Goal: Task Accomplishment & Management: Use online tool/utility

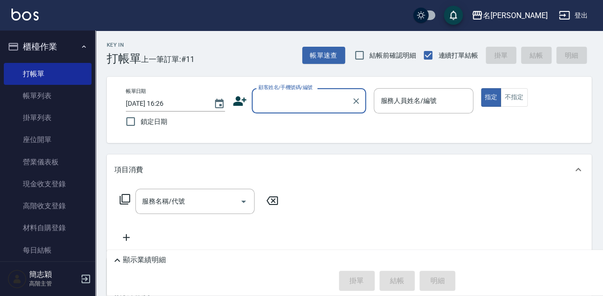
click at [294, 102] on input "顧客姓名/手機號碼/編號" at bounding box center [302, 101] width 92 height 17
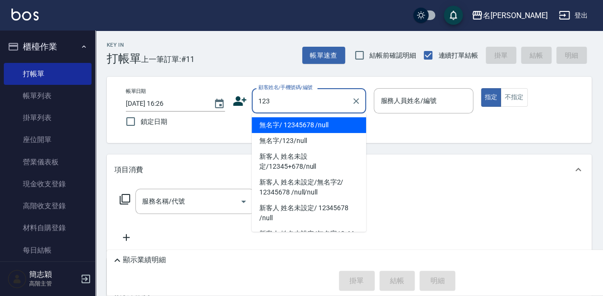
click at [300, 127] on li "無名字/ 12345678 /null" at bounding box center [309, 125] width 114 height 16
type input "無名字/ 12345678 /null"
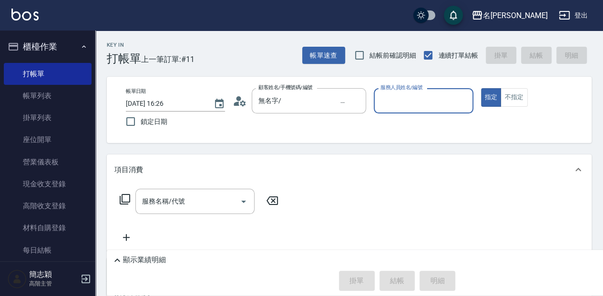
click at [395, 93] on input "服務人員姓名/編號" at bounding box center [423, 101] width 91 height 17
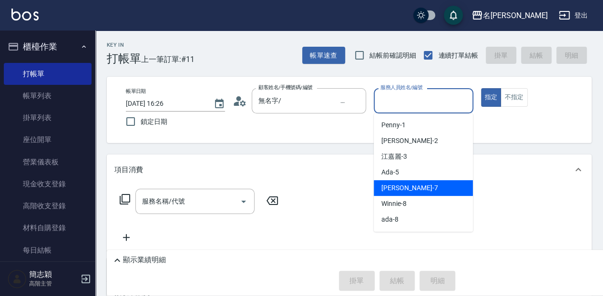
click at [416, 188] on div "[PERSON_NAME] -7" at bounding box center [423, 188] width 99 height 16
type input "[PERSON_NAME]-7"
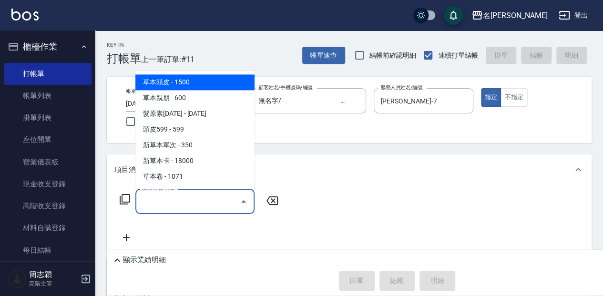
drag, startPoint x: 212, startPoint y: 205, endPoint x: 241, endPoint y: 205, distance: 29.1
click at [213, 205] on input "服務名稱/代號" at bounding box center [188, 201] width 96 height 17
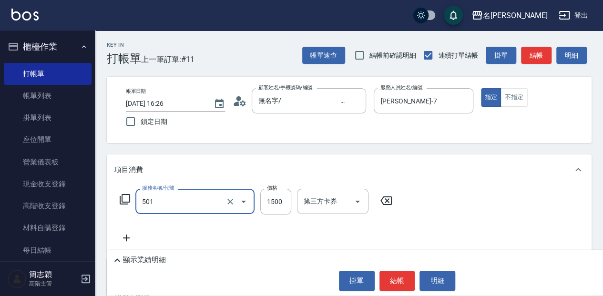
type input "染髮(1500](501)"
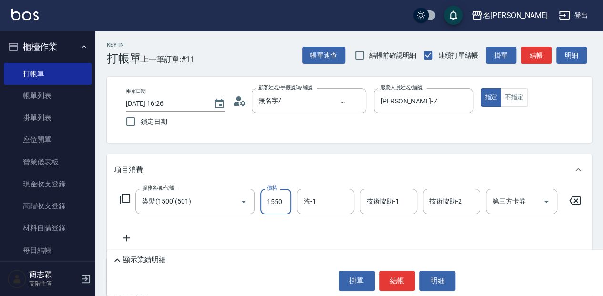
type input "1550"
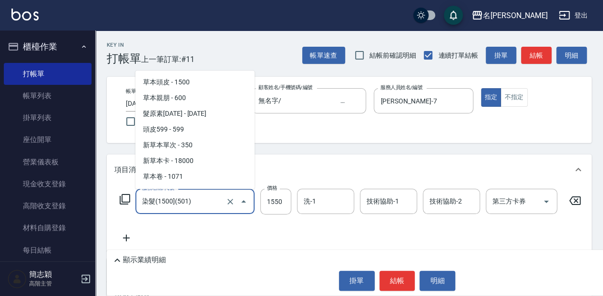
drag, startPoint x: 204, startPoint y: 198, endPoint x: 211, endPoint y: 196, distance: 6.9
click at [205, 198] on input "染髮(1500](501)" at bounding box center [182, 201] width 84 height 17
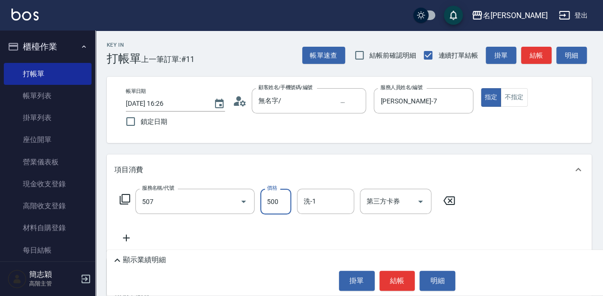
type input "補染(507)"
type input "800"
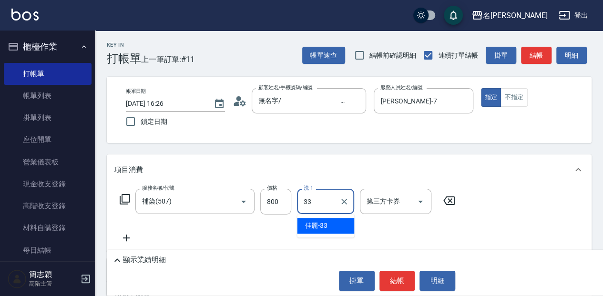
type input "佳麗-33"
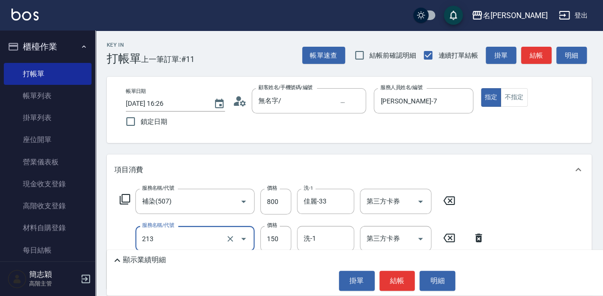
type input "親朋洗150(213)"
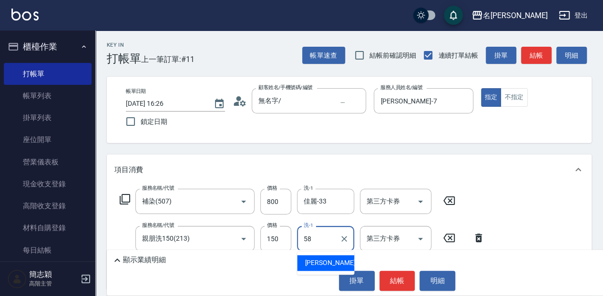
type input "[PERSON_NAME]-58"
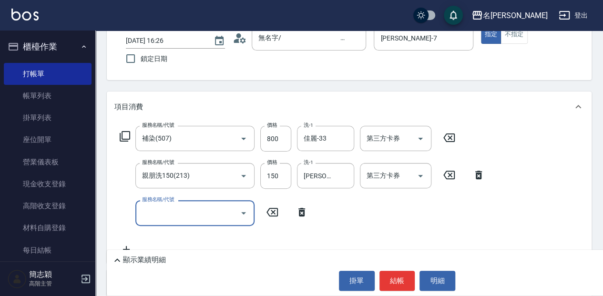
scroll to position [63, 0]
type input "剪髮(400)(401)"
click at [151, 256] on p "顯示業績明細" at bounding box center [144, 260] width 43 height 10
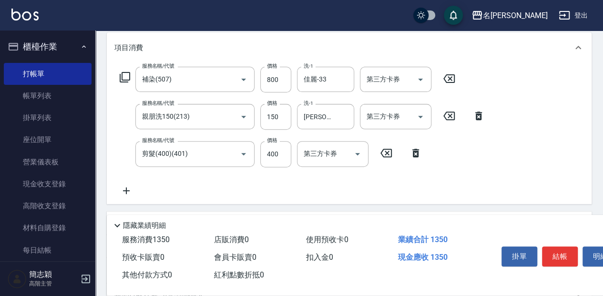
scroll to position [127, 0]
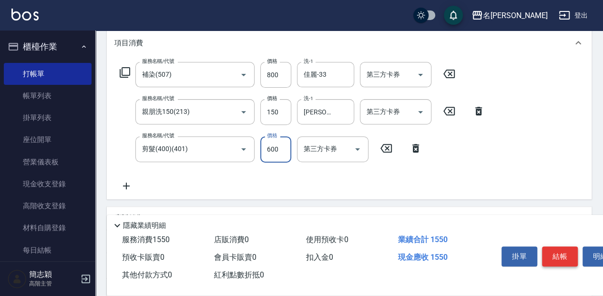
type input "600"
click at [554, 256] on button "結帳" at bounding box center [560, 257] width 36 height 20
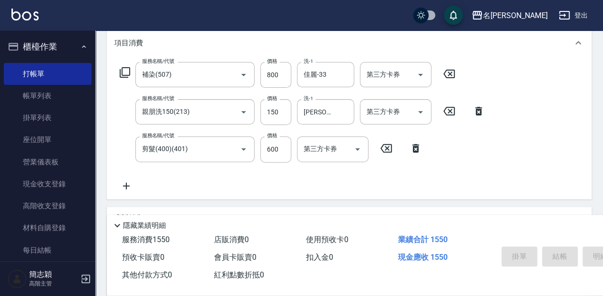
type input "[DATE] 17:16"
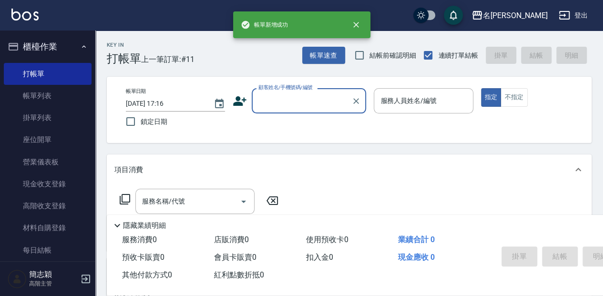
scroll to position [0, 0]
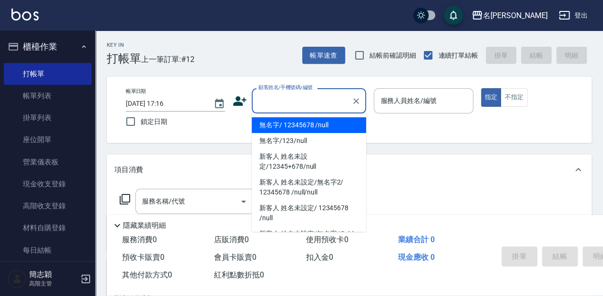
click at [300, 104] on input "顧客姓名/手機號碼/編號" at bounding box center [302, 101] width 92 height 17
drag, startPoint x: 300, startPoint y: 124, endPoint x: 369, endPoint y: 107, distance: 70.8
click at [300, 124] on li "無名字/ 12345678 /null" at bounding box center [309, 125] width 114 height 16
type input "無名字/ 12345678 /null"
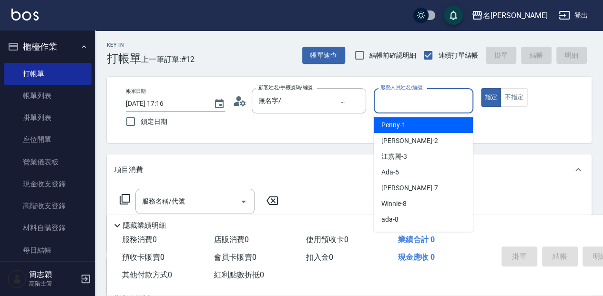
click at [403, 100] on input "服務人員姓名/編號" at bounding box center [423, 101] width 91 height 17
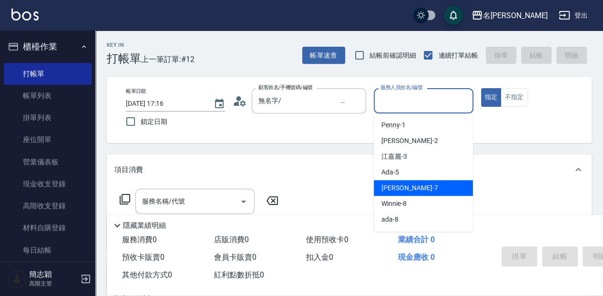
click at [406, 185] on span "[PERSON_NAME] -7" at bounding box center [410, 188] width 56 height 10
type input "[PERSON_NAME]-7"
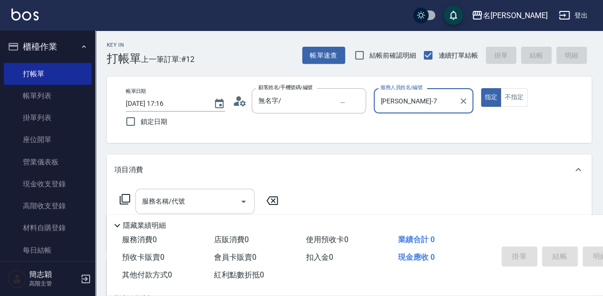
drag, startPoint x: 212, startPoint y: 200, endPoint x: 385, endPoint y: 211, distance: 173.5
click at [213, 200] on input "服務名稱/代號" at bounding box center [188, 201] width 96 height 17
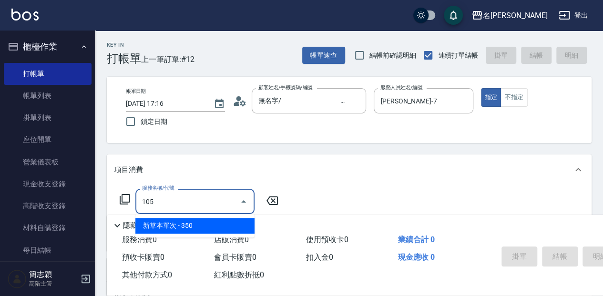
type input "新草本單次(105)"
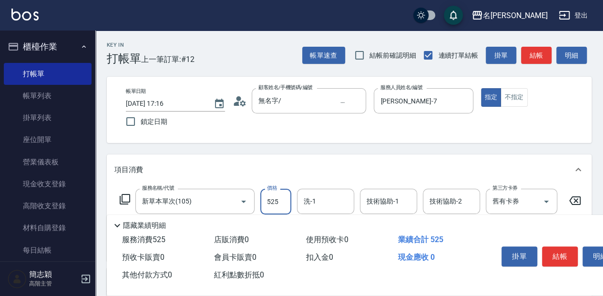
type input "525"
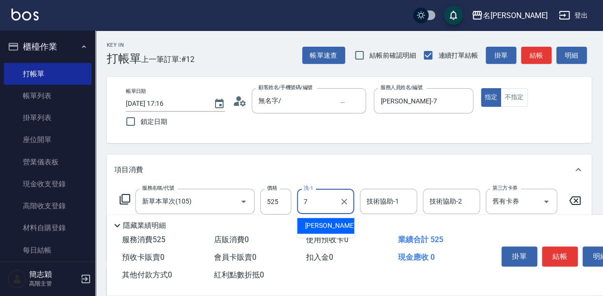
type input "[PERSON_NAME]-7"
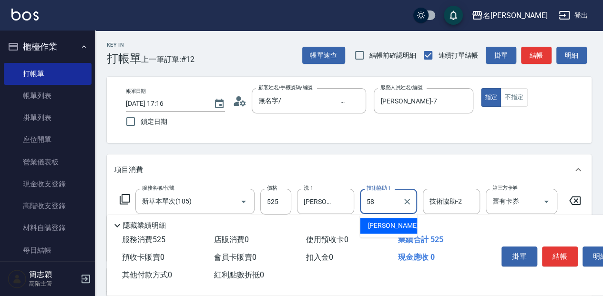
type input "[PERSON_NAME]-58"
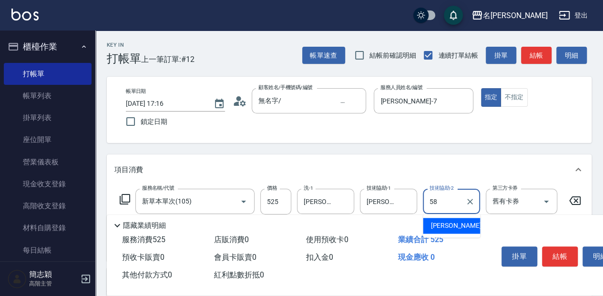
type input "[PERSON_NAME]-58"
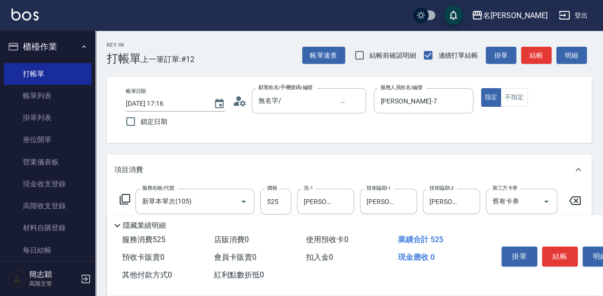
scroll to position [31, 0]
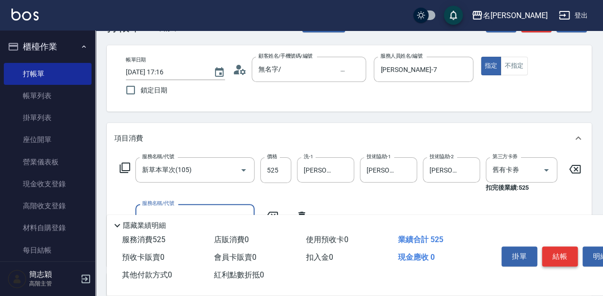
click at [560, 258] on button "結帳" at bounding box center [560, 257] width 36 height 20
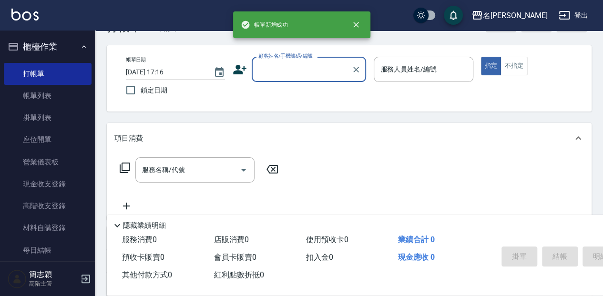
scroll to position [0, 0]
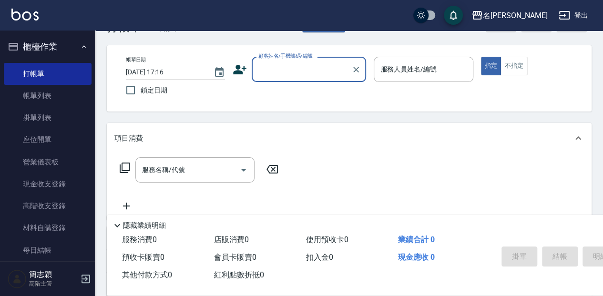
click at [283, 69] on input "顧客姓名/手機號碼/編號" at bounding box center [302, 69] width 92 height 17
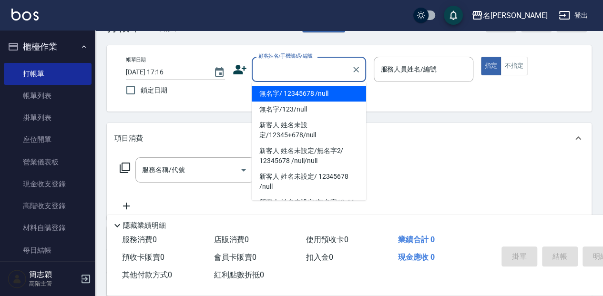
click at [296, 91] on li "無名字/ 12345678 /null" at bounding box center [309, 94] width 114 height 16
type input "無名字/ 12345678 /null"
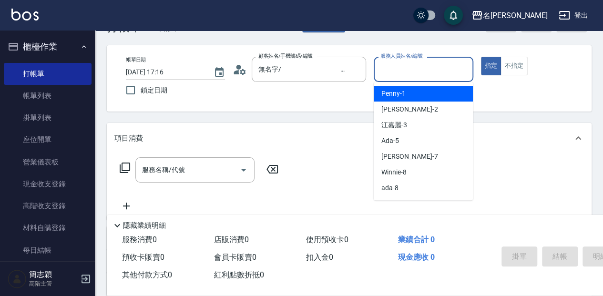
click at [414, 72] on input "服務人員姓名/編號" at bounding box center [423, 69] width 91 height 17
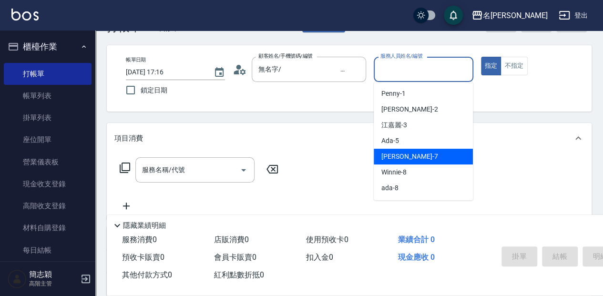
click at [396, 153] on span "[PERSON_NAME] -7" at bounding box center [410, 157] width 56 height 10
type input "[PERSON_NAME]-7"
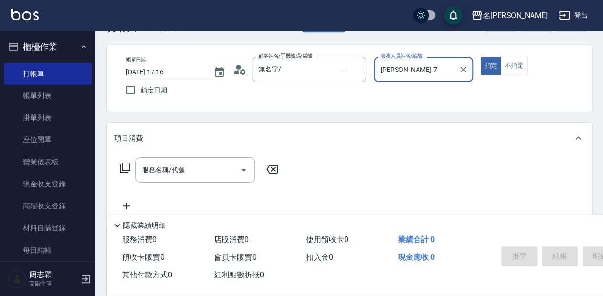
click at [206, 183] on div "服務名稱/代號 服務名稱/代號" at bounding box center [199, 184] width 170 height 54
drag, startPoint x: 205, startPoint y: 167, endPoint x: 395, endPoint y: 186, distance: 191.3
click at [205, 167] on input "服務名稱/代號" at bounding box center [188, 170] width 96 height 17
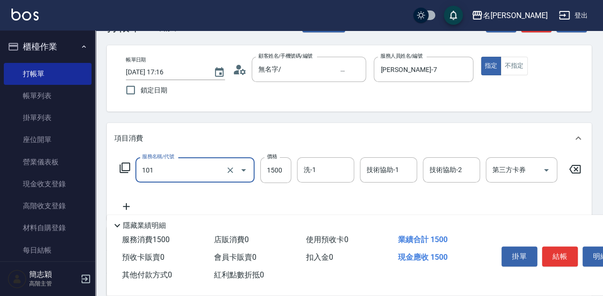
type input "草本頭皮(101)"
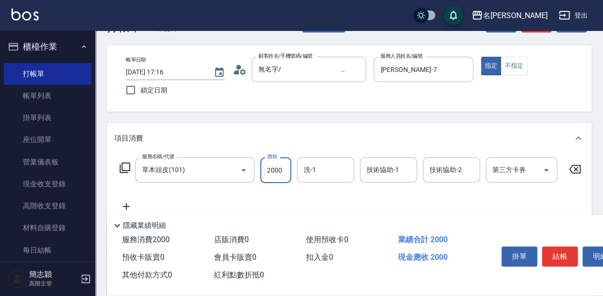
type input "2000"
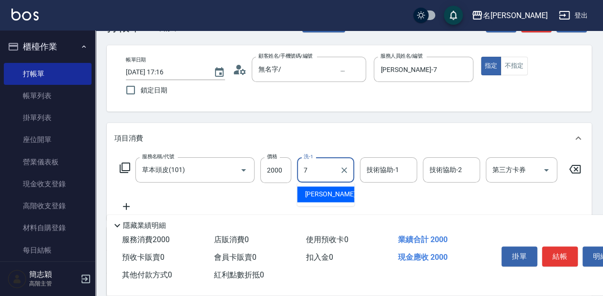
type input "[PERSON_NAME]-7"
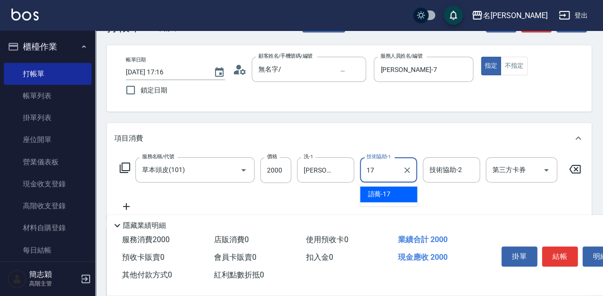
type input "語蕎-17"
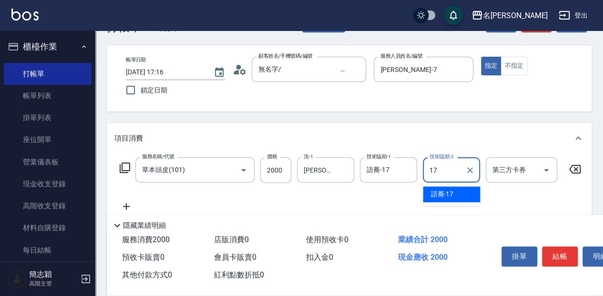
type input "語蕎-17"
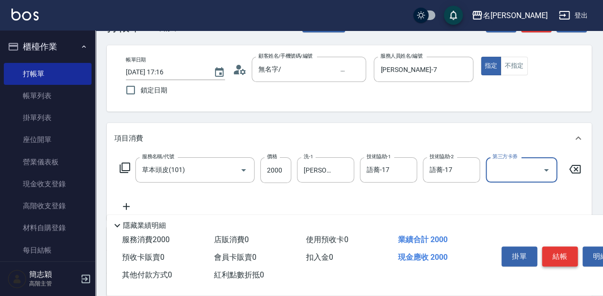
click at [560, 259] on button "結帳" at bounding box center [560, 257] width 36 height 20
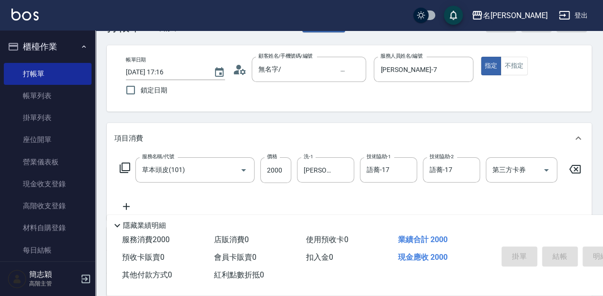
type input "[DATE] 17:17"
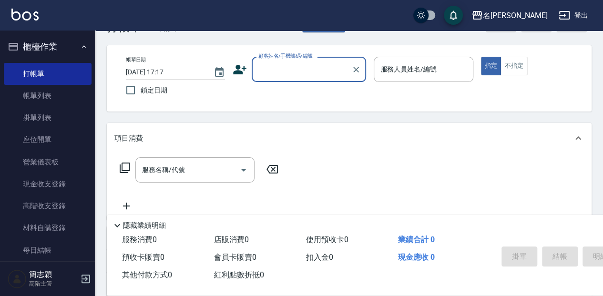
click at [272, 70] on input "顧客姓名/手機號碼/編號" at bounding box center [302, 69] width 92 height 17
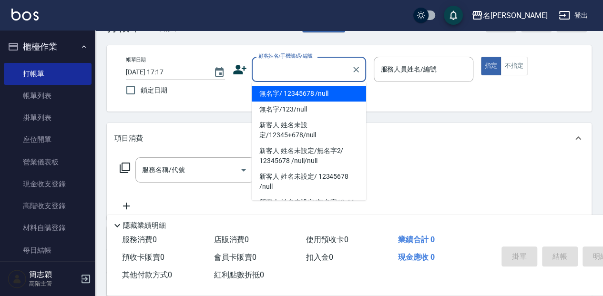
click at [274, 93] on li "無名字/ 12345678 /null" at bounding box center [309, 94] width 114 height 16
type input "無名字/ 12345678 /null"
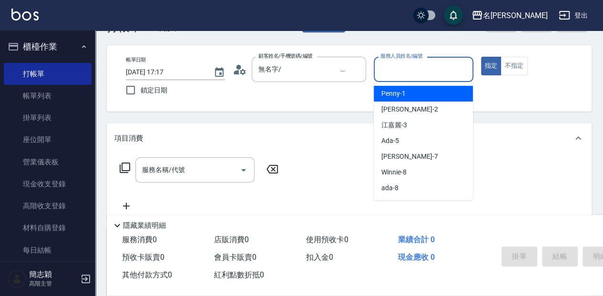
click at [394, 73] on input "服務人員姓名/編號" at bounding box center [423, 69] width 91 height 17
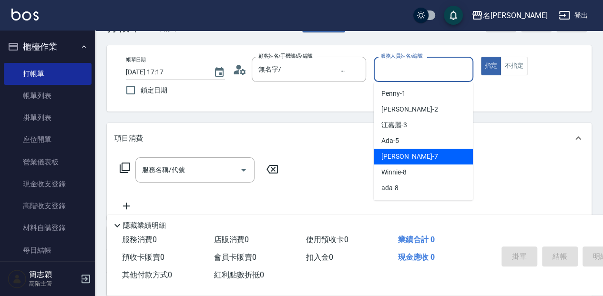
click at [416, 155] on div "[PERSON_NAME] -7" at bounding box center [423, 157] width 99 height 16
type input "[PERSON_NAME]-7"
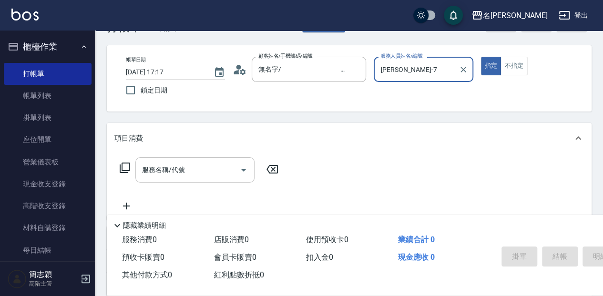
click at [212, 173] on input "服務名稱/代號" at bounding box center [188, 170] width 96 height 17
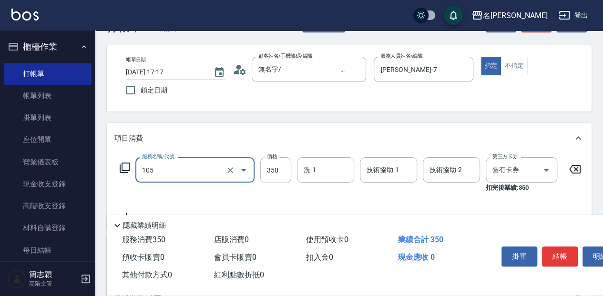
type input "新草本單次(105)"
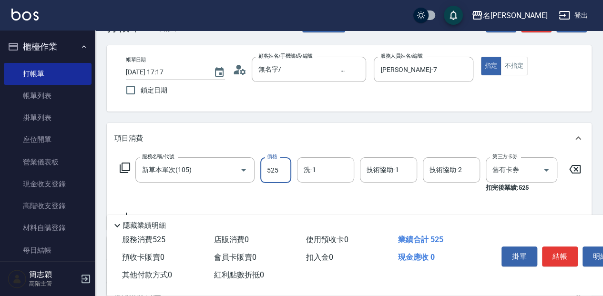
type input "525"
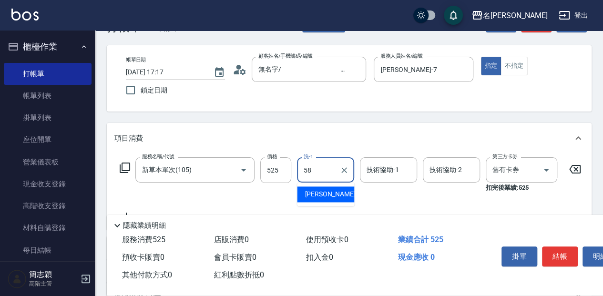
type input "[PERSON_NAME]-58"
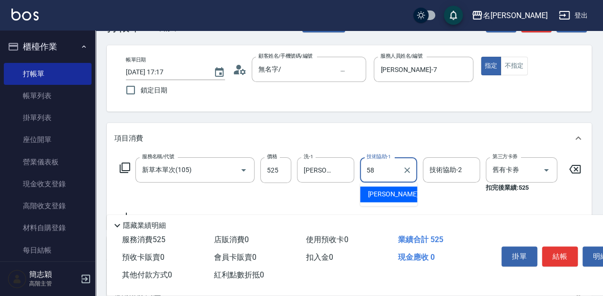
type input "[PERSON_NAME]-58"
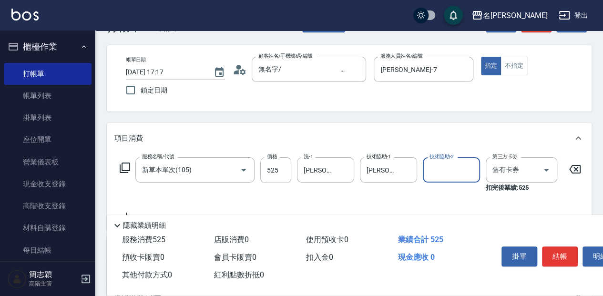
type input "5"
type input "語蕎-17"
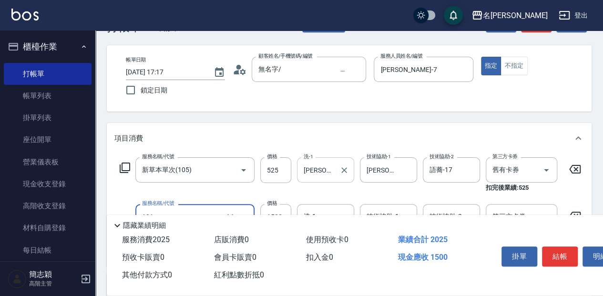
type input "草本頭皮(101)"
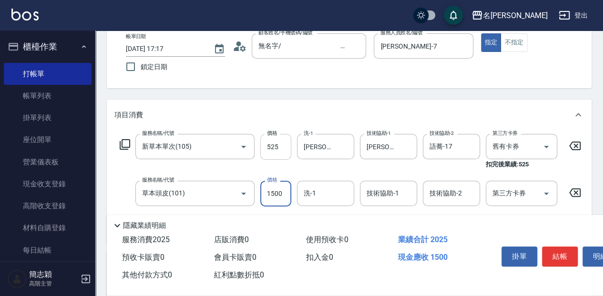
scroll to position [95, 0]
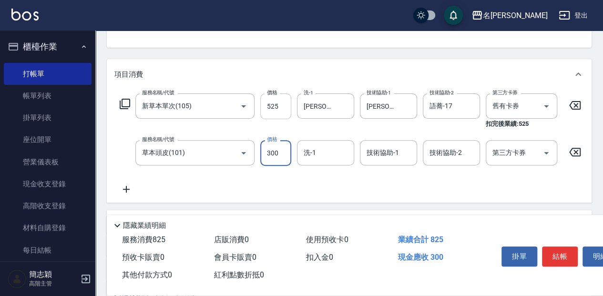
type input "300"
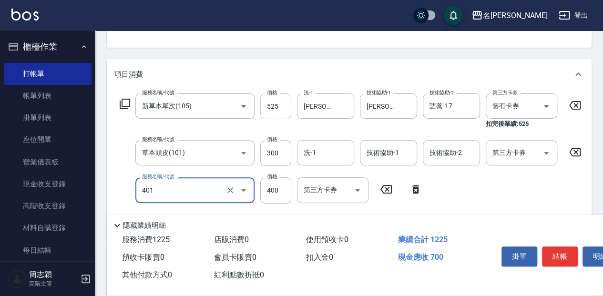
type input "剪髮(400)(401)"
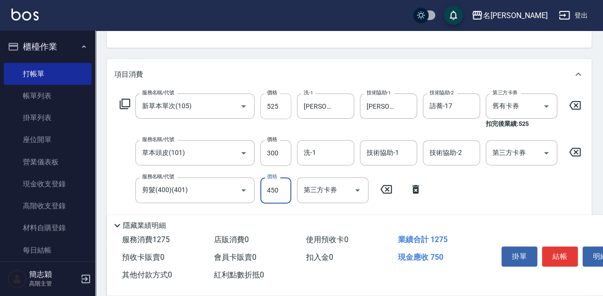
type input "450"
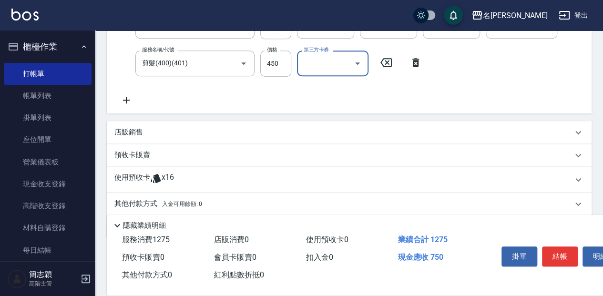
scroll to position [222, 0]
click at [176, 205] on span "入金可用餘額: 0" at bounding box center [182, 204] width 41 height 7
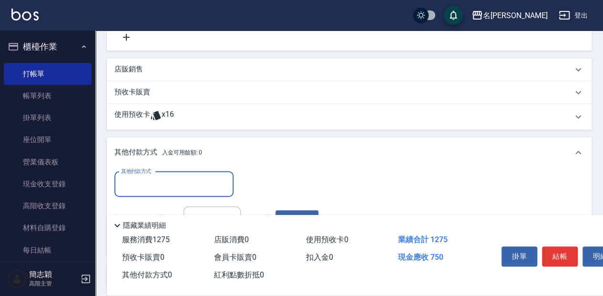
scroll to position [286, 0]
drag, startPoint x: 191, startPoint y: 193, endPoint x: 213, endPoint y: 196, distance: 22.6
click at [191, 192] on input "其他付款方式" at bounding box center [174, 183] width 111 height 17
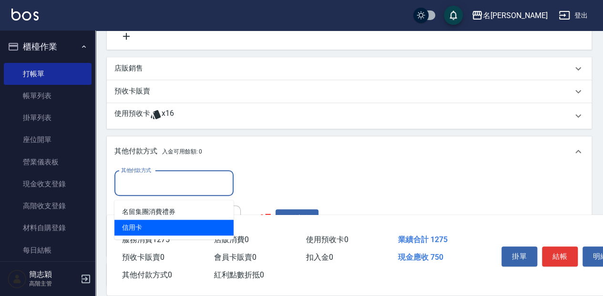
drag, startPoint x: 211, startPoint y: 228, endPoint x: 229, endPoint y: 230, distance: 18.2
click at [211, 228] on span "信用卡" at bounding box center [173, 228] width 119 height 16
type input "信用卡"
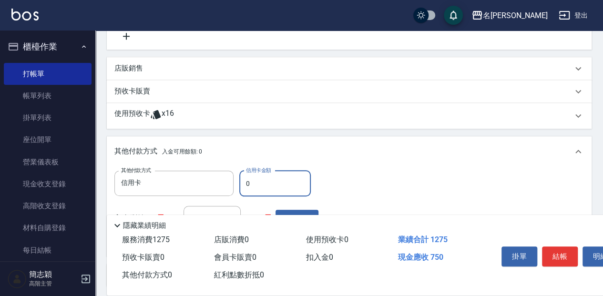
drag, startPoint x: 254, startPoint y: 187, endPoint x: 250, endPoint y: 192, distance: 6.1
click at [244, 188] on input "0" at bounding box center [275, 184] width 72 height 26
type input "750"
click at [547, 247] on button "結帳" at bounding box center [560, 257] width 36 height 20
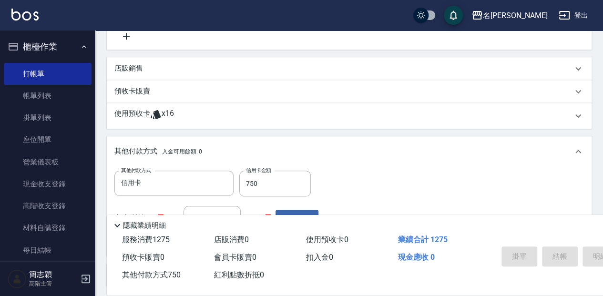
type input "[DATE] 17:18"
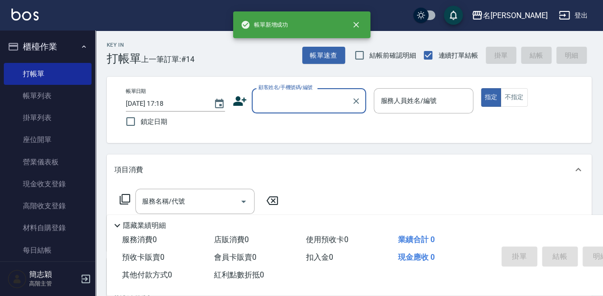
scroll to position [0, 0]
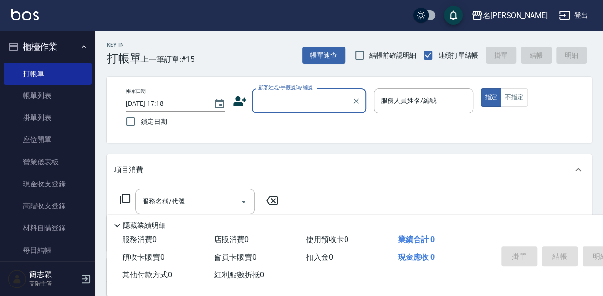
click at [281, 102] on input "顧客姓名/手機號碼/編號" at bounding box center [302, 101] width 92 height 17
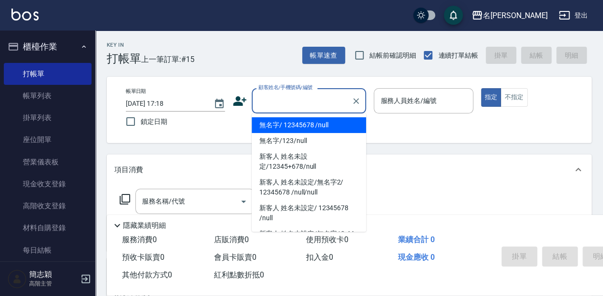
drag, startPoint x: 281, startPoint y: 126, endPoint x: 375, endPoint y: 123, distance: 93.5
click at [283, 126] on li "無名字/ 12345678 /null" at bounding box center [309, 125] width 114 height 16
type input "無名字/ 12345678 /null"
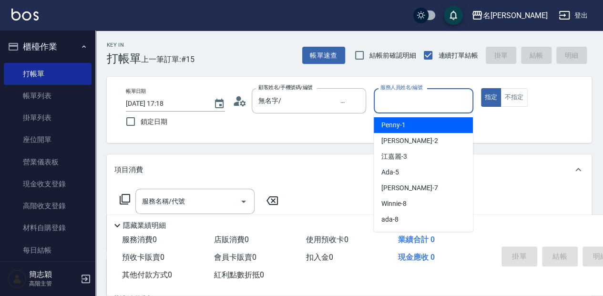
click at [395, 106] on input "服務人員姓名/編號" at bounding box center [423, 101] width 91 height 17
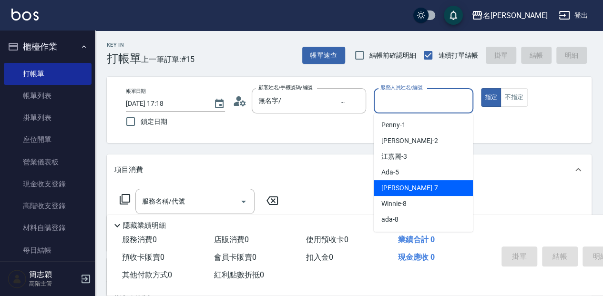
click at [405, 190] on span "[PERSON_NAME] -7" at bounding box center [410, 188] width 56 height 10
type input "[PERSON_NAME]-7"
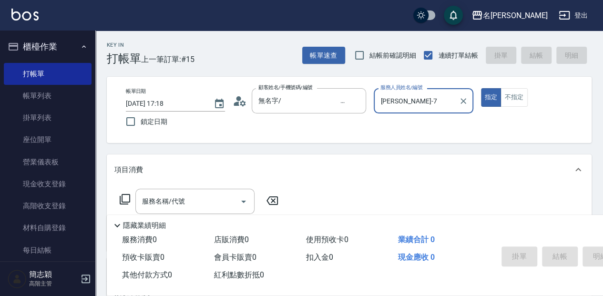
scroll to position [31, 0]
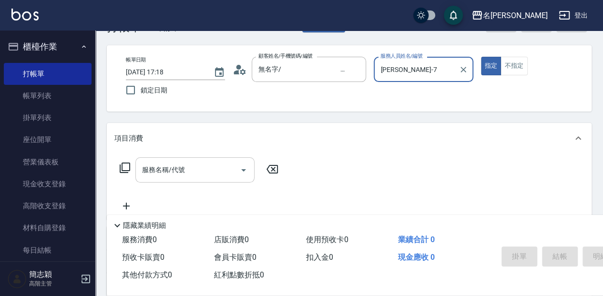
drag, startPoint x: 188, startPoint y: 170, endPoint x: 218, endPoint y: 170, distance: 30.0
click at [189, 170] on input "服務名稱/代號" at bounding box center [188, 170] width 96 height 17
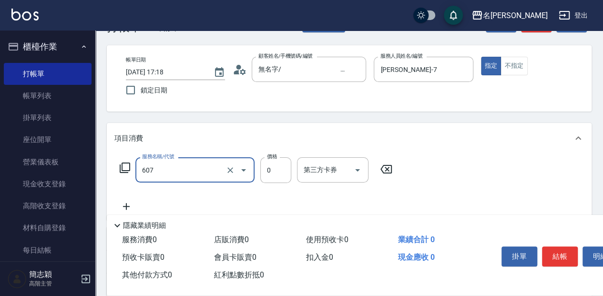
type input "魚子單次0(607)"
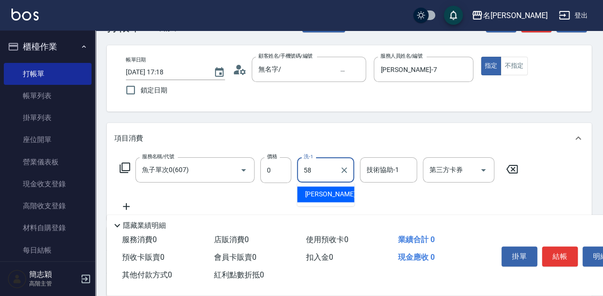
type input "[PERSON_NAME]-58"
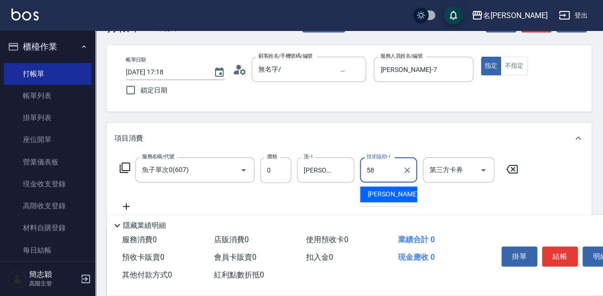
type input "[PERSON_NAME]-58"
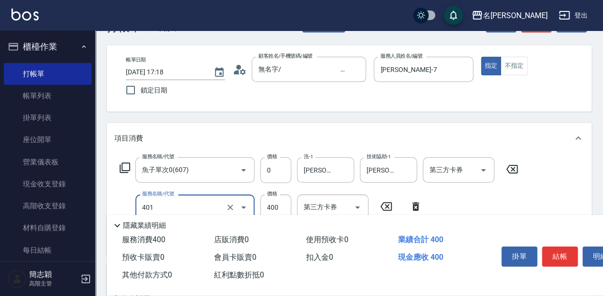
type input "剪髮(400)(401)"
type input "850"
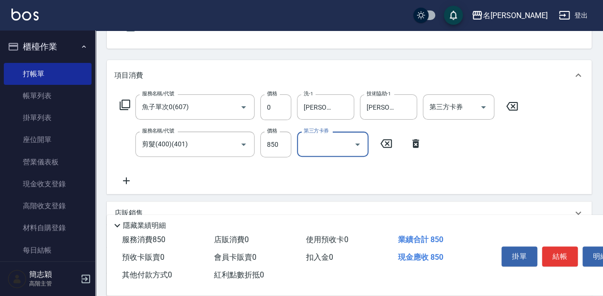
scroll to position [95, 0]
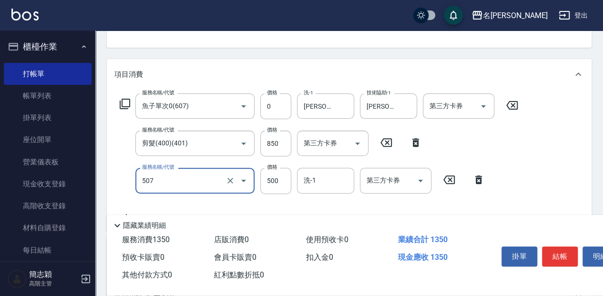
type input "補染(507)"
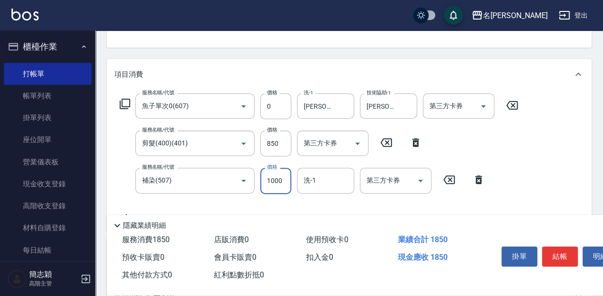
type input "1000"
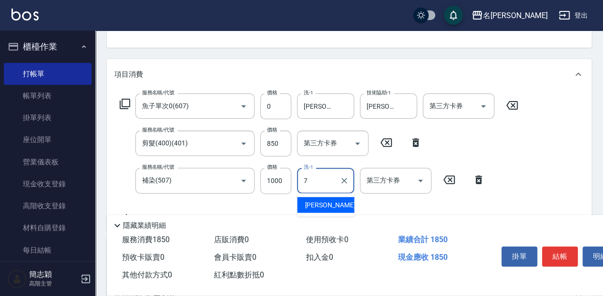
type input "[PERSON_NAME]-7"
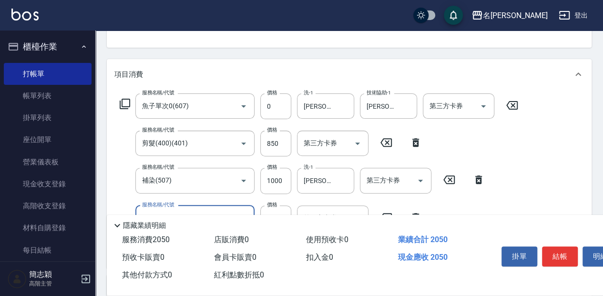
type input "染.頭皮隔離(611)"
type input "300"
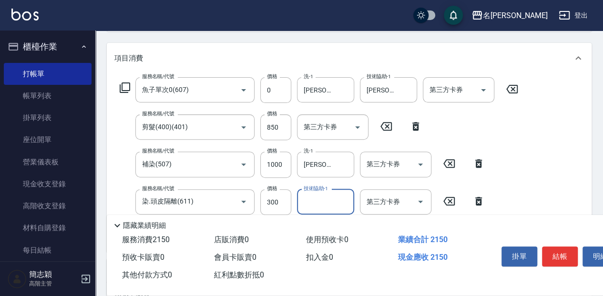
scroll to position [127, 0]
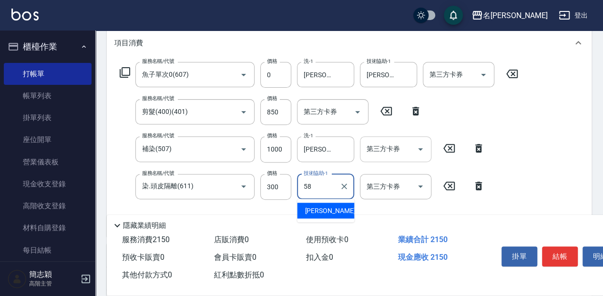
type input "[PERSON_NAME]-58"
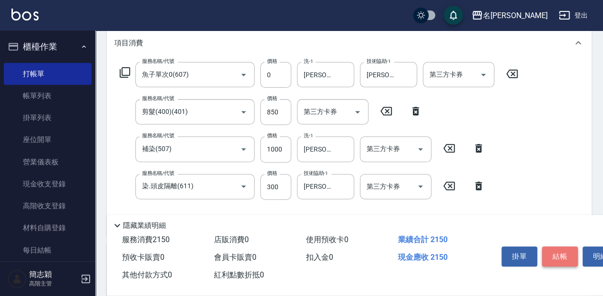
click at [565, 253] on button "結帳" at bounding box center [560, 257] width 36 height 20
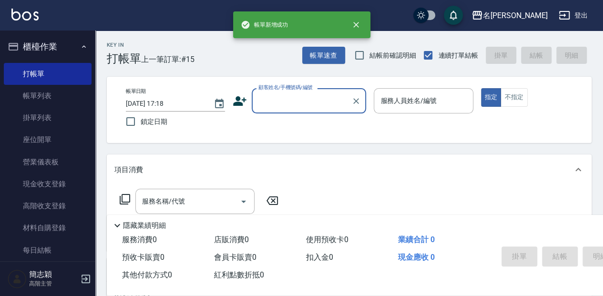
scroll to position [0, 0]
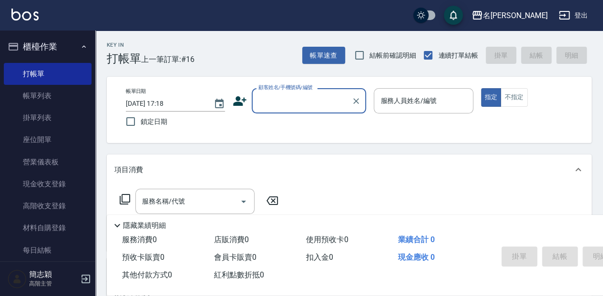
click at [283, 96] on input "顧客姓名/手機號碼/編號" at bounding box center [302, 101] width 92 height 17
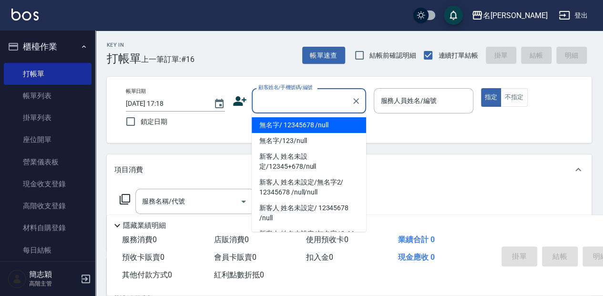
click at [290, 123] on li "無名字/ 12345678 /null" at bounding box center [309, 125] width 114 height 16
type input "無名字/ 12345678 /null"
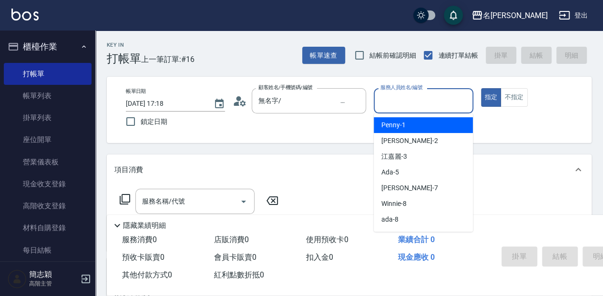
click at [387, 109] on input "服務人員姓名/編號" at bounding box center [423, 101] width 91 height 17
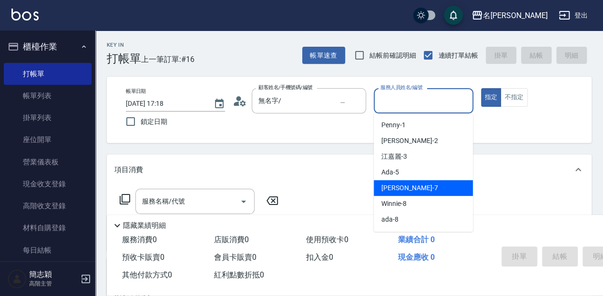
click at [404, 191] on span "[PERSON_NAME] -7" at bounding box center [410, 188] width 56 height 10
type input "[PERSON_NAME]-7"
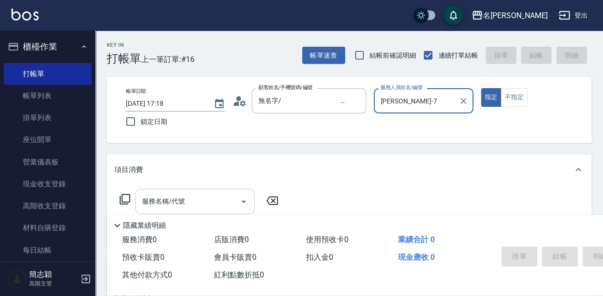
click at [190, 197] on input "服務名稱/代號" at bounding box center [188, 201] width 96 height 17
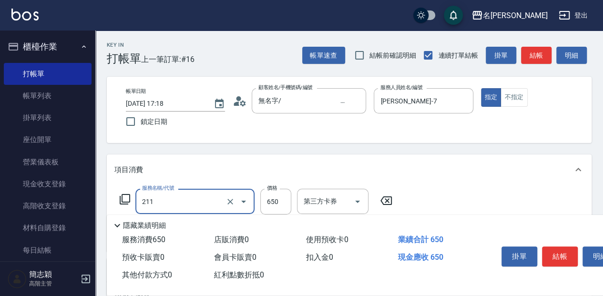
type input "洗+滾珠精油(211)"
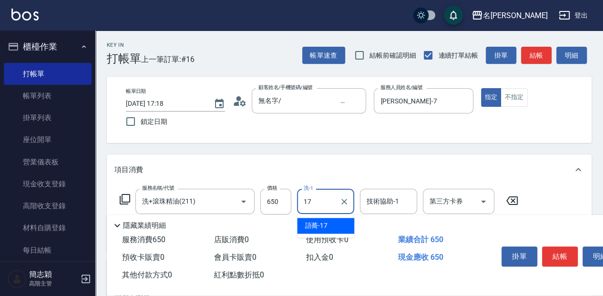
type input "語蕎-17"
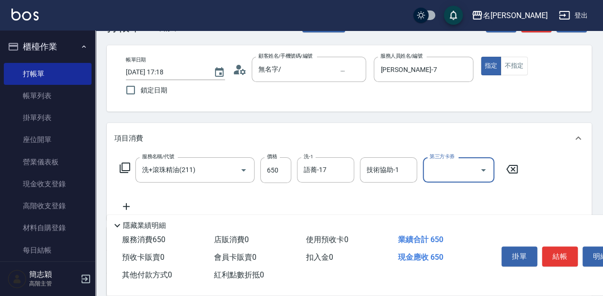
scroll to position [63, 0]
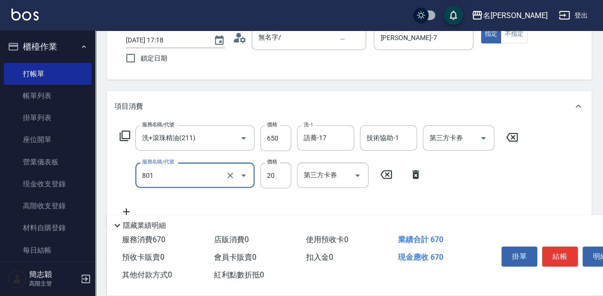
type input "潤絲20(801)"
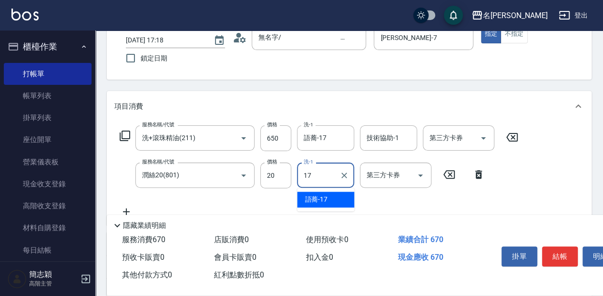
type input "語蕎-17"
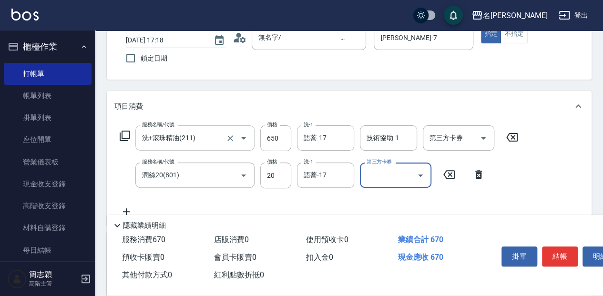
click at [186, 138] on input "洗+滾珠精油(211)" at bounding box center [182, 138] width 84 height 17
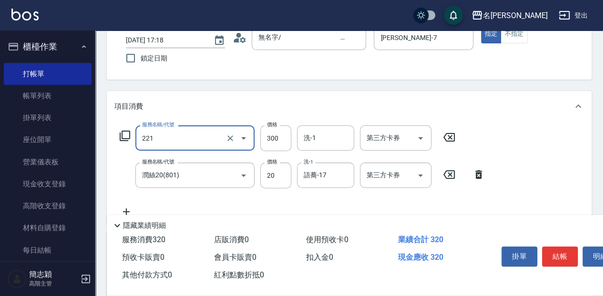
type input "洗髮300(221)"
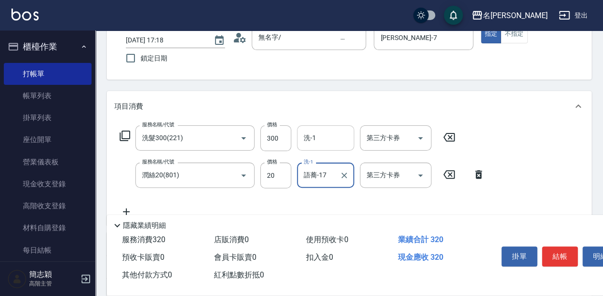
click at [320, 135] on input "洗-1" at bounding box center [325, 138] width 49 height 17
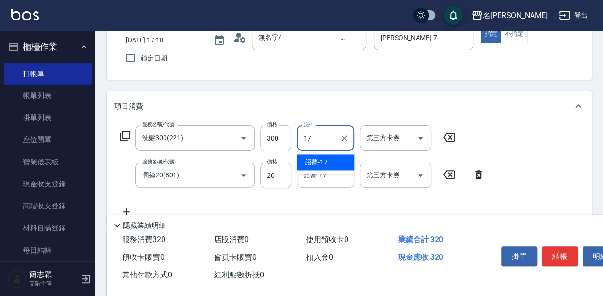
type input "語蕎-17"
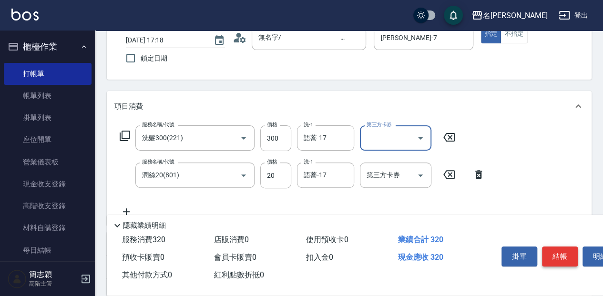
drag, startPoint x: 554, startPoint y: 258, endPoint x: 549, endPoint y: 265, distance: 8.6
click at [554, 259] on button "結帳" at bounding box center [560, 257] width 36 height 20
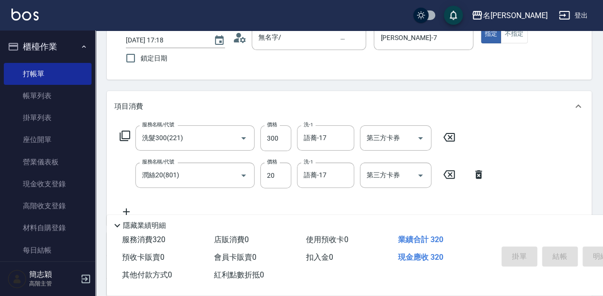
type input "[DATE] 17:19"
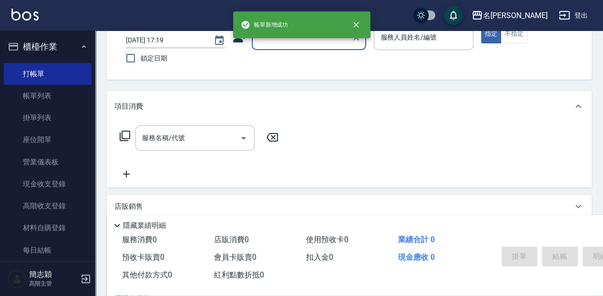
scroll to position [0, 0]
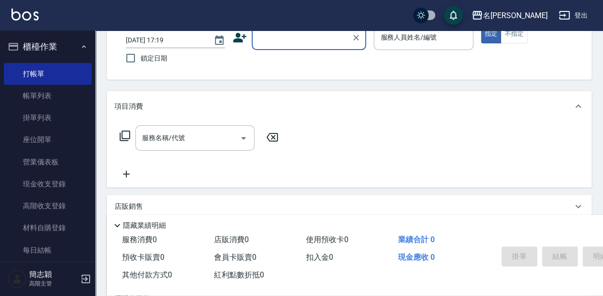
click at [304, 47] on div "顧客姓名/手機號碼/編號" at bounding box center [309, 37] width 114 height 25
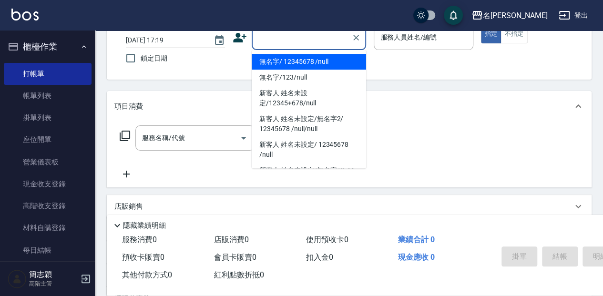
click at [311, 62] on li "無名字/ 12345678 /null" at bounding box center [309, 62] width 114 height 16
type input "無名字/ 12345678 /null"
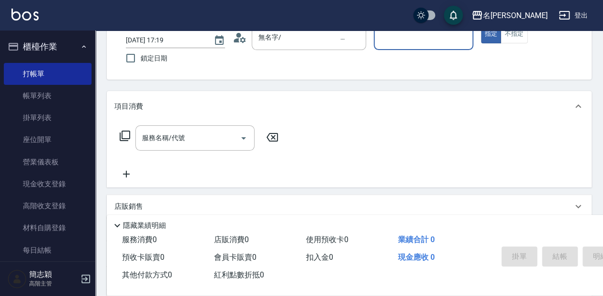
drag, startPoint x: 413, startPoint y: 37, endPoint x: 415, endPoint y: 41, distance: 5.3
click at [413, 37] on input "服務人員姓名/編號" at bounding box center [423, 37] width 91 height 17
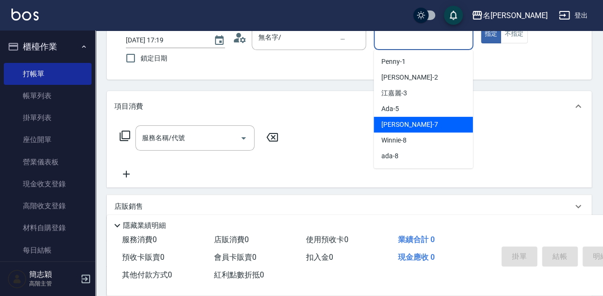
click at [431, 120] on div "[PERSON_NAME] -7" at bounding box center [423, 125] width 99 height 16
type input "[PERSON_NAME]-7"
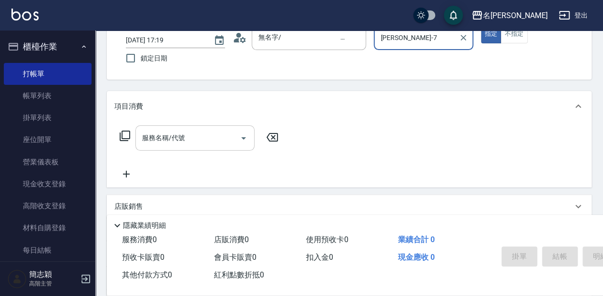
click at [181, 137] on input "服務名稱/代號" at bounding box center [188, 138] width 96 height 17
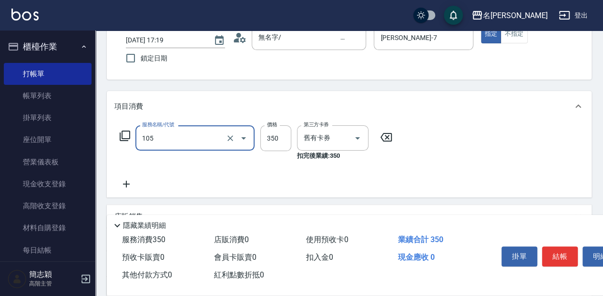
type input "新草本單次(105)"
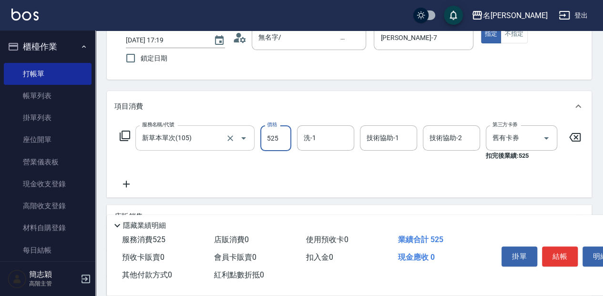
type input "525"
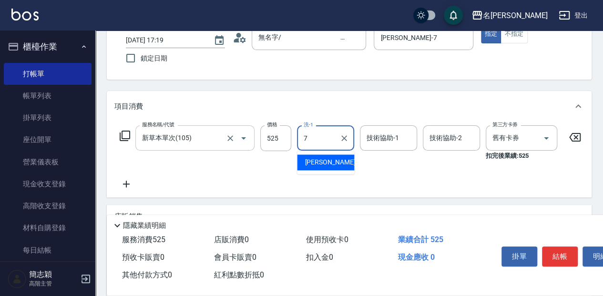
type input "[PERSON_NAME]-7"
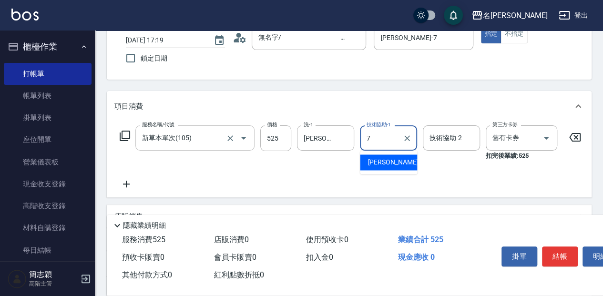
type input "[PERSON_NAME]-7"
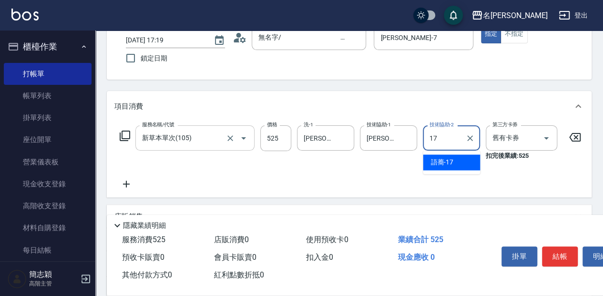
type input "語蕎-17"
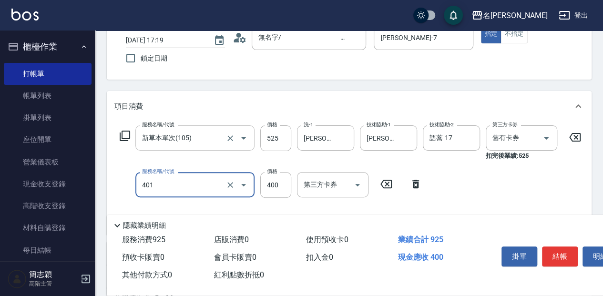
type input "剪髮(400)(401)"
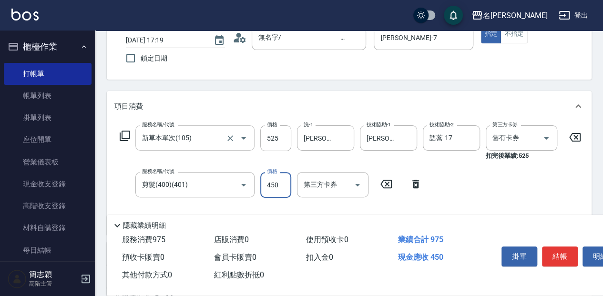
type input "450"
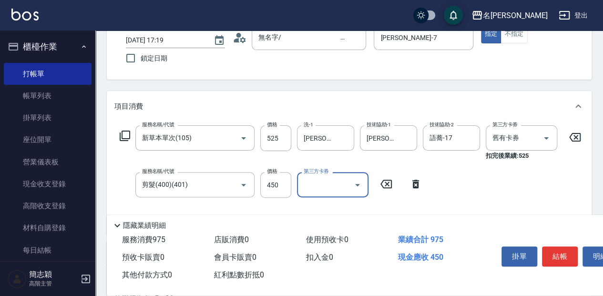
click at [560, 254] on button "結帳" at bounding box center [560, 257] width 36 height 20
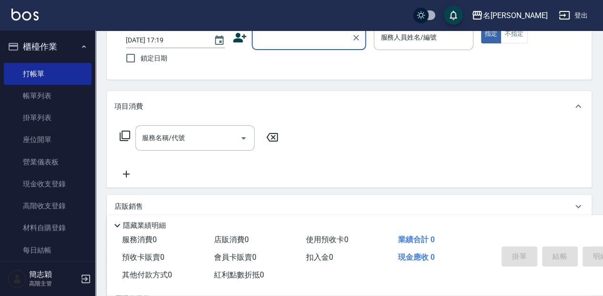
click at [311, 36] on input "顧客姓名/手機號碼/編號" at bounding box center [302, 37] width 92 height 17
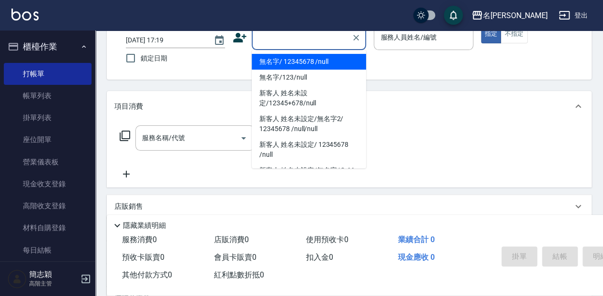
drag, startPoint x: 347, startPoint y: 59, endPoint x: 398, endPoint y: 42, distance: 53.8
click at [347, 58] on li "無名字/ 12345678 /null" at bounding box center [309, 62] width 114 height 16
type input "無名字/ 12345678 /null"
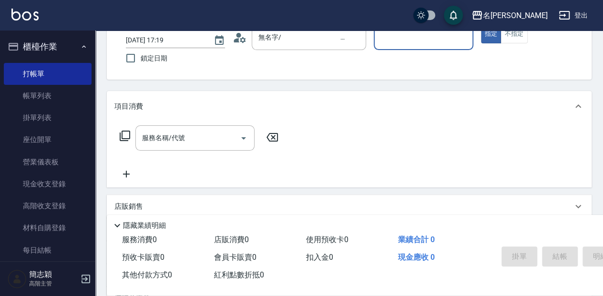
click at [398, 41] on input "服務人員姓名/編號" at bounding box center [423, 37] width 91 height 17
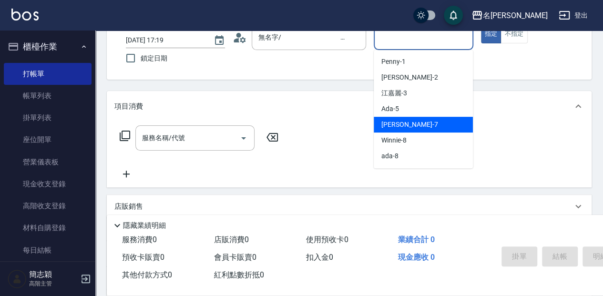
click at [424, 121] on div "[PERSON_NAME] -7" at bounding box center [423, 125] width 99 height 16
type input "[PERSON_NAME]-7"
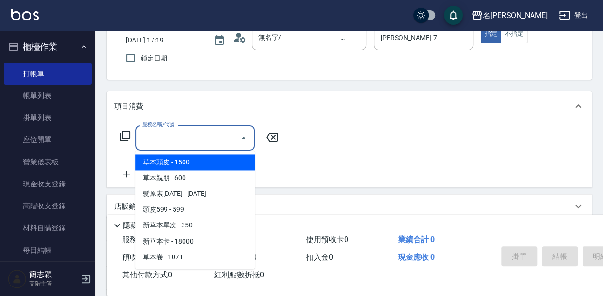
click at [184, 144] on input "服務名稱/代號" at bounding box center [188, 138] width 96 height 17
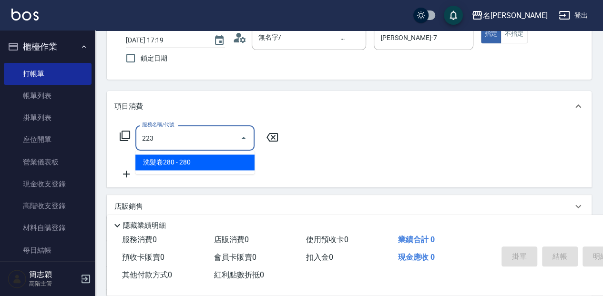
type input "洗髮卷280(223)"
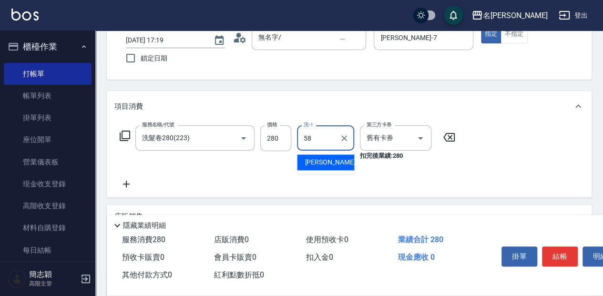
type input "[PERSON_NAME]-58"
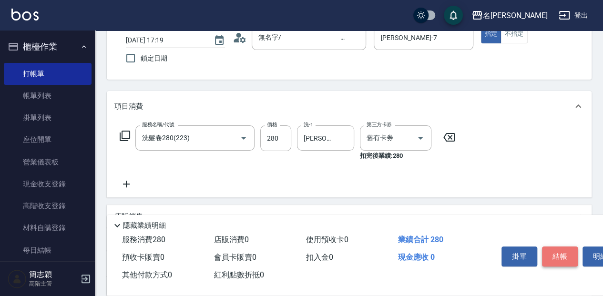
drag, startPoint x: 562, startPoint y: 248, endPoint x: 545, endPoint y: 244, distance: 17.6
click at [561, 248] on button "結帳" at bounding box center [560, 257] width 36 height 20
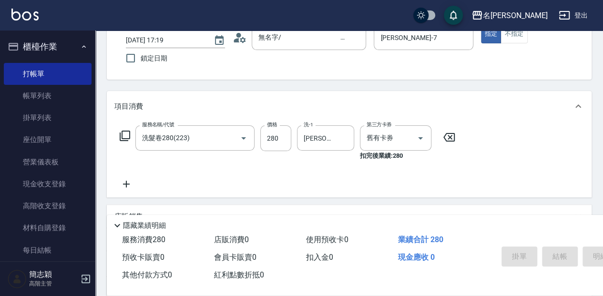
type input "[DATE] 17:20"
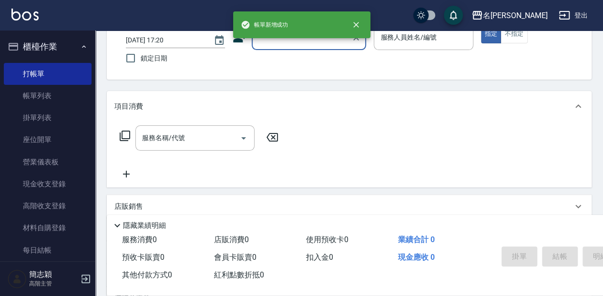
click at [300, 43] on input "顧客姓名/手機號碼/編號" at bounding box center [302, 37] width 92 height 17
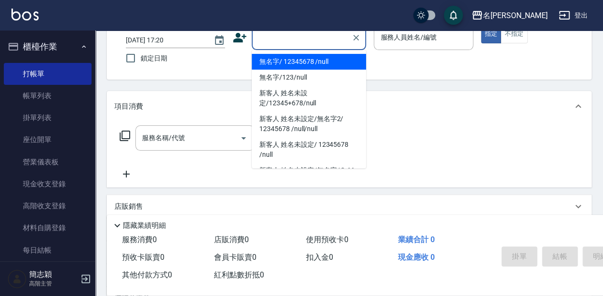
click at [302, 58] on li "無名字/ 12345678 /null" at bounding box center [309, 62] width 114 height 16
type input "無名字/ 12345678 /null"
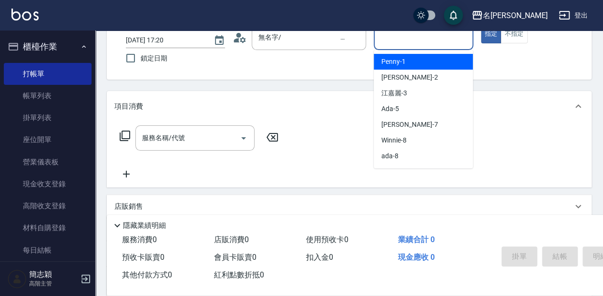
drag, startPoint x: 387, startPoint y: 43, endPoint x: 382, endPoint y: 80, distance: 36.6
click at [387, 44] on input "服務人員姓名/編號" at bounding box center [423, 37] width 91 height 17
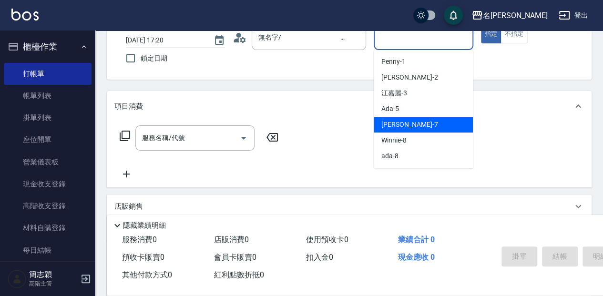
click at [399, 125] on span "[PERSON_NAME] -7" at bounding box center [410, 125] width 56 height 10
type input "[PERSON_NAME]-7"
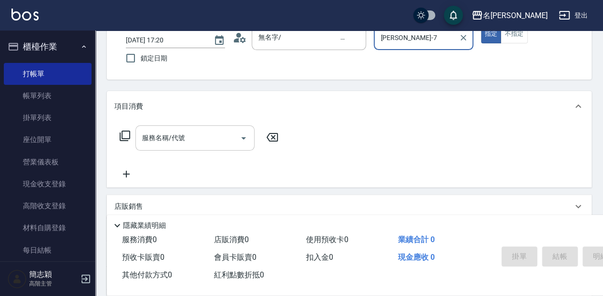
click at [220, 146] on input "服務名稱/代號" at bounding box center [188, 138] width 96 height 17
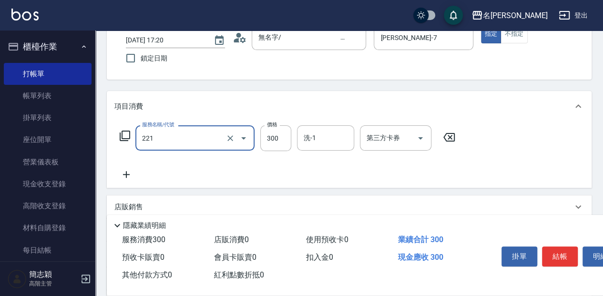
type input "洗髮300(221)"
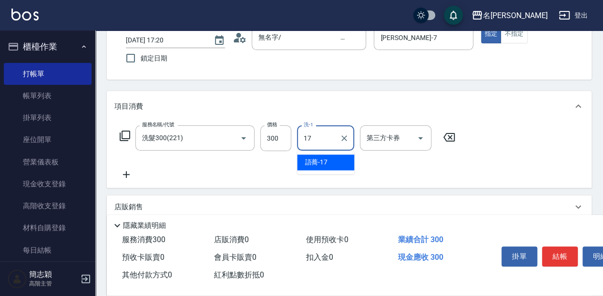
type input "語蕎-17"
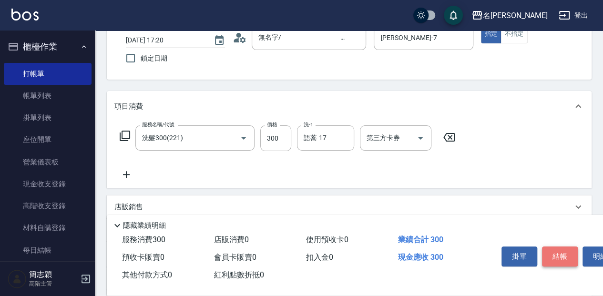
click at [558, 260] on button "結帳" at bounding box center [560, 257] width 36 height 20
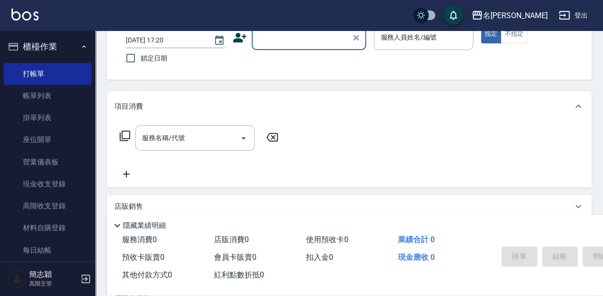
click at [271, 42] on input "顧客姓名/手機號碼/編號" at bounding box center [302, 37] width 92 height 17
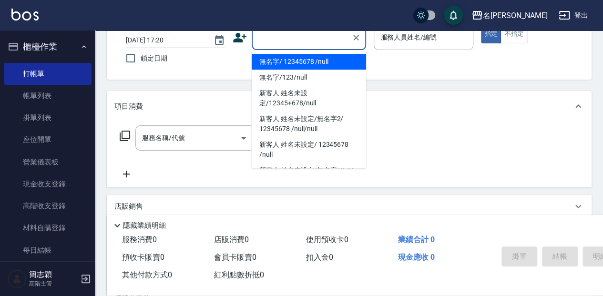
click at [271, 57] on li "無名字/ 12345678 /null" at bounding box center [309, 62] width 114 height 16
type input "無名字/ 12345678 /null"
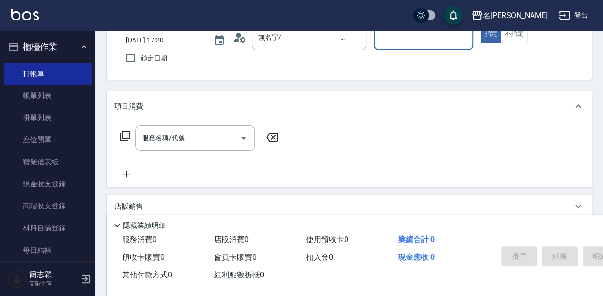
click at [415, 49] on div "服務人員姓名/編號" at bounding box center [423, 37] width 99 height 25
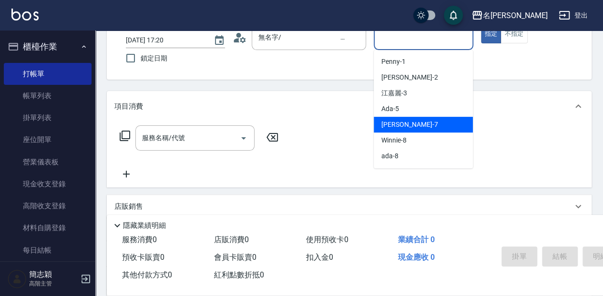
drag, startPoint x: 410, startPoint y: 126, endPoint x: 376, endPoint y: 147, distance: 40.1
click at [409, 126] on div "[PERSON_NAME] -7" at bounding box center [423, 125] width 99 height 16
type input "[PERSON_NAME]-7"
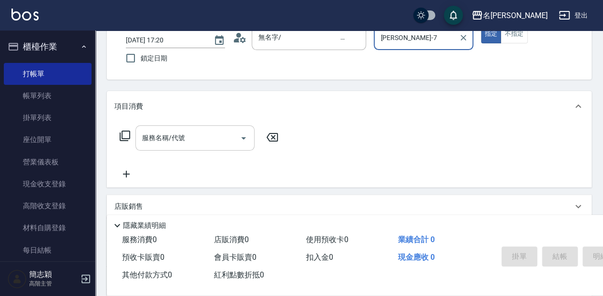
click at [177, 146] on div "服務名稱/代號" at bounding box center [194, 137] width 119 height 25
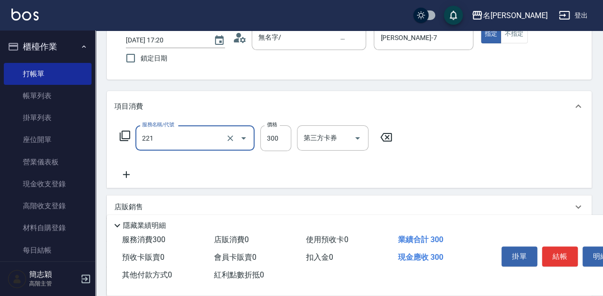
type input "洗髮300(221)"
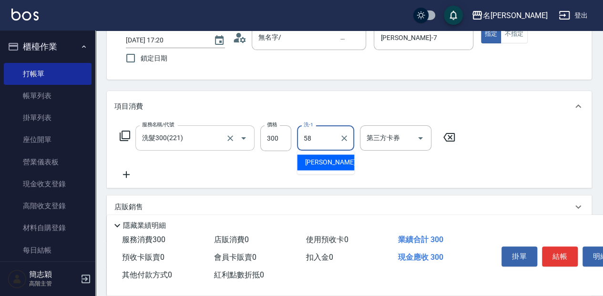
type input "[PERSON_NAME]-58"
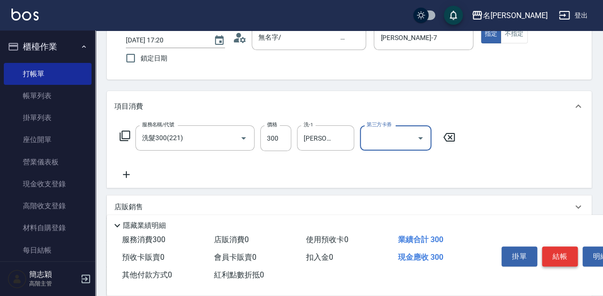
click at [569, 247] on button "結帳" at bounding box center [560, 257] width 36 height 20
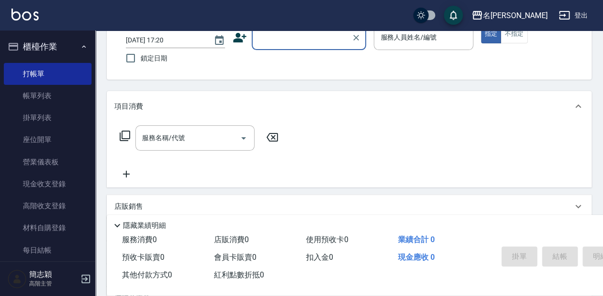
click at [288, 38] on input "顧客姓名/手機號碼/編號" at bounding box center [302, 37] width 92 height 17
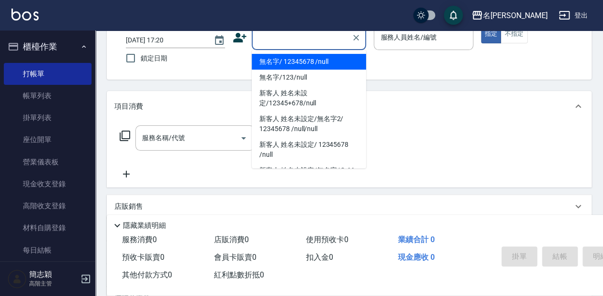
click at [293, 60] on li "無名字/ 12345678 /null" at bounding box center [309, 62] width 114 height 16
type input "無名字/ 12345678 /null"
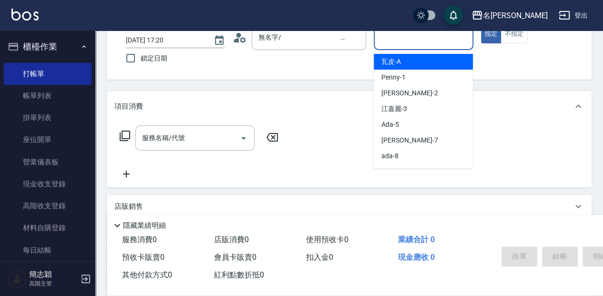
click at [420, 40] on input "服務人員姓名/編號" at bounding box center [423, 37] width 91 height 17
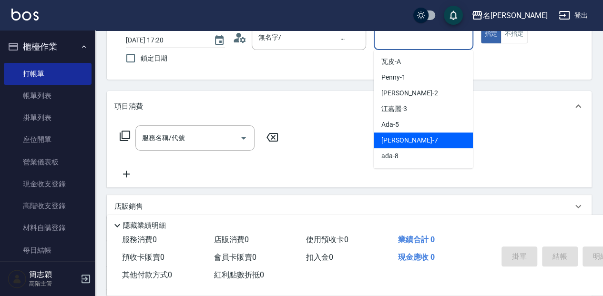
drag, startPoint x: 423, startPoint y: 140, endPoint x: 390, endPoint y: 157, distance: 36.7
click at [423, 140] on div "[PERSON_NAME] -7" at bounding box center [423, 141] width 99 height 16
type input "[PERSON_NAME]-7"
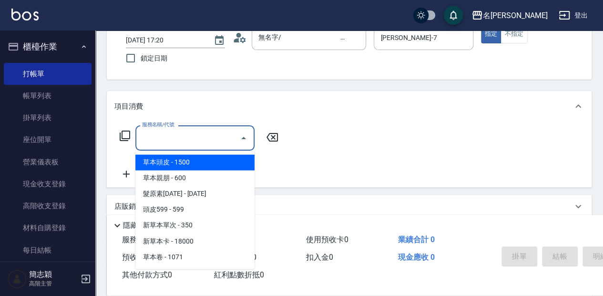
click at [162, 141] on input "服務名稱/代號" at bounding box center [188, 138] width 96 height 17
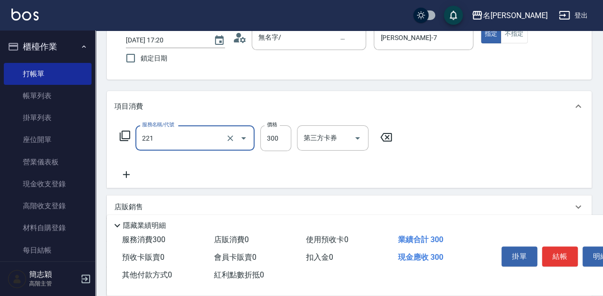
type input "洗髮300(221)"
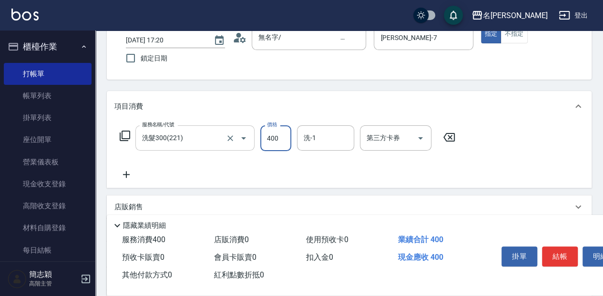
type input "400"
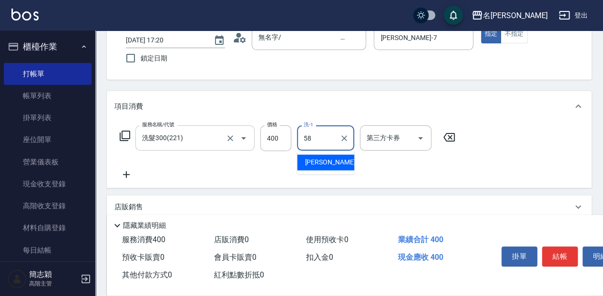
type input "[PERSON_NAME]-58"
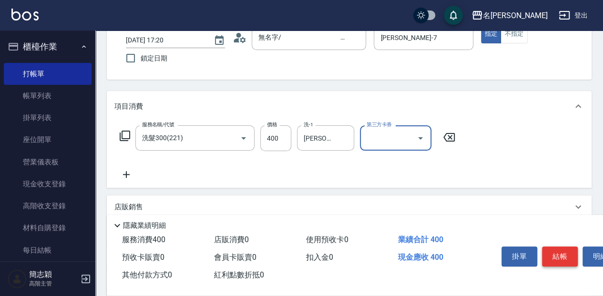
click at [563, 254] on button "結帳" at bounding box center [560, 257] width 36 height 20
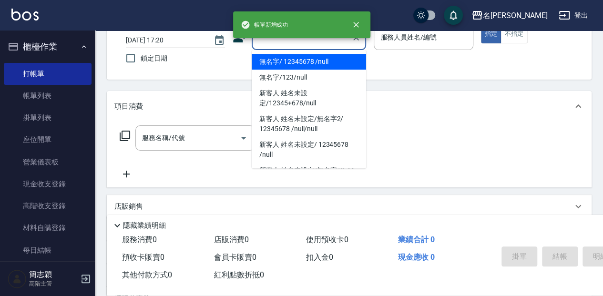
click at [318, 41] on input "顧客姓名/手機號碼/編號" at bounding box center [302, 37] width 92 height 17
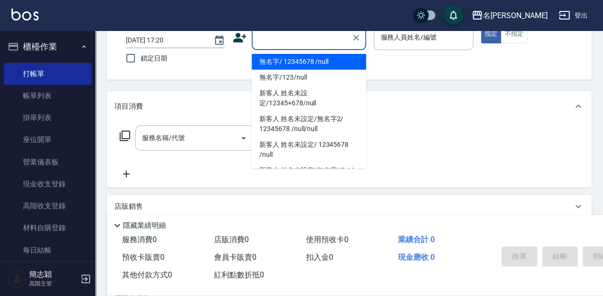
drag, startPoint x: 312, startPoint y: 58, endPoint x: 419, endPoint y: 21, distance: 113.0
click at [314, 58] on li "無名字/ 12345678 /null" at bounding box center [309, 62] width 114 height 16
type input "無名字/ 12345678 /null"
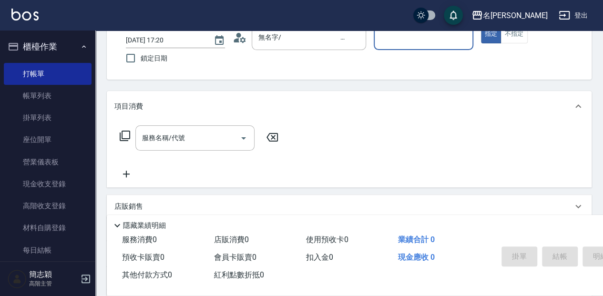
click at [398, 39] on input "服務人員姓名/編號" at bounding box center [423, 37] width 91 height 17
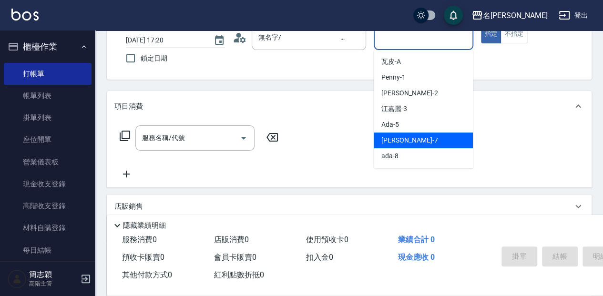
click at [409, 134] on div "[PERSON_NAME] -7" at bounding box center [423, 141] width 99 height 16
type input "[PERSON_NAME]-7"
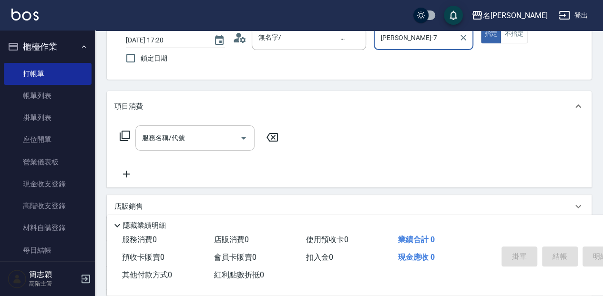
drag, startPoint x: 185, startPoint y: 127, endPoint x: 318, endPoint y: 135, distance: 132.8
click at [186, 128] on div "服務名稱/代號" at bounding box center [194, 137] width 119 height 25
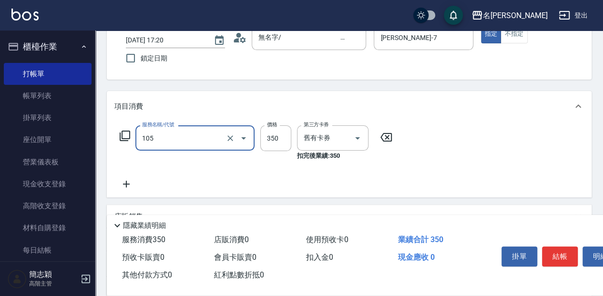
type input "新草本單次(105)"
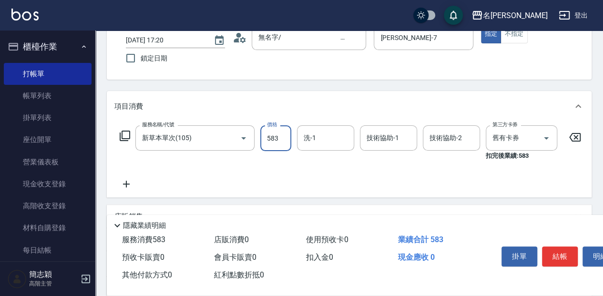
type input "583"
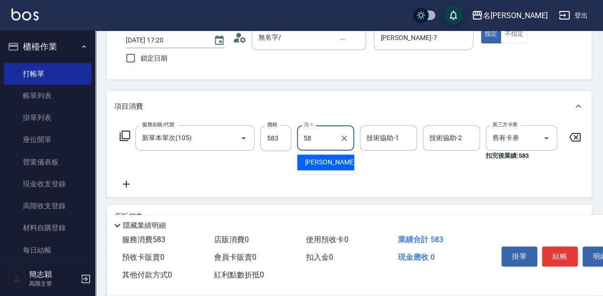
type input "[PERSON_NAME]-58"
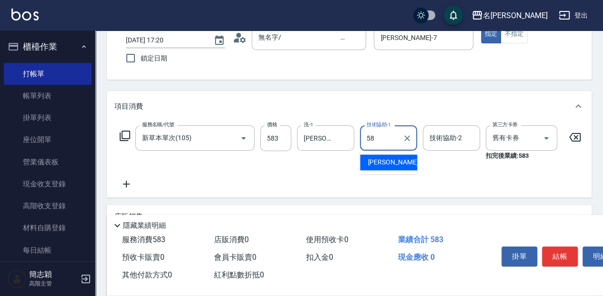
type input "[PERSON_NAME]-58"
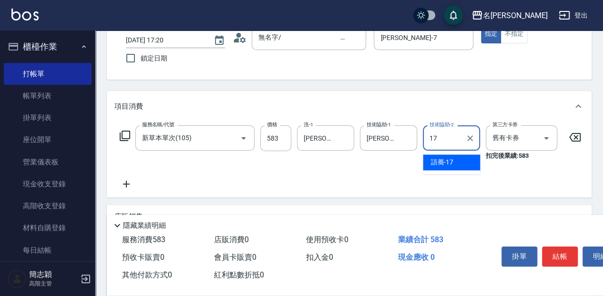
type input "語蕎-17"
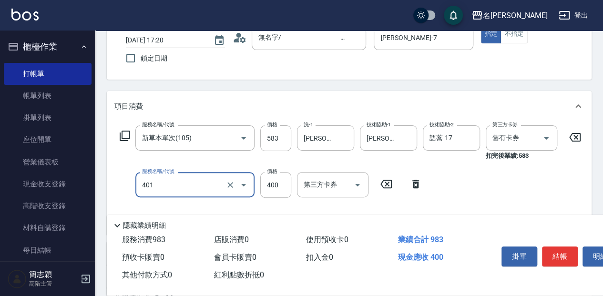
type input "剪髮(400)(401)"
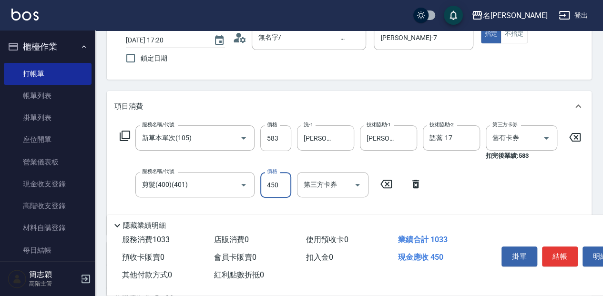
type input "450"
drag, startPoint x: 549, startPoint y: 255, endPoint x: 529, endPoint y: 265, distance: 23.0
click at [549, 255] on button "結帳" at bounding box center [560, 257] width 36 height 20
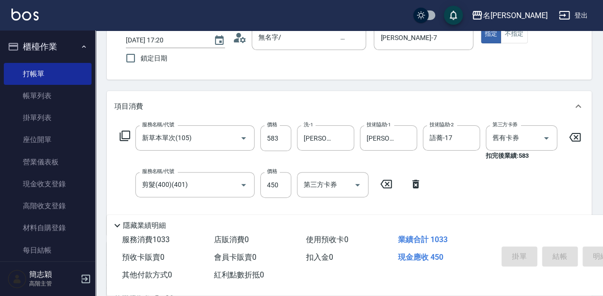
type input "[DATE] 17:21"
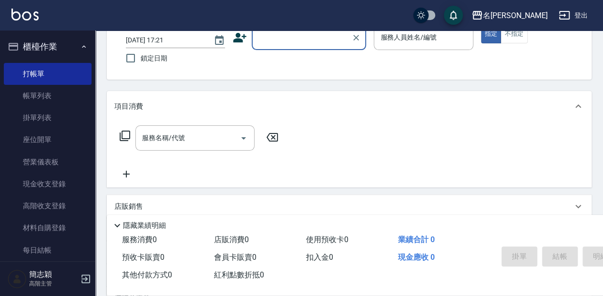
click at [278, 47] on div "顧客姓名/手機號碼/編號" at bounding box center [309, 37] width 114 height 25
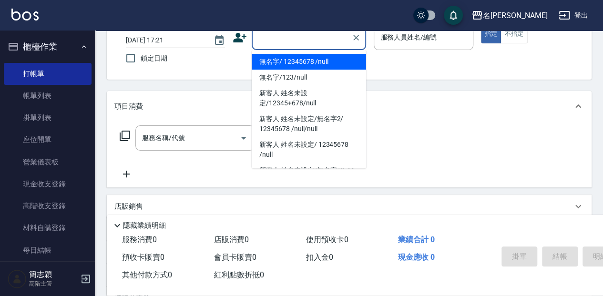
click at [279, 55] on li "無名字/ 12345678 /null" at bounding box center [309, 62] width 114 height 16
type input "無名字/ 12345678 /null"
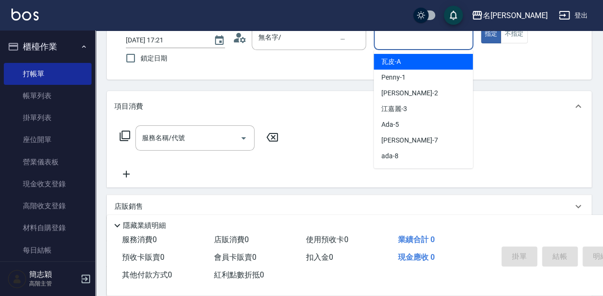
click at [393, 42] on input "服務人員姓名/編號" at bounding box center [423, 37] width 91 height 17
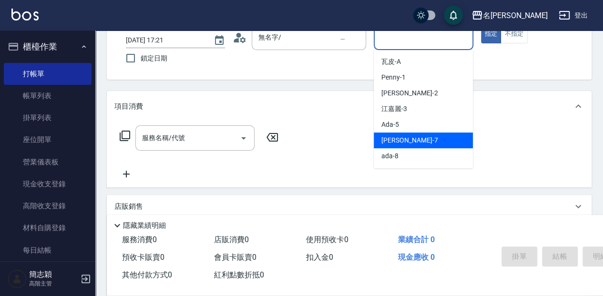
click at [410, 143] on div "[PERSON_NAME] -7" at bounding box center [423, 141] width 99 height 16
type input "[PERSON_NAME]-7"
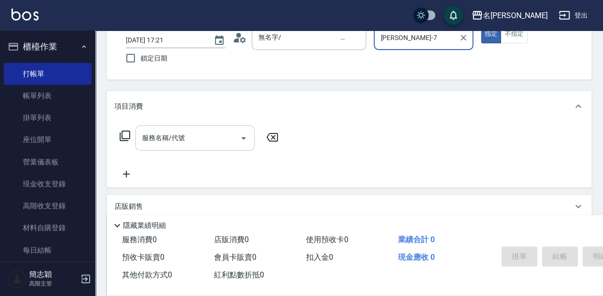
drag, startPoint x: 156, startPoint y: 135, endPoint x: 205, endPoint y: 136, distance: 49.1
click at [156, 135] on input "服務名稱/代號" at bounding box center [188, 138] width 96 height 17
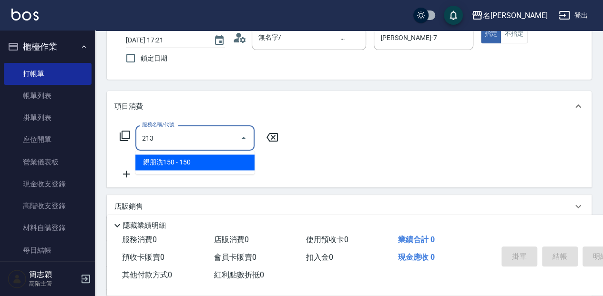
type input "親朋洗150(213)"
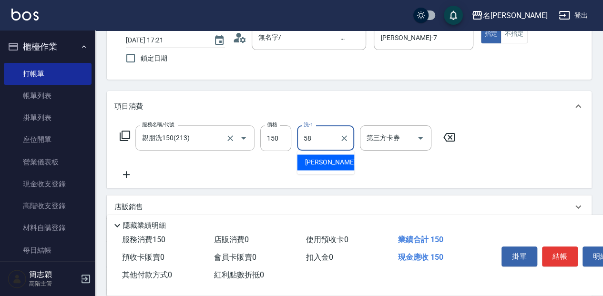
type input "[PERSON_NAME]-58"
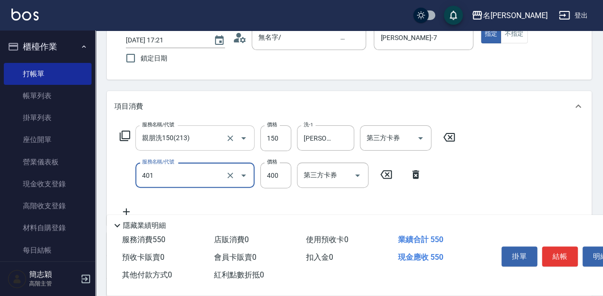
type input "剪髮(400)(401)"
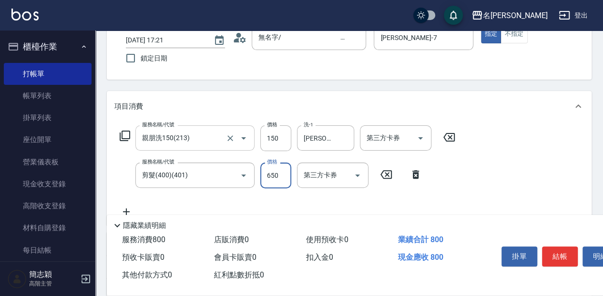
type input "650"
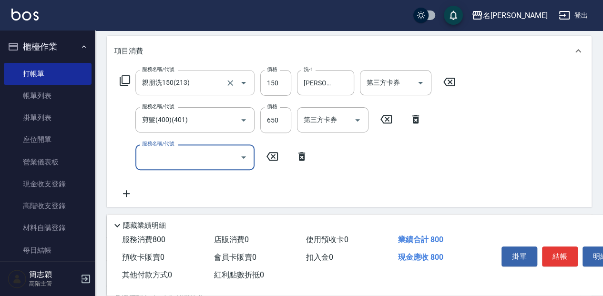
scroll to position [127, 0]
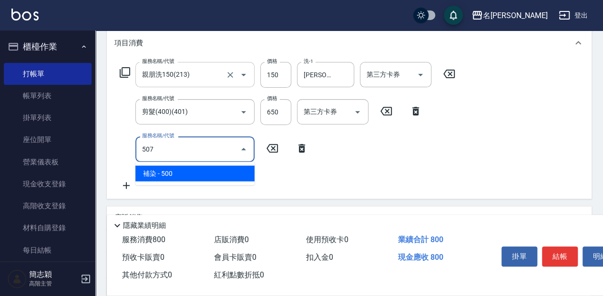
type input "補染(507)"
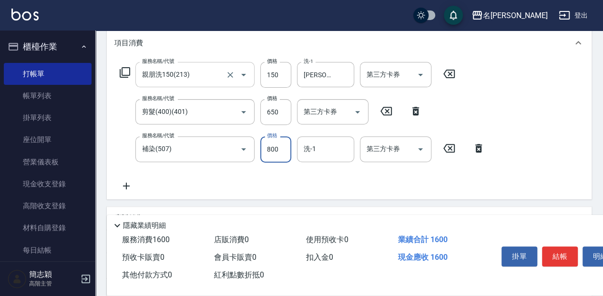
type input "800"
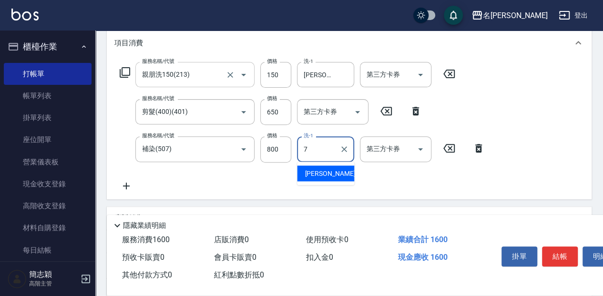
type input "[PERSON_NAME]-7"
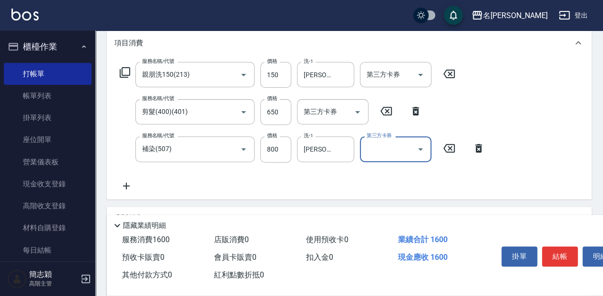
click at [567, 259] on button "結帳" at bounding box center [560, 257] width 36 height 20
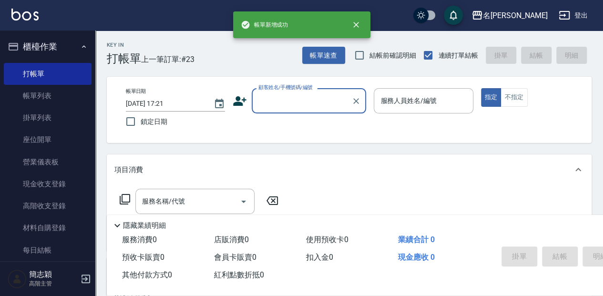
scroll to position [0, 0]
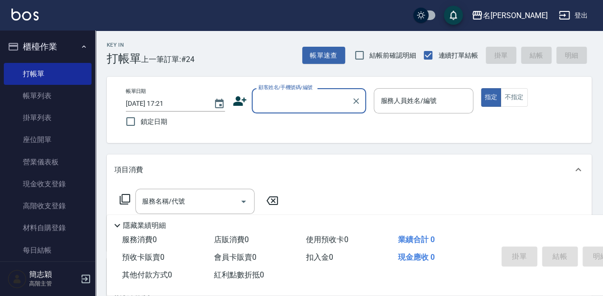
click at [284, 98] on input "顧客姓名/手機號碼/編號" at bounding box center [302, 101] width 92 height 17
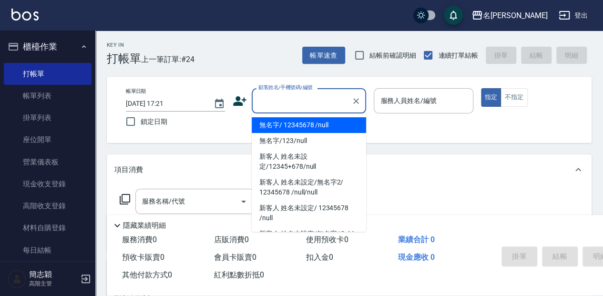
click at [290, 126] on li "無名字/ 12345678 /null" at bounding box center [309, 125] width 114 height 16
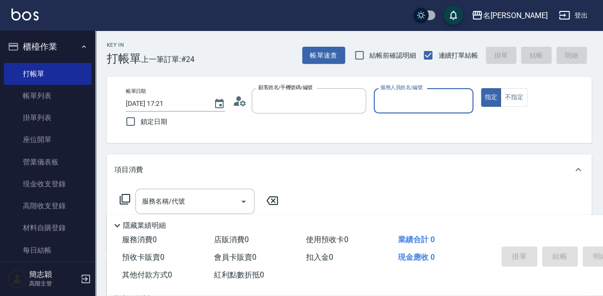
type input "無名字/ 12345678 /null"
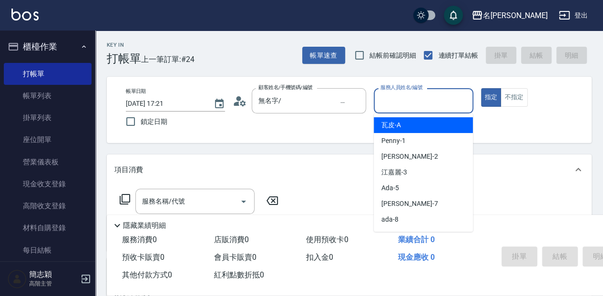
click at [413, 103] on input "服務人員姓名/編號" at bounding box center [423, 101] width 91 height 17
click at [400, 122] on span "瓦皮 -A" at bounding box center [392, 125] width 20 height 10
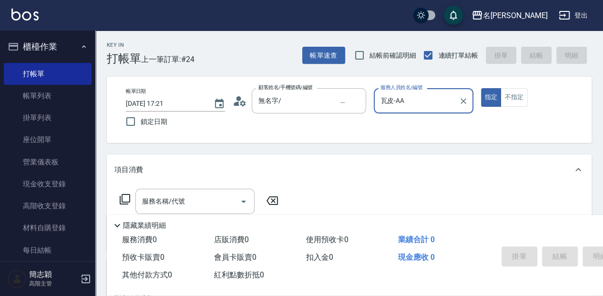
click at [481, 88] on button "指定" at bounding box center [491, 97] width 21 height 19
type input "瓦皮-A"
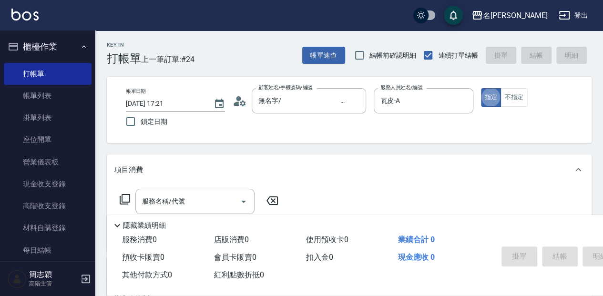
type button "true"
click at [157, 225] on p "隱藏業績明細" at bounding box center [144, 226] width 43 height 10
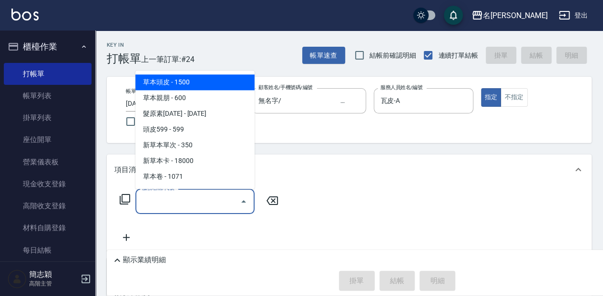
click at [158, 202] on input "服務名稱/代號" at bounding box center [188, 201] width 96 height 17
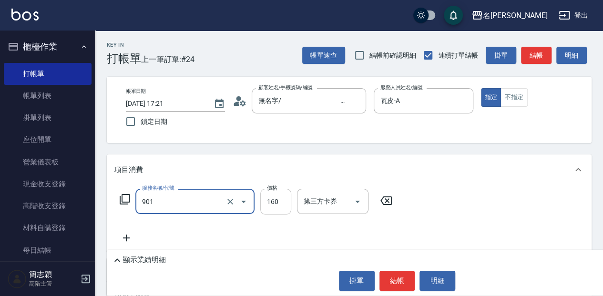
type input "修手(901)"
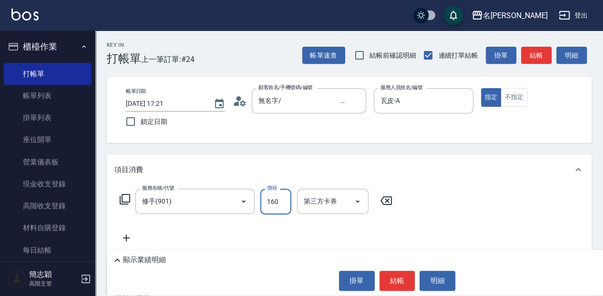
click at [269, 198] on input "160" at bounding box center [275, 202] width 31 height 26
type input "1500"
click at [392, 284] on button "結帳" at bounding box center [398, 281] width 36 height 20
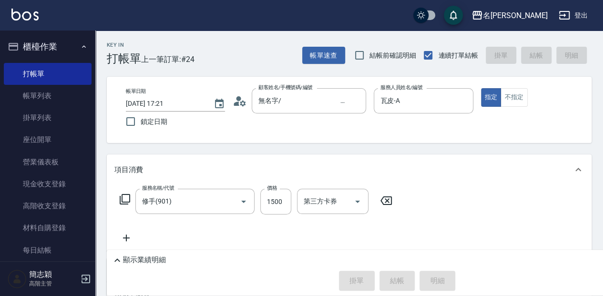
type input "[DATE] 17:24"
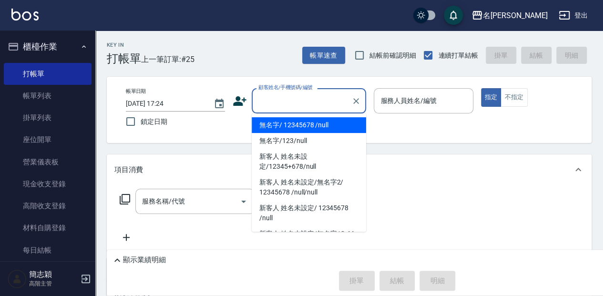
type input "無名字/ 12345678 /null"
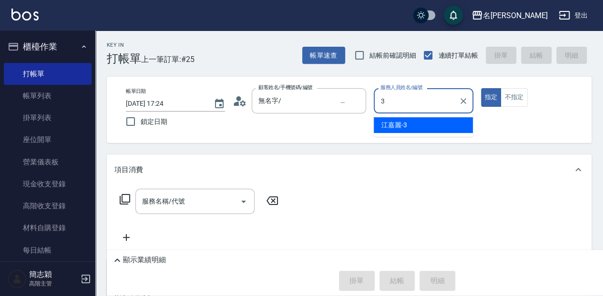
type input "江嘉麗-3"
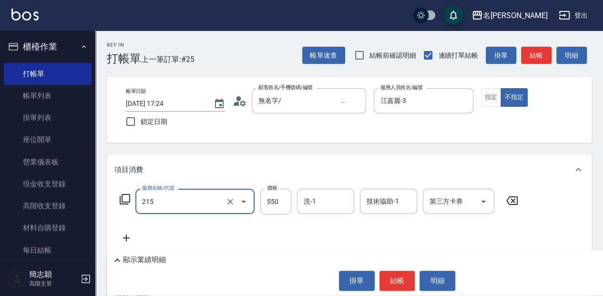
type input "SPA洗髮[500](215)"
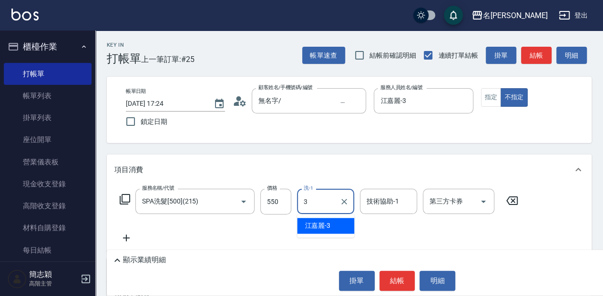
type input "江嘉麗-3"
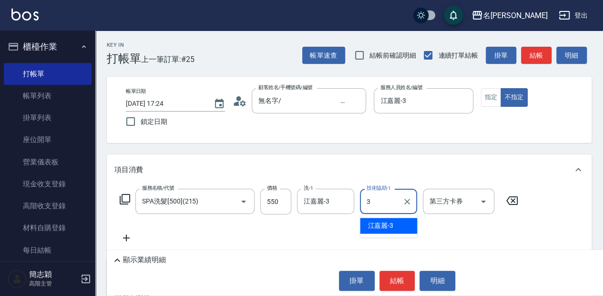
type input "江嘉麗-3"
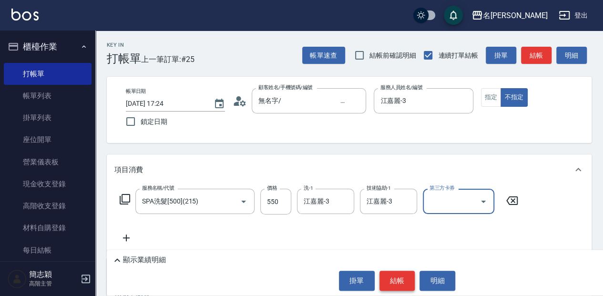
click at [399, 280] on button "結帳" at bounding box center [398, 281] width 36 height 20
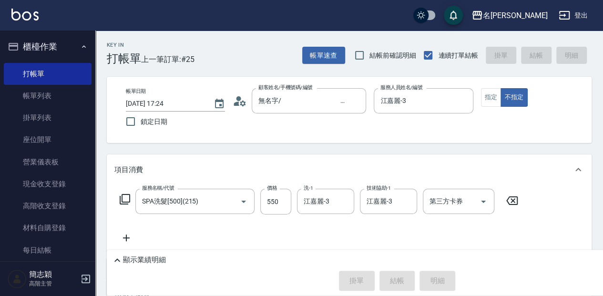
type input "[DATE] 17:37"
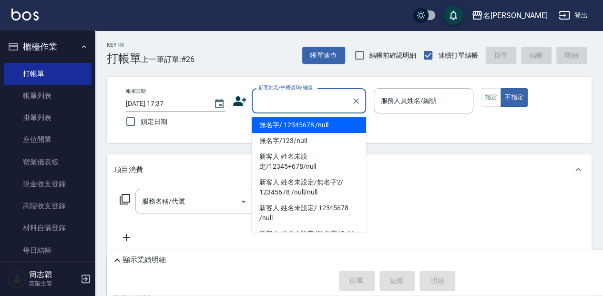
type input "無名字/ 12345678 /null"
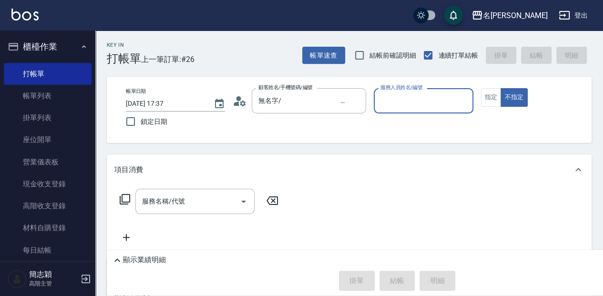
type input "1"
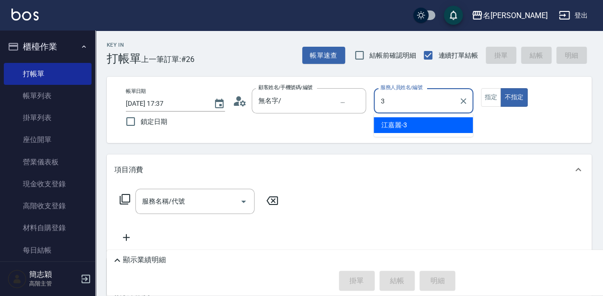
type input "江嘉麗-3"
type button "false"
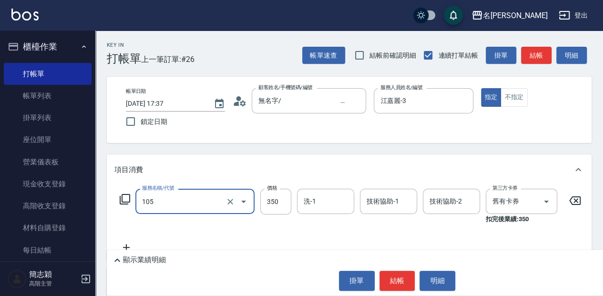
type input "新草本單次(105)"
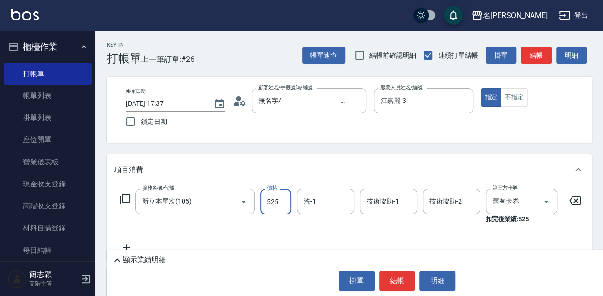
type input "525"
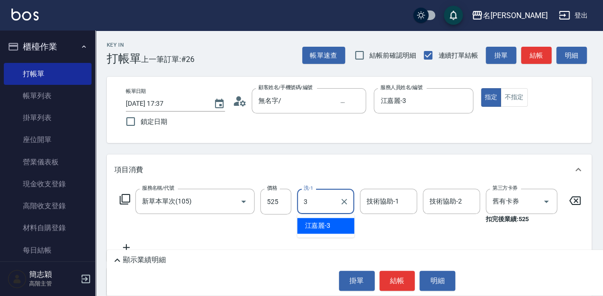
type input "江嘉麗-3"
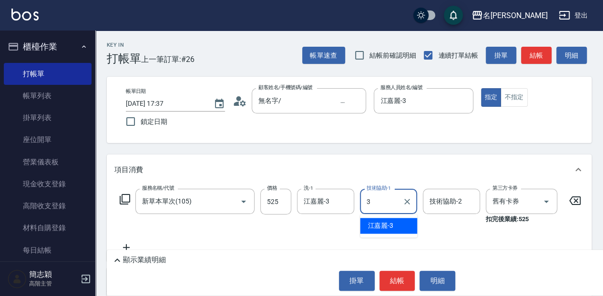
type input "江嘉麗-3"
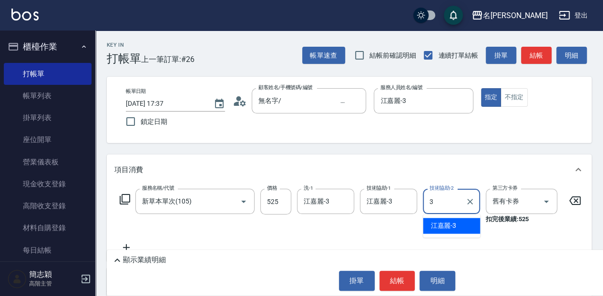
type input "江嘉麗-3"
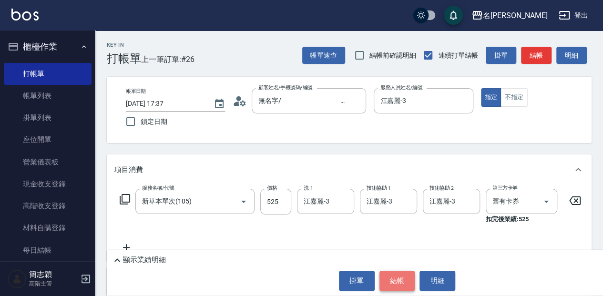
click at [396, 288] on button "結帳" at bounding box center [398, 281] width 36 height 20
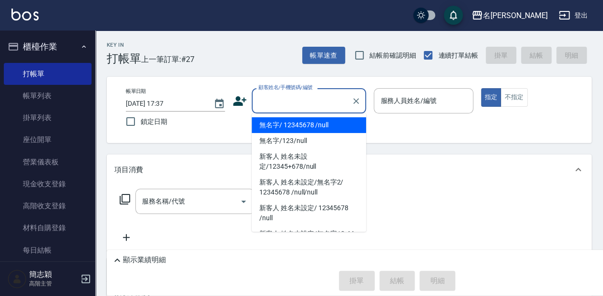
type input "無名字/ 12345678 /null"
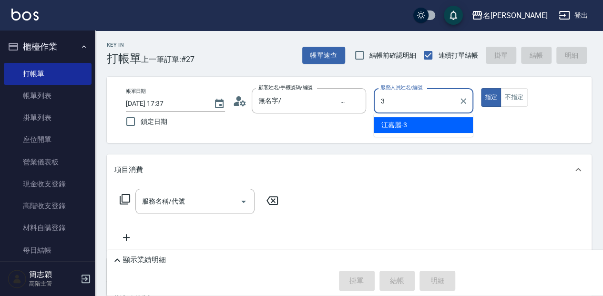
type input "江嘉麗-3"
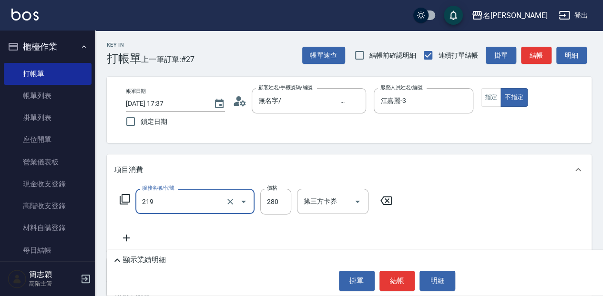
type input "洗髮280(219)"
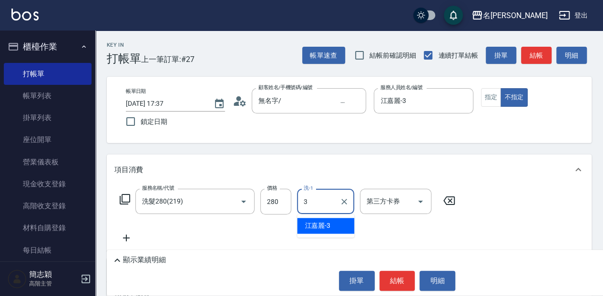
type input "江嘉麗-3"
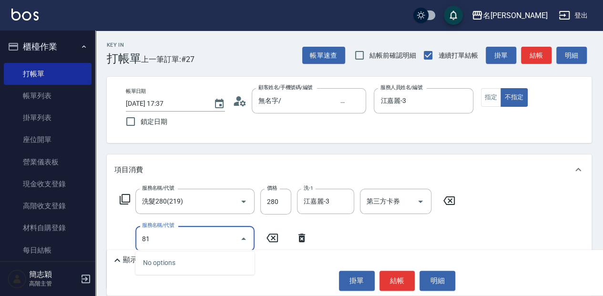
type input "8"
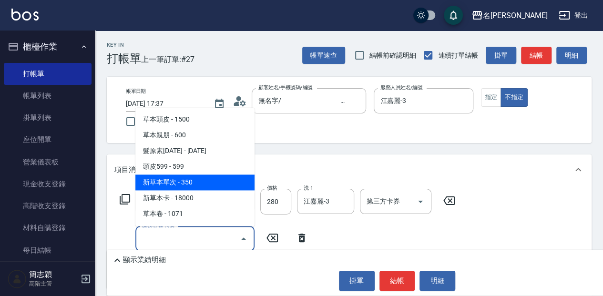
click at [123, 201] on icon at bounding box center [124, 199] width 11 height 11
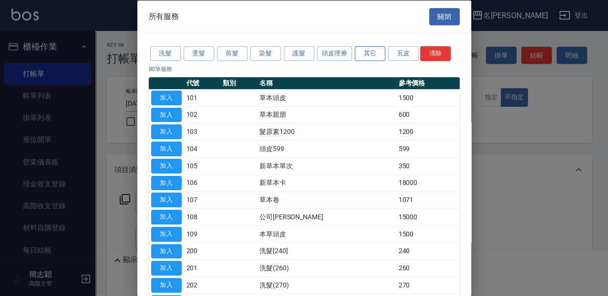
click at [369, 54] on button "其它" at bounding box center [370, 53] width 31 height 15
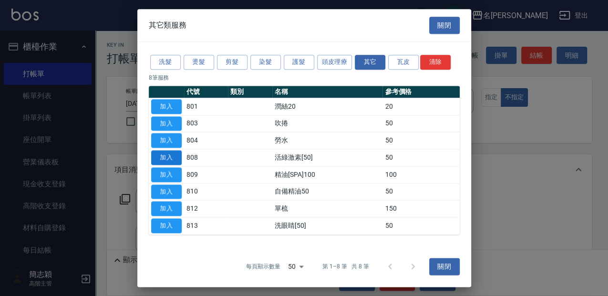
click at [161, 161] on button "加入" at bounding box center [166, 157] width 31 height 15
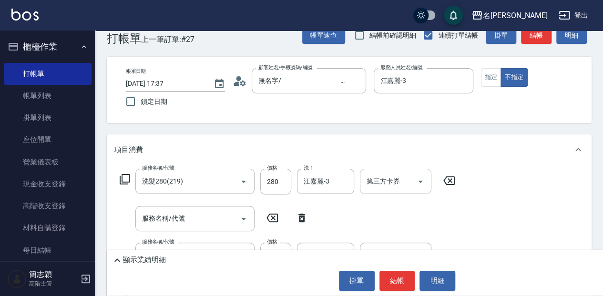
scroll to position [31, 0]
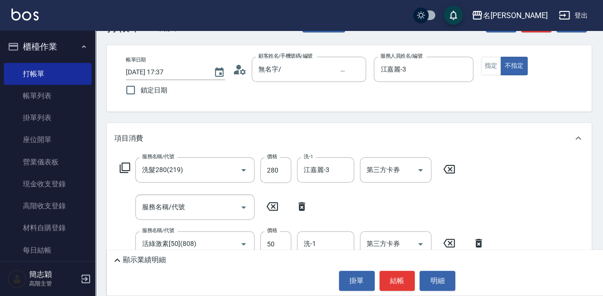
click at [302, 203] on icon at bounding box center [302, 206] width 7 height 9
type input "活綠激素[50](808)"
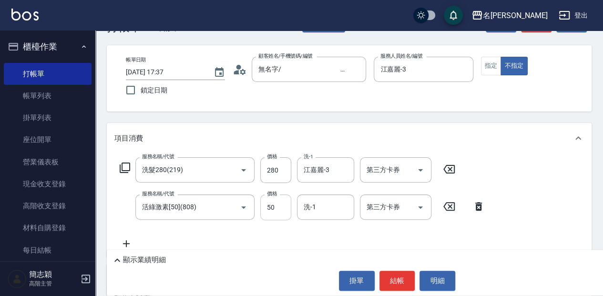
click at [285, 214] on input "50" at bounding box center [275, 208] width 31 height 26
type input "100"
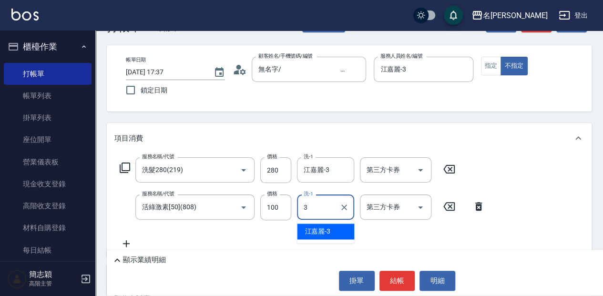
type input "江嘉麗-3"
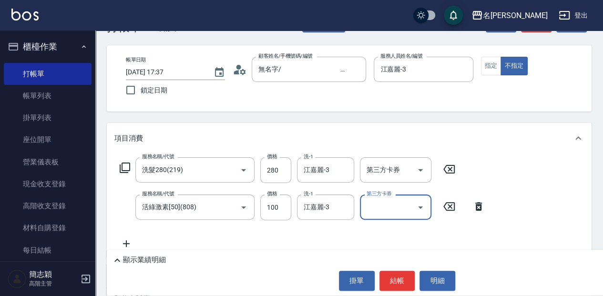
click at [403, 273] on button "結帳" at bounding box center [398, 281] width 36 height 20
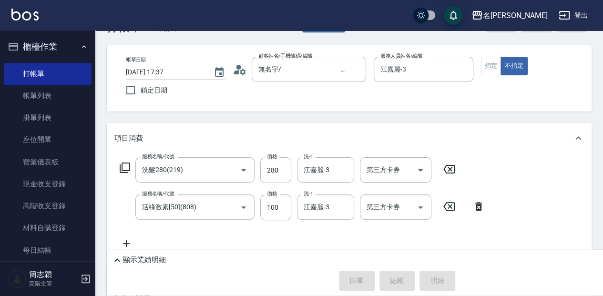
type input "[DATE] 17:38"
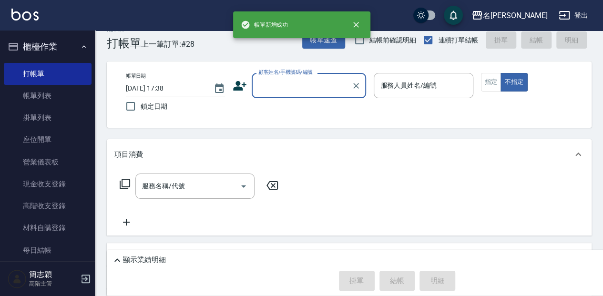
scroll to position [0, 0]
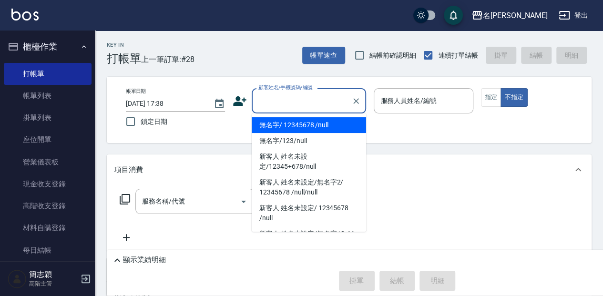
type input "無名字/ 12345678 /null"
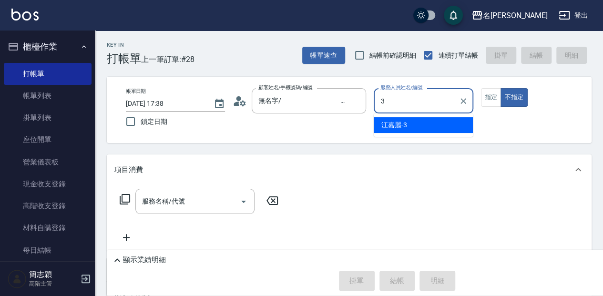
type input "江嘉麗-3"
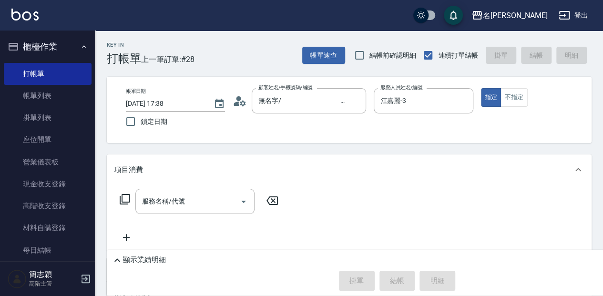
click at [119, 199] on div "服務名稱/代號 服務名稱/代號" at bounding box center [199, 201] width 170 height 25
click at [120, 199] on icon at bounding box center [125, 199] width 10 height 10
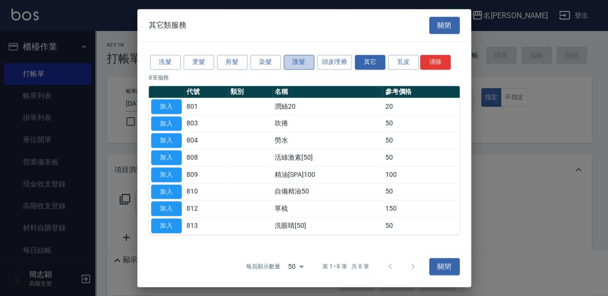
click at [298, 57] on button "護髮" at bounding box center [299, 62] width 31 height 15
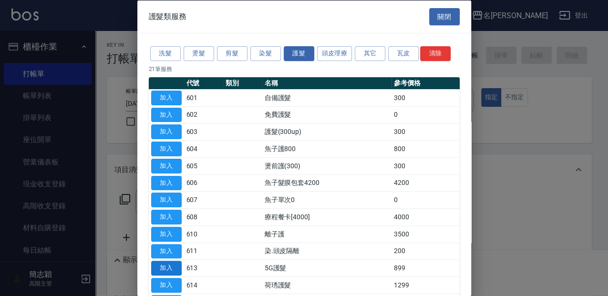
click at [179, 266] on button "加入" at bounding box center [166, 268] width 31 height 15
type input "5G護髮(613)"
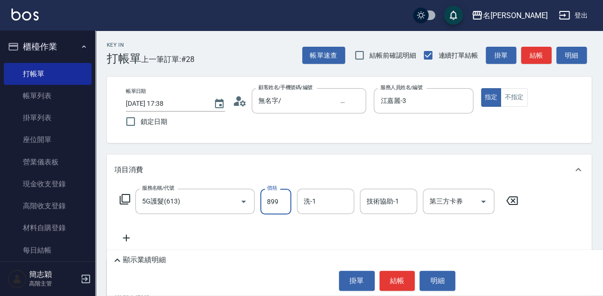
click at [290, 203] on input "899" at bounding box center [275, 202] width 31 height 26
type input "1699"
type input "江嘉麗-3"
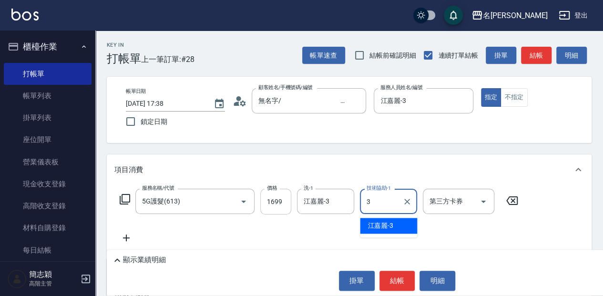
type input "江嘉麗-3"
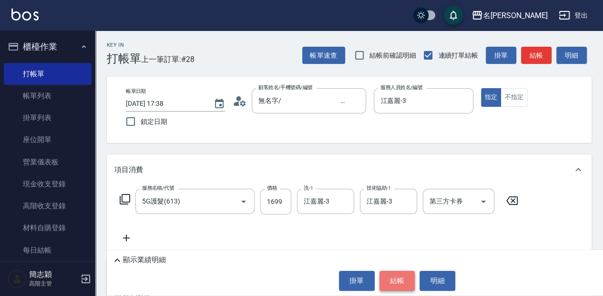
click at [400, 278] on button "結帳" at bounding box center [398, 281] width 36 height 20
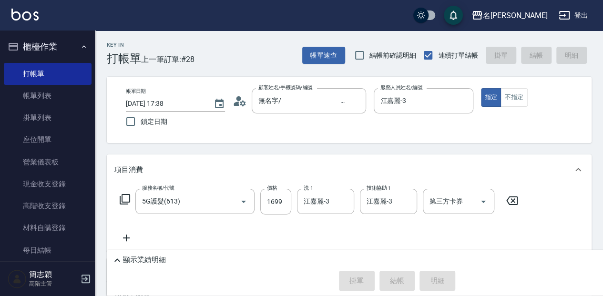
type input "[DATE] 17:41"
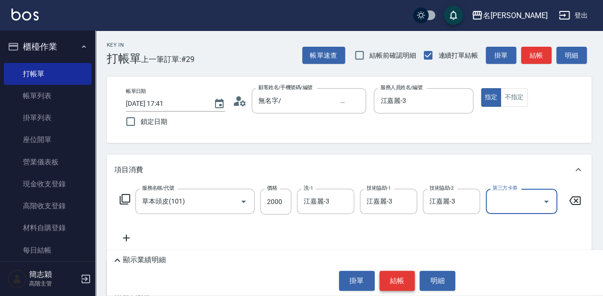
click at [398, 284] on button "結帳" at bounding box center [398, 281] width 36 height 20
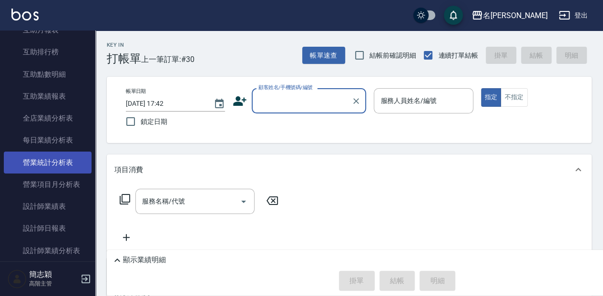
scroll to position [508, 0]
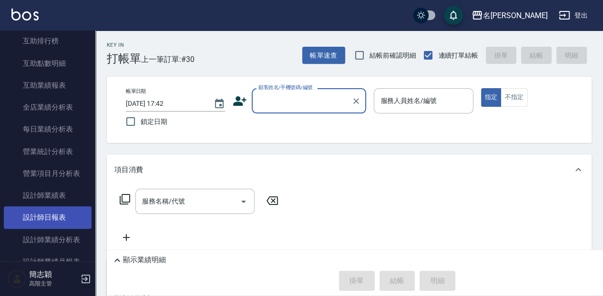
click at [58, 218] on link "設計師日報表" at bounding box center [48, 218] width 88 height 22
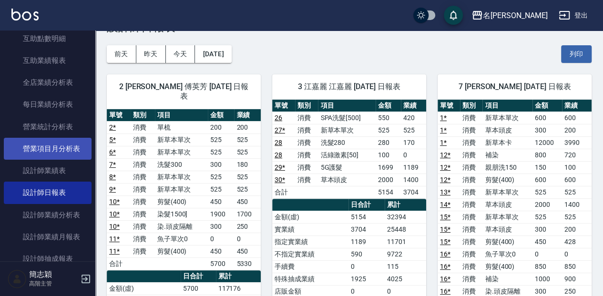
scroll to position [540, 0]
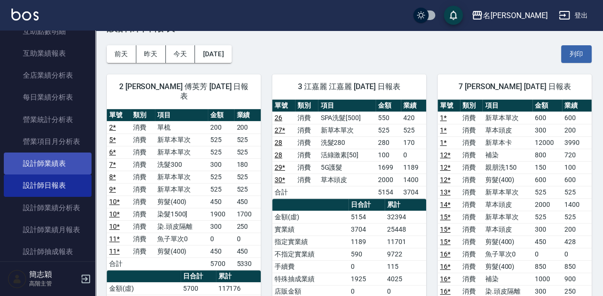
click at [69, 157] on link "設計師業績表" at bounding box center [48, 164] width 88 height 22
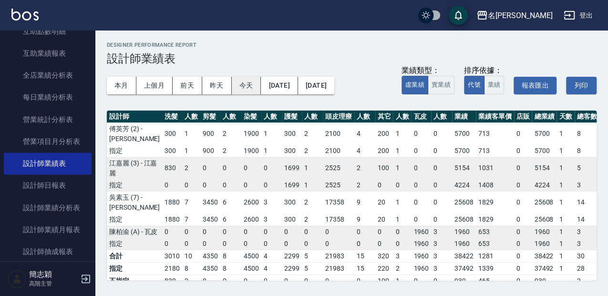
click at [234, 88] on button "今天" at bounding box center [247, 86] width 30 height 18
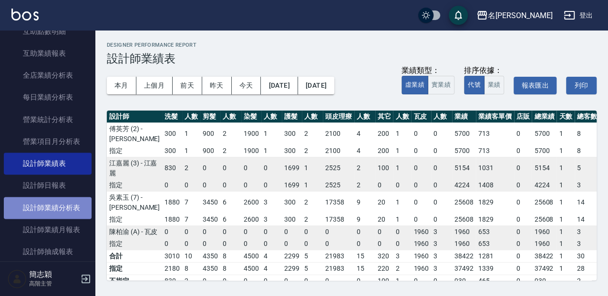
click at [75, 205] on link "設計師業績分析表" at bounding box center [48, 208] width 88 height 22
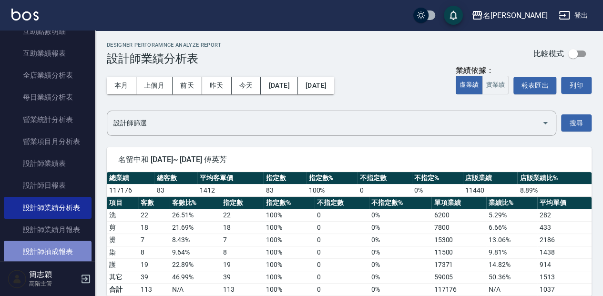
click at [68, 249] on link "設計師抽成報表" at bounding box center [48, 252] width 88 height 22
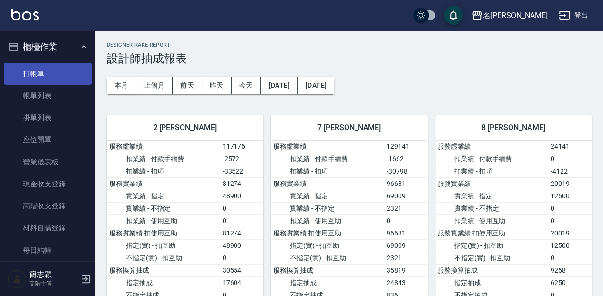
click at [72, 75] on link "打帳單" at bounding box center [48, 74] width 88 height 22
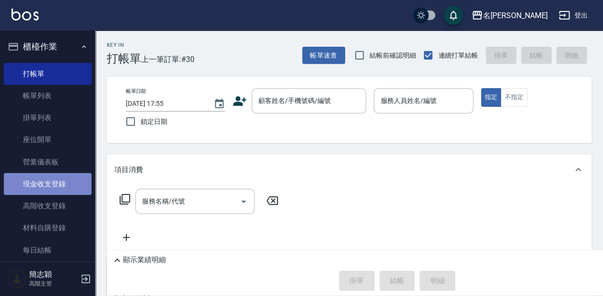
click at [57, 181] on link "現金收支登錄" at bounding box center [48, 184] width 88 height 22
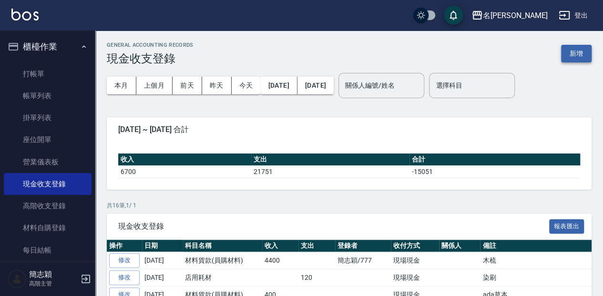
click at [576, 54] on button "新增" at bounding box center [576, 54] width 31 height 18
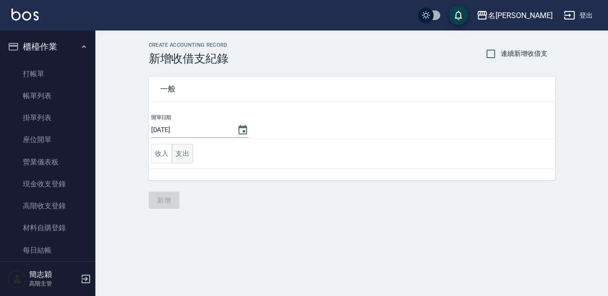
click at [180, 155] on button "支出" at bounding box center [182, 154] width 21 height 20
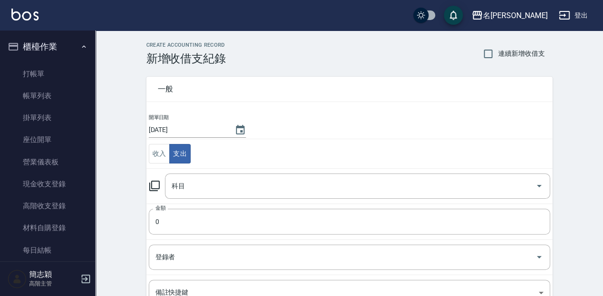
click at [154, 183] on icon at bounding box center [154, 185] width 11 height 11
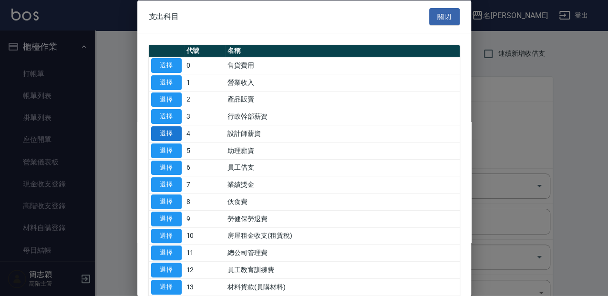
click at [168, 132] on button "選擇" at bounding box center [166, 133] width 31 height 15
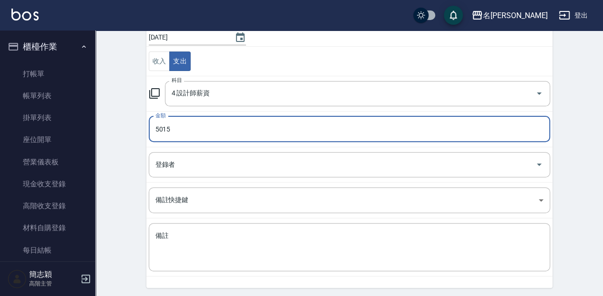
scroll to position [95, 0]
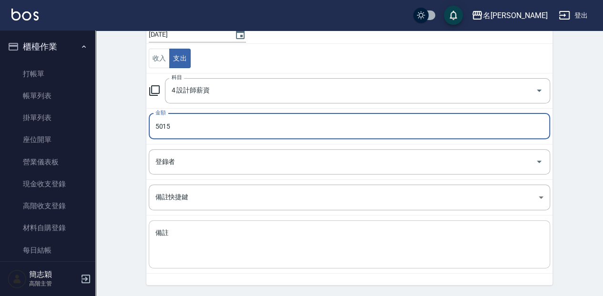
click at [173, 228] on textarea "備註" at bounding box center [349, 244] width 388 height 32
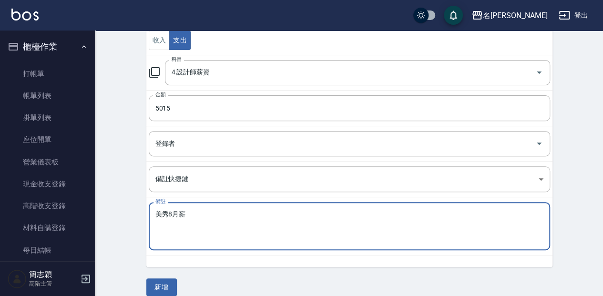
scroll to position [123, 0]
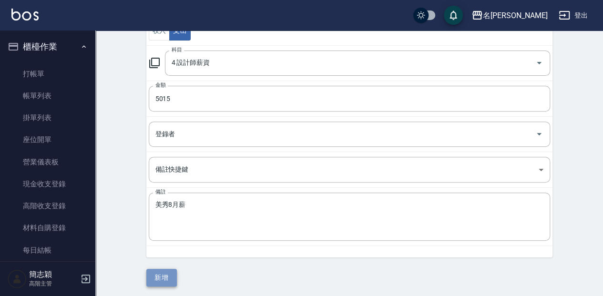
click at [162, 274] on button "新增" at bounding box center [161, 278] width 31 height 18
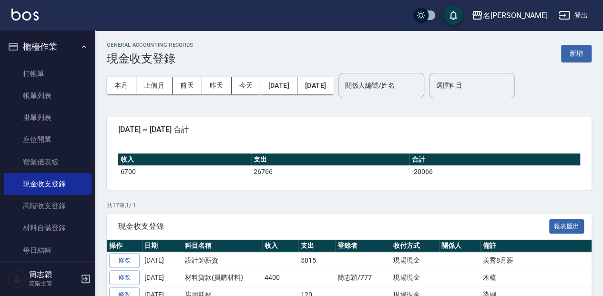
click at [56, 69] on link "打帳單" at bounding box center [48, 74] width 88 height 22
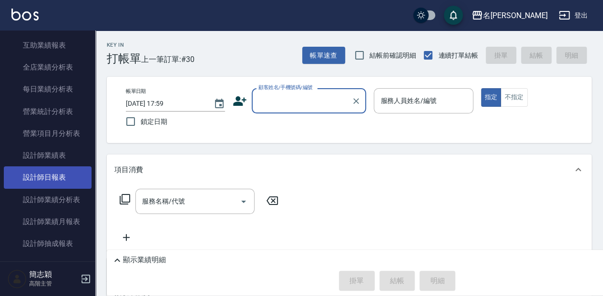
scroll to position [572, 0]
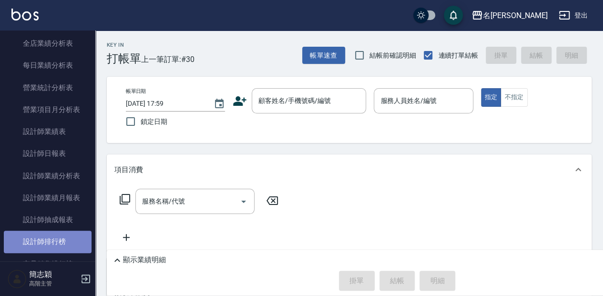
click at [59, 240] on link "設計師排行榜" at bounding box center [48, 242] width 88 height 22
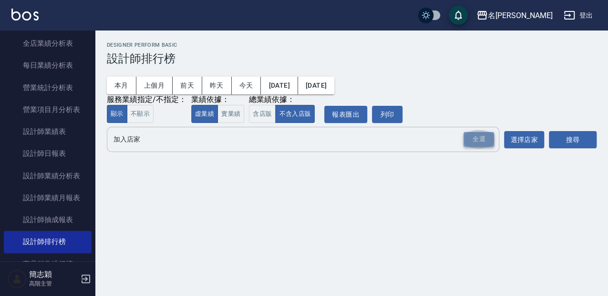
click at [474, 137] on div "全選" at bounding box center [479, 139] width 31 height 15
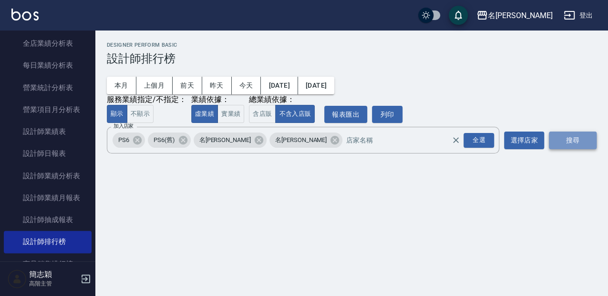
click at [564, 138] on button "搜尋" at bounding box center [573, 141] width 48 height 18
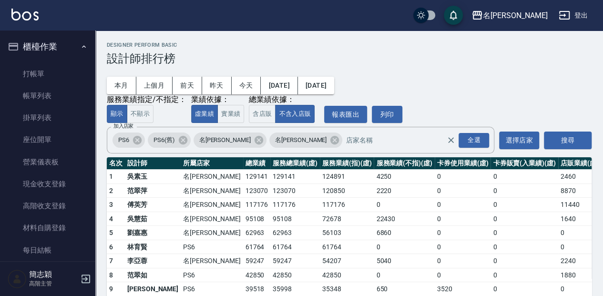
drag, startPoint x: 37, startPoint y: 96, endPoint x: 367, endPoint y: 147, distance: 334.0
click at [37, 96] on link "帳單列表" at bounding box center [48, 96] width 88 height 22
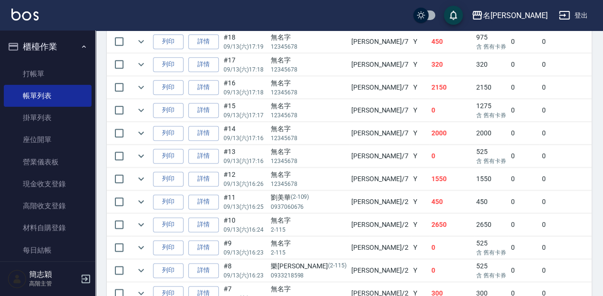
scroll to position [572, 0]
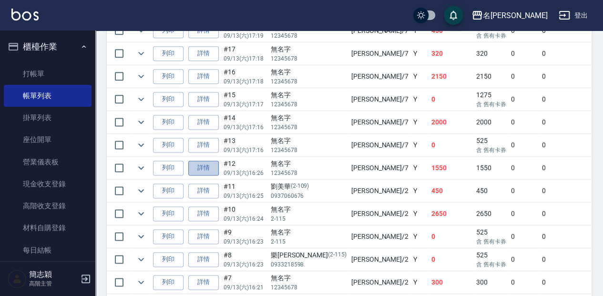
click at [198, 161] on link "詳情" at bounding box center [203, 168] width 31 height 15
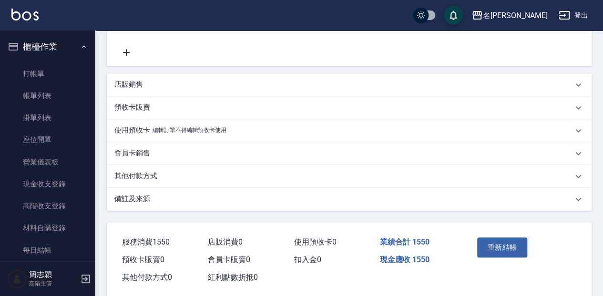
scroll to position [279, 0]
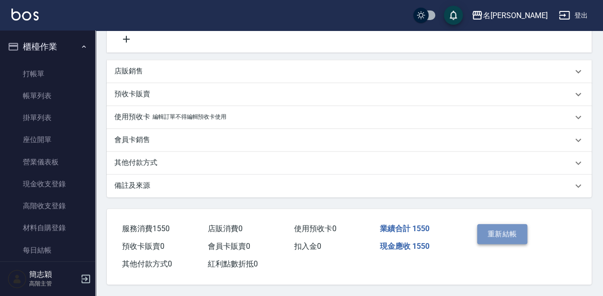
click at [513, 231] on button "重新結帳" at bounding box center [502, 234] width 51 height 20
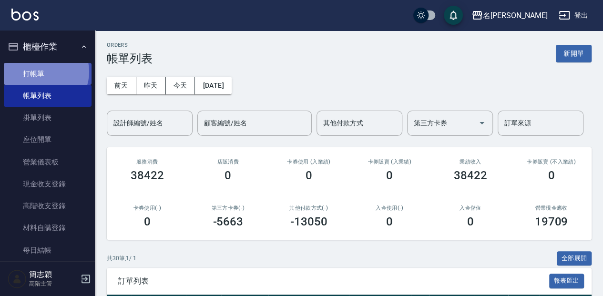
click at [44, 72] on link "打帳單" at bounding box center [48, 74] width 88 height 22
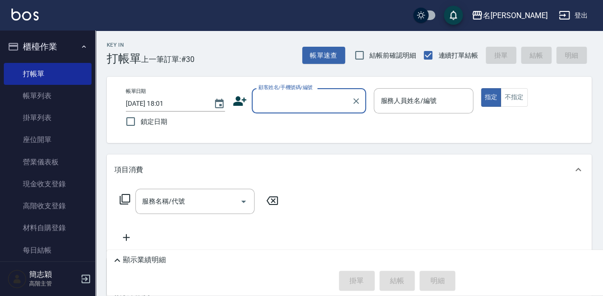
click at [291, 101] on input "顧客姓名/手機號碼/編號" at bounding box center [302, 101] width 92 height 17
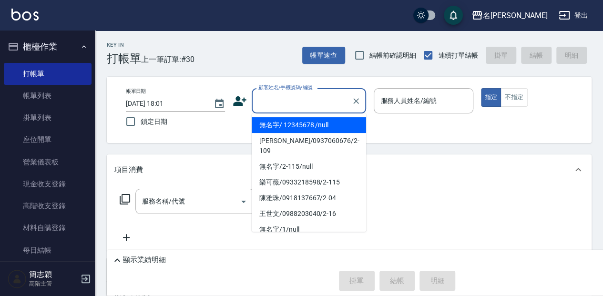
drag, startPoint x: 291, startPoint y: 122, endPoint x: 432, endPoint y: 115, distance: 140.9
click at [295, 121] on li "無名字/ 12345678 /null" at bounding box center [309, 125] width 114 height 16
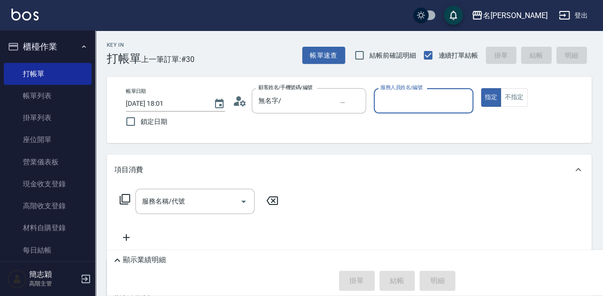
click at [421, 102] on input "服務人員姓名/編號" at bounding box center [423, 101] width 91 height 17
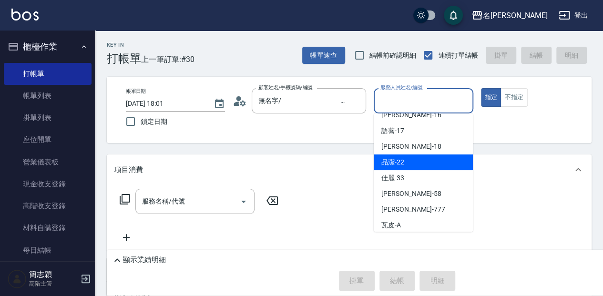
scroll to position [172, 0]
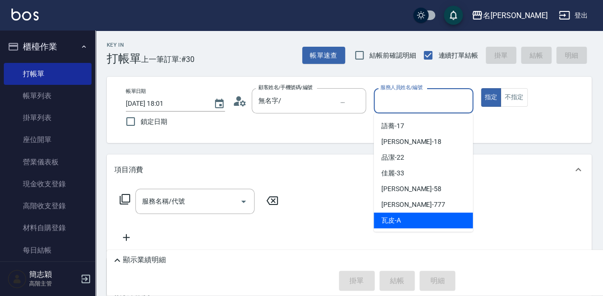
click at [431, 221] on div "瓦皮 -A" at bounding box center [423, 221] width 99 height 16
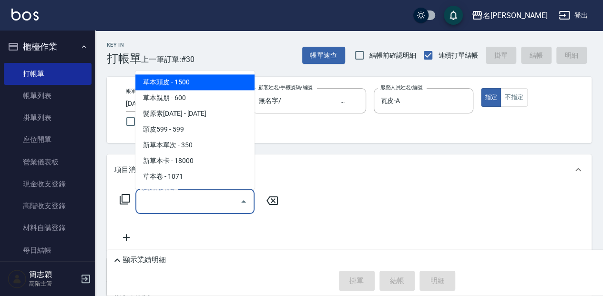
drag, startPoint x: 205, startPoint y: 204, endPoint x: 523, endPoint y: 235, distance: 319.6
click at [205, 203] on input "服務名稱/代號" at bounding box center [188, 201] width 96 height 17
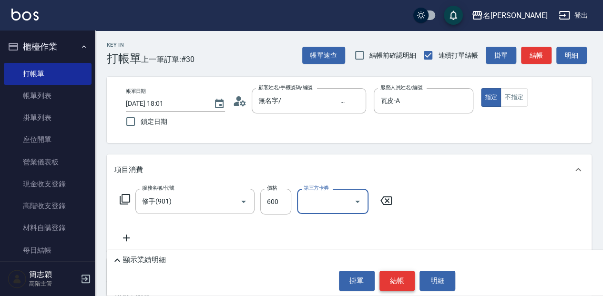
click at [388, 282] on button "結帳" at bounding box center [398, 281] width 36 height 20
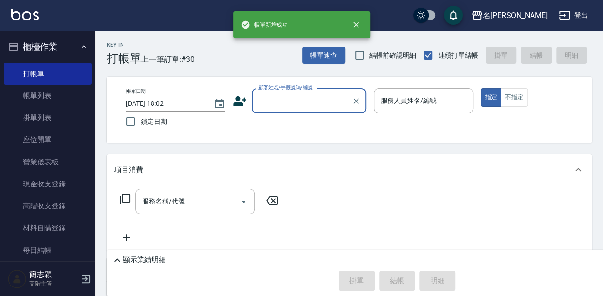
scroll to position [0, 0]
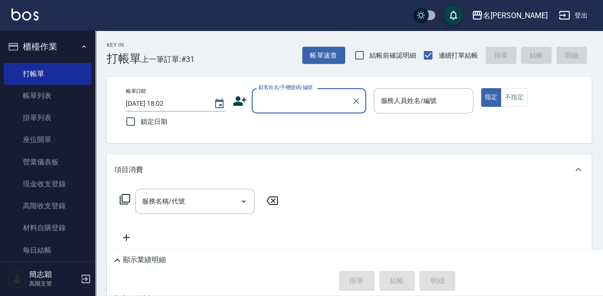
click at [309, 100] on input "顧客姓名/手機號碼/編號" at bounding box center [302, 101] width 92 height 17
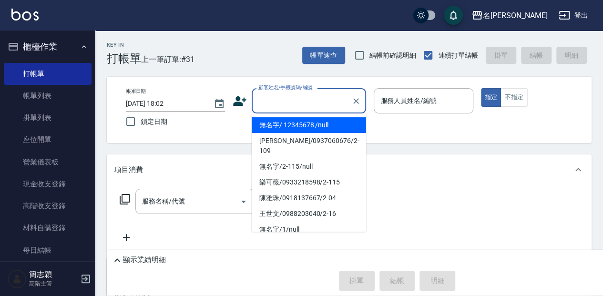
drag, startPoint x: 318, startPoint y: 122, endPoint x: 436, endPoint y: 103, distance: 119.9
click at [320, 121] on li "無名字/ 12345678 /null" at bounding box center [309, 125] width 114 height 16
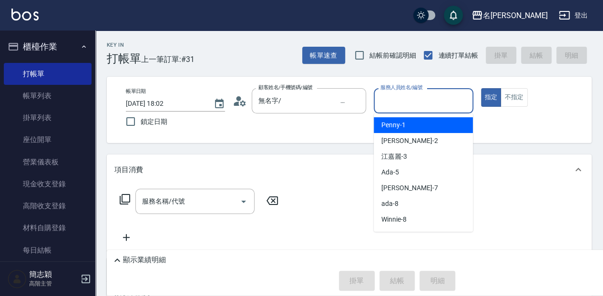
click at [429, 101] on input "服務人員姓名/編號" at bounding box center [423, 101] width 91 height 17
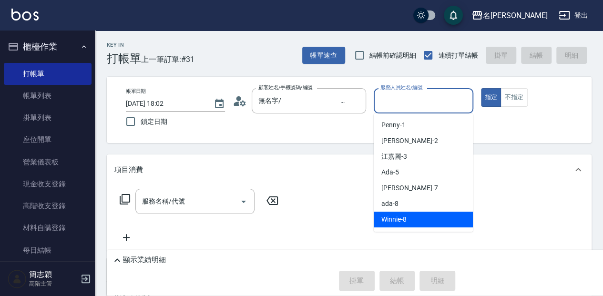
click at [427, 219] on div "Winnie -8" at bounding box center [423, 220] width 99 height 16
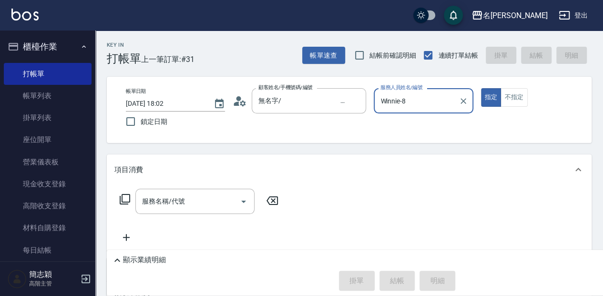
click at [421, 103] on input "Winnie-8" at bounding box center [416, 101] width 76 height 17
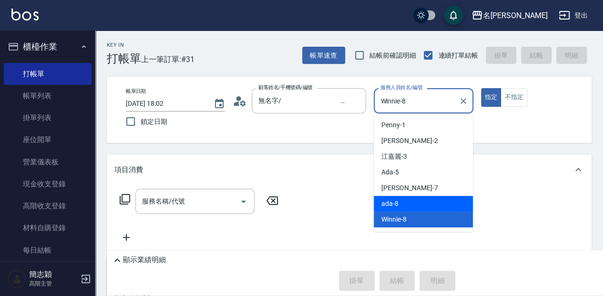
click at [408, 202] on div "ada -8" at bounding box center [423, 204] width 99 height 16
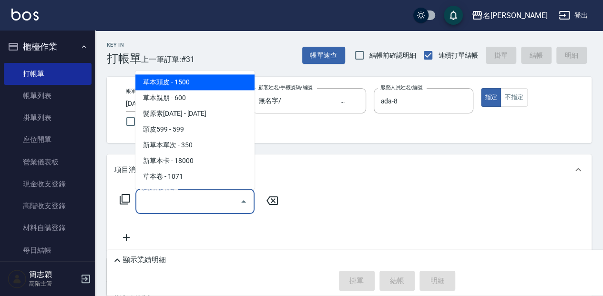
drag, startPoint x: 175, startPoint y: 201, endPoint x: 220, endPoint y: 202, distance: 45.8
click at [178, 200] on input "服務名稱/代號" at bounding box center [188, 201] width 96 height 17
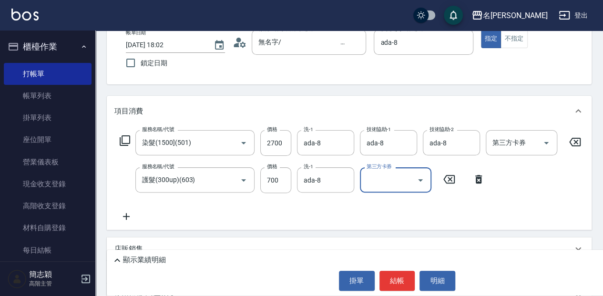
scroll to position [63, 0]
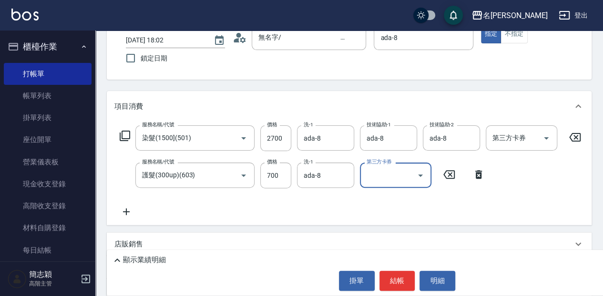
click at [148, 259] on p "顯示業績明細" at bounding box center [144, 260] width 43 height 10
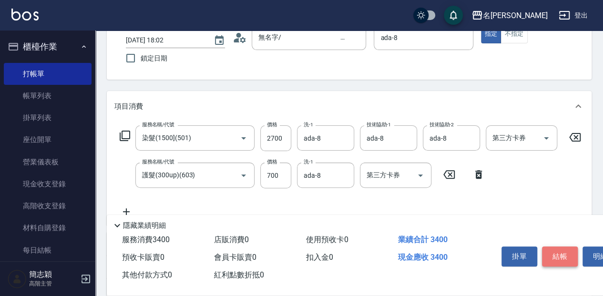
click at [558, 251] on button "結帳" at bounding box center [560, 257] width 36 height 20
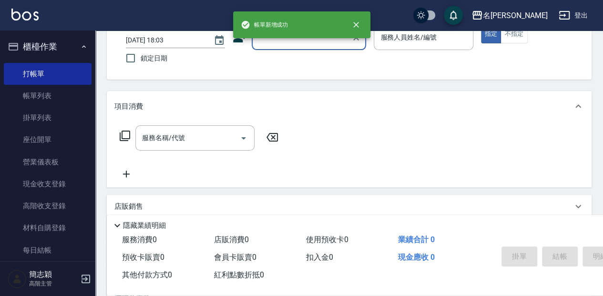
scroll to position [0, 0]
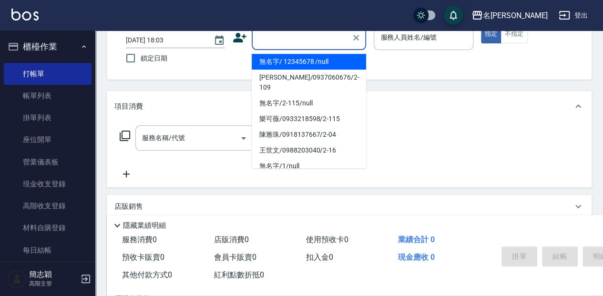
click at [290, 43] on input "顧客姓名/手機號碼/編號" at bounding box center [302, 37] width 92 height 17
click at [290, 64] on li "無名字/ 12345678 /null" at bounding box center [309, 62] width 114 height 16
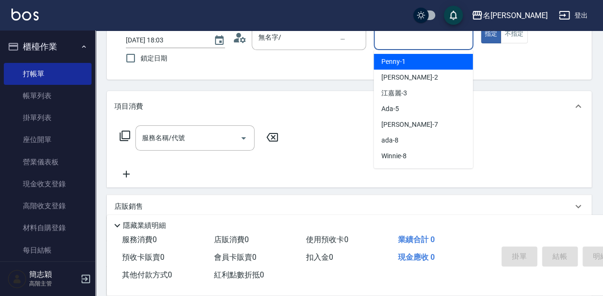
click at [413, 42] on input "服務人員姓名/編號" at bounding box center [423, 37] width 91 height 17
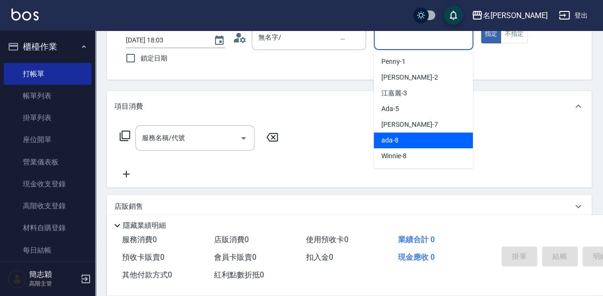
click at [431, 138] on div "ada -8" at bounding box center [423, 141] width 99 height 16
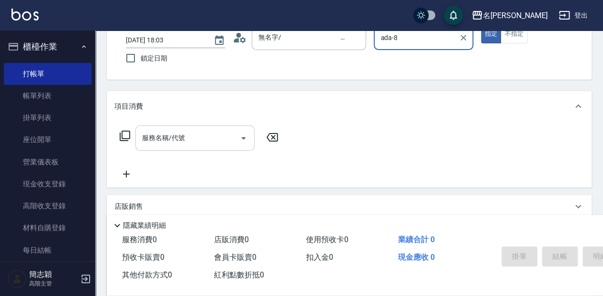
click at [189, 143] on input "服務名稱/代號" at bounding box center [188, 138] width 96 height 17
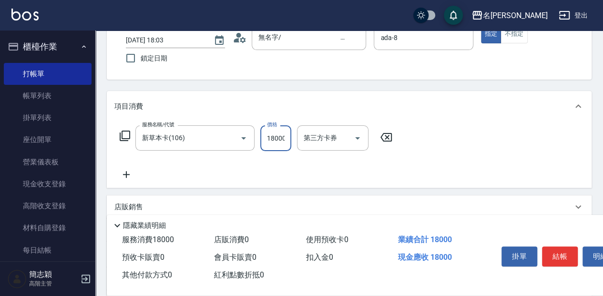
scroll to position [0, 1]
click at [197, 141] on input "新草本卡(106)" at bounding box center [182, 138] width 84 height 17
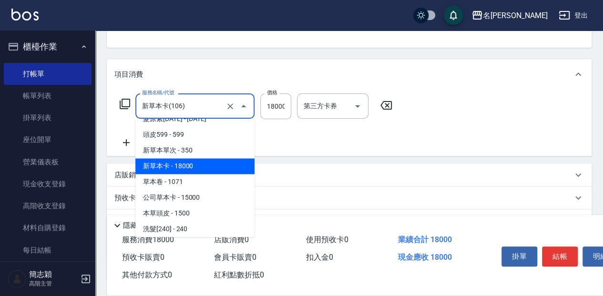
scroll to position [31, 0]
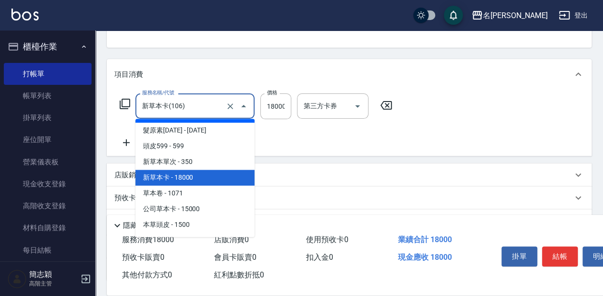
click at [200, 103] on input "新草本卡(106)" at bounding box center [182, 106] width 84 height 17
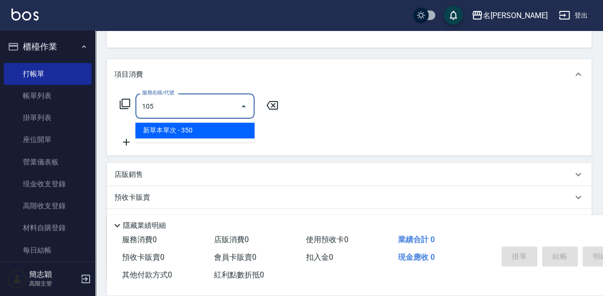
scroll to position [63, 0]
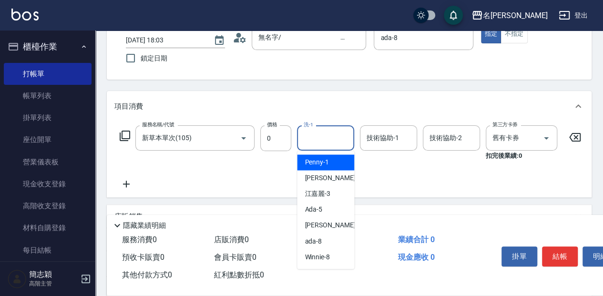
click at [312, 139] on input "洗-1" at bounding box center [325, 138] width 49 height 17
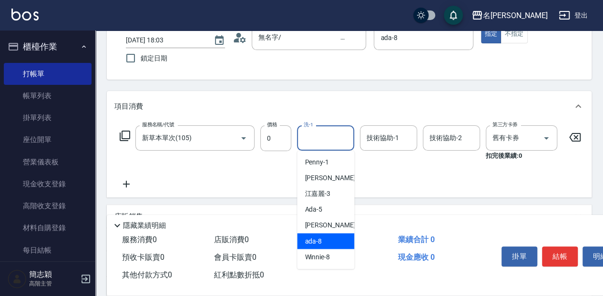
drag, startPoint x: 332, startPoint y: 238, endPoint x: 364, endPoint y: 195, distance: 54.2
click at [332, 238] on div "ada -8" at bounding box center [325, 241] width 57 height 16
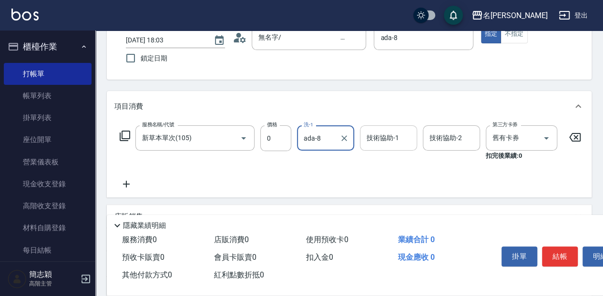
click at [382, 142] on input "技術協助-1" at bounding box center [388, 138] width 49 height 17
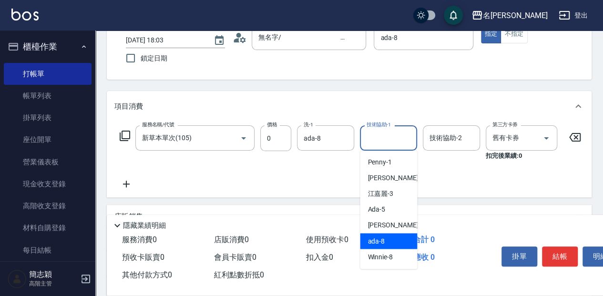
click at [384, 241] on span "ada -8" at bounding box center [376, 241] width 17 height 10
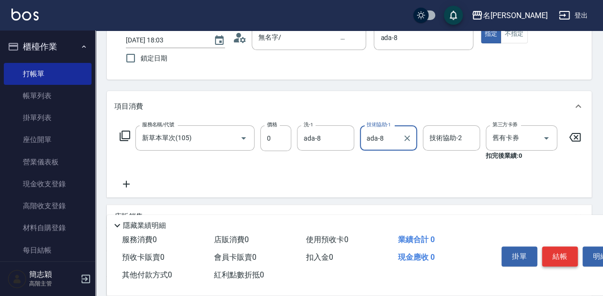
click at [567, 251] on button "結帳" at bounding box center [560, 257] width 36 height 20
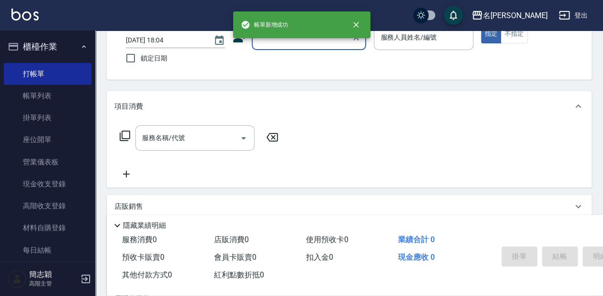
scroll to position [0, 0]
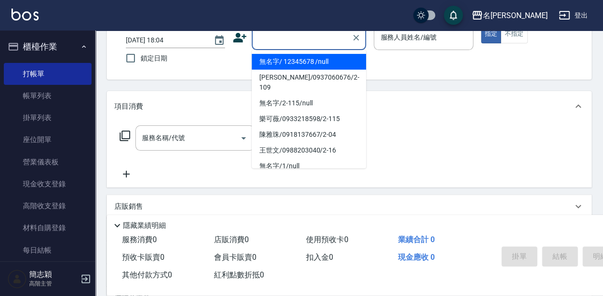
click at [286, 39] on input "顧客姓名/手機號碼/編號" at bounding box center [302, 37] width 92 height 17
click at [290, 65] on li "無名字/ 12345678 /null" at bounding box center [309, 62] width 114 height 16
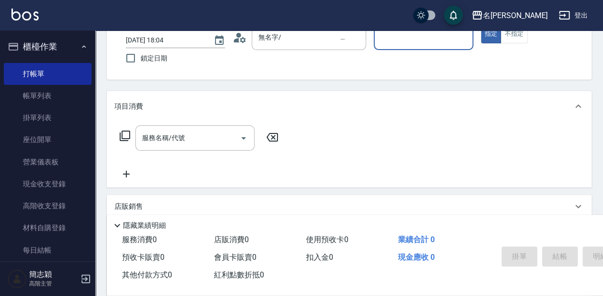
click at [406, 41] on input "服務人員姓名/編號" at bounding box center [423, 37] width 91 height 17
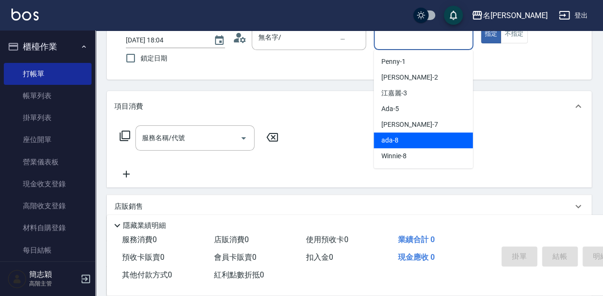
click at [408, 140] on div "ada -8" at bounding box center [423, 141] width 99 height 16
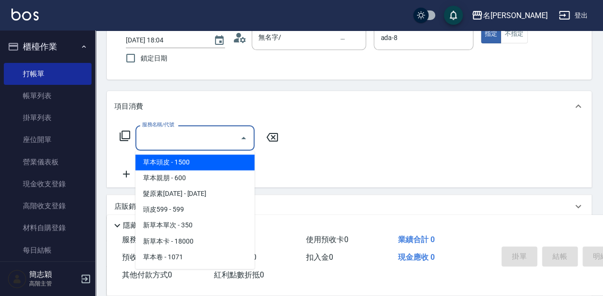
click at [167, 139] on input "服務名稱/代號" at bounding box center [188, 138] width 96 height 17
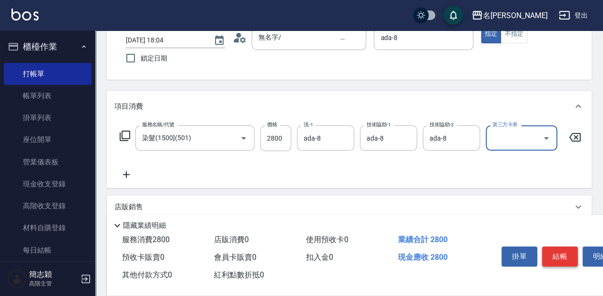
click at [562, 260] on button "結帳" at bounding box center [560, 257] width 36 height 20
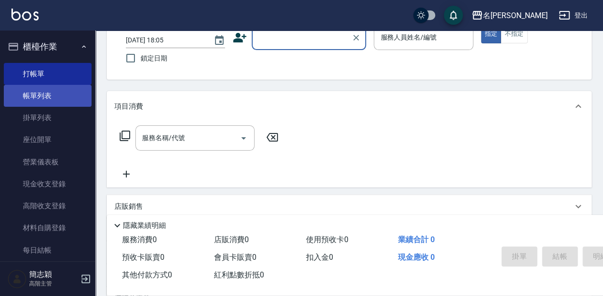
click at [58, 93] on link "帳單列表" at bounding box center [48, 96] width 88 height 22
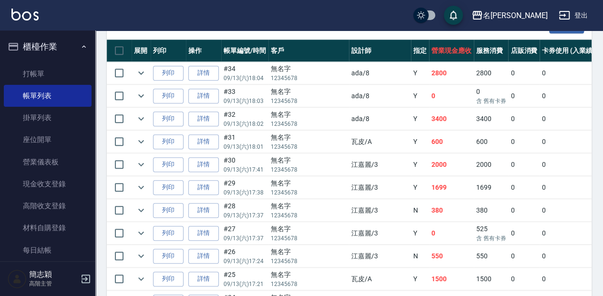
scroll to position [254, 0]
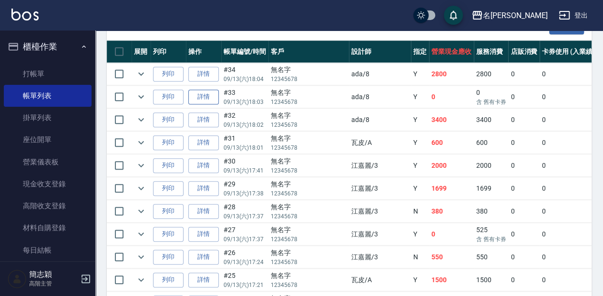
click at [203, 96] on link "詳情" at bounding box center [203, 97] width 31 height 15
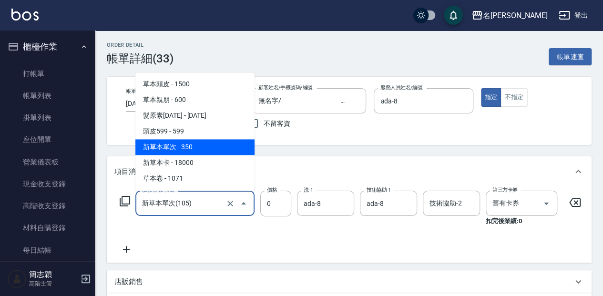
click at [211, 205] on input "新草本單次(105)" at bounding box center [182, 203] width 84 height 17
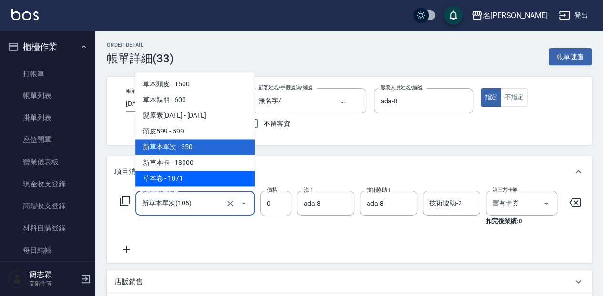
click at [206, 178] on span "草本卷 - 1071" at bounding box center [194, 179] width 119 height 16
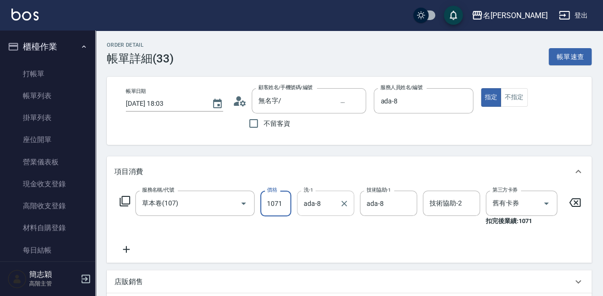
drag, startPoint x: 284, startPoint y: 202, endPoint x: 300, endPoint y: 200, distance: 16.3
click at [285, 202] on input "1071" at bounding box center [275, 204] width 31 height 26
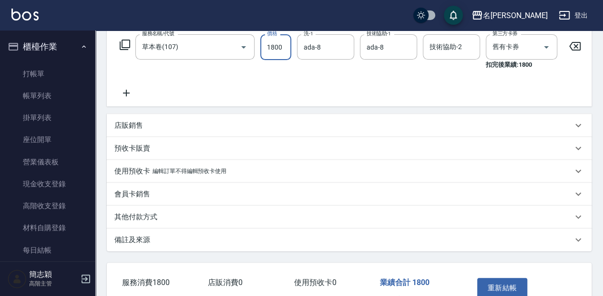
scroll to position [159, 0]
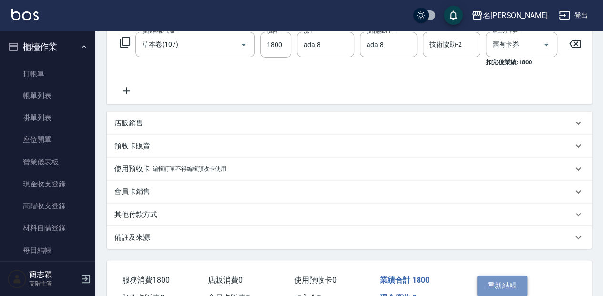
click at [503, 287] on button "重新結帳" at bounding box center [502, 286] width 51 height 20
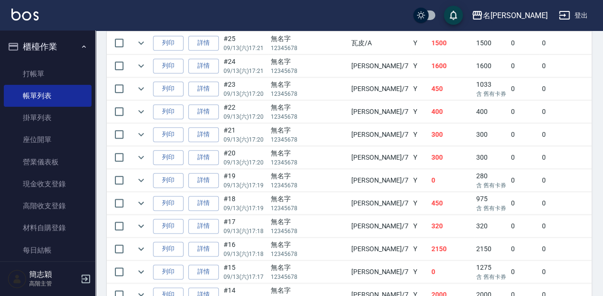
scroll to position [480, 0]
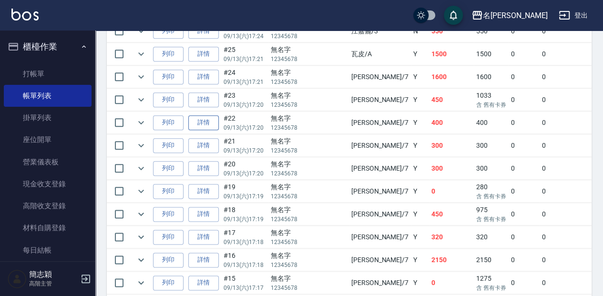
click at [203, 121] on link "詳情" at bounding box center [203, 122] width 31 height 15
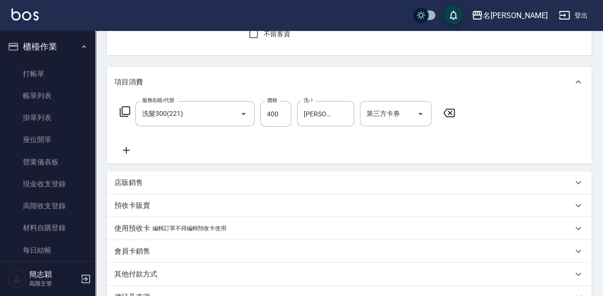
scroll to position [95, 0]
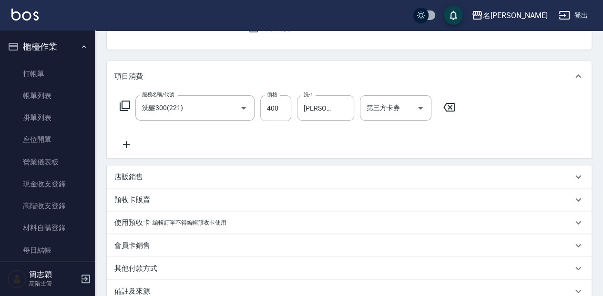
click at [145, 179] on div "店販銷售" at bounding box center [343, 177] width 458 height 10
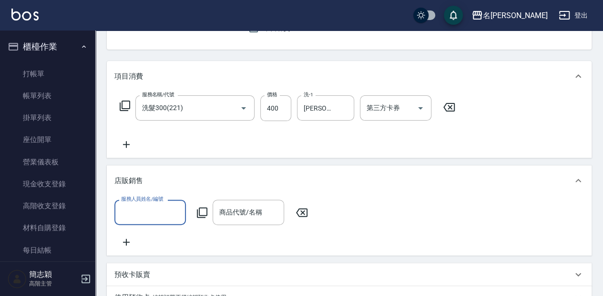
scroll to position [0, 0]
click at [151, 212] on input "服務人員姓名/編號" at bounding box center [150, 212] width 63 height 17
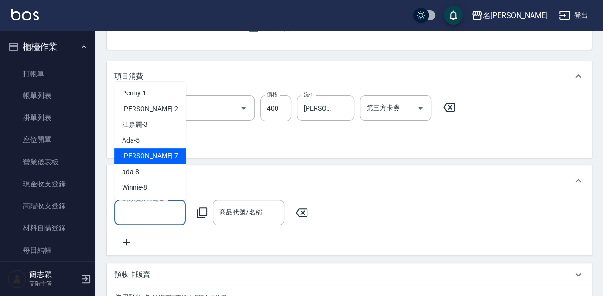
click at [156, 154] on div "[PERSON_NAME] -7" at bounding box center [150, 156] width 72 height 16
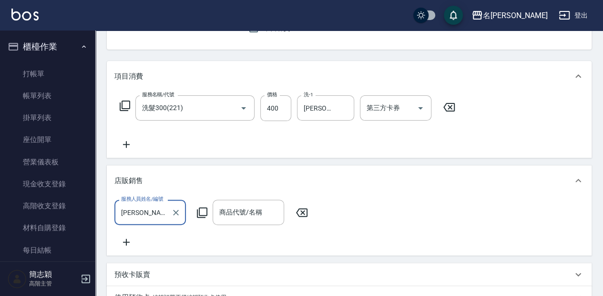
click at [202, 212] on icon at bounding box center [202, 212] width 11 height 11
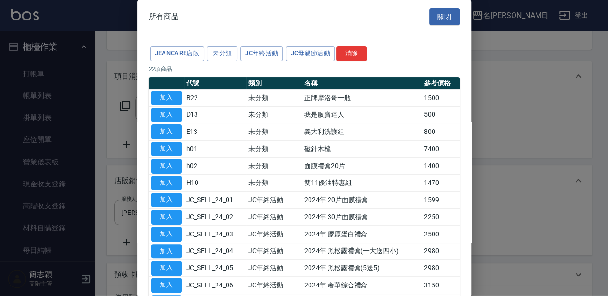
click at [172, 114] on button "加入" at bounding box center [166, 114] width 31 height 15
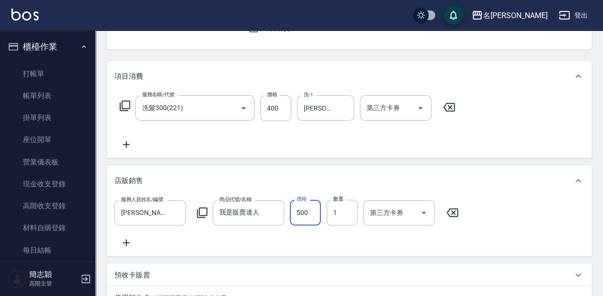
click at [312, 213] on input "500" at bounding box center [305, 213] width 31 height 26
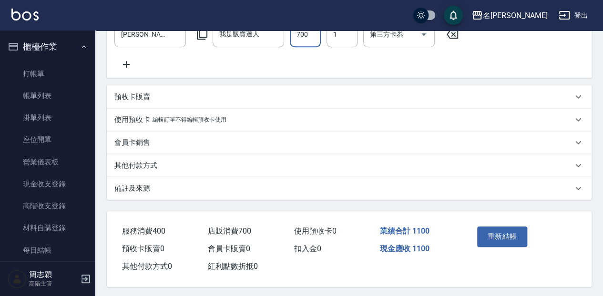
scroll to position [284, 0]
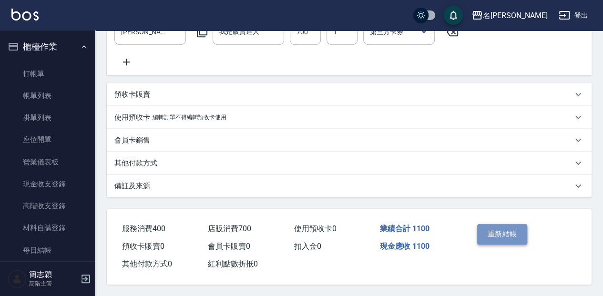
click at [521, 237] on button "重新結帳" at bounding box center [502, 234] width 51 height 20
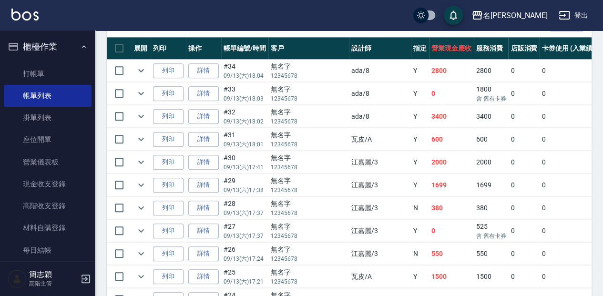
scroll to position [286, 0]
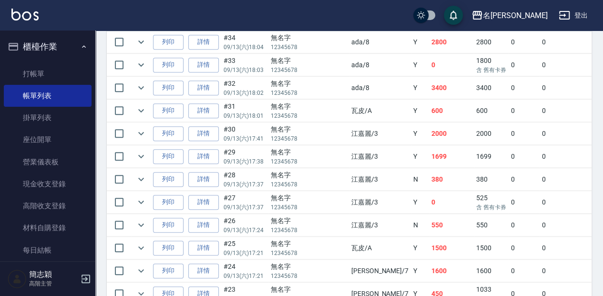
drag, startPoint x: 53, startPoint y: 74, endPoint x: 89, endPoint y: 84, distance: 37.1
click at [52, 74] on link "打帳單" at bounding box center [48, 74] width 88 height 22
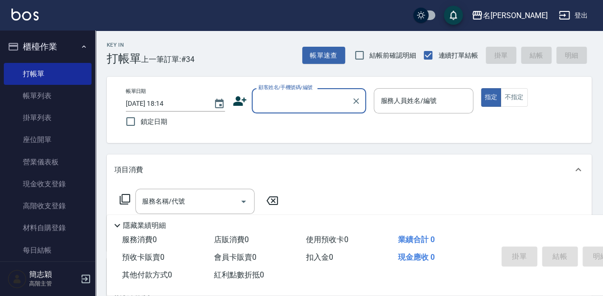
click at [284, 101] on input "顧客姓名/手機號碼/編號" at bounding box center [302, 101] width 92 height 17
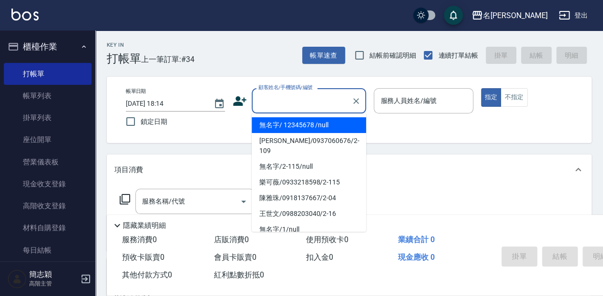
click at [288, 125] on li "無名字/ 12345678 /null" at bounding box center [309, 125] width 114 height 16
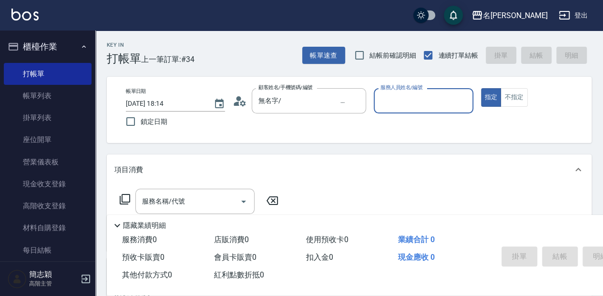
click at [406, 101] on input "服務人員姓名/編號" at bounding box center [423, 101] width 91 height 17
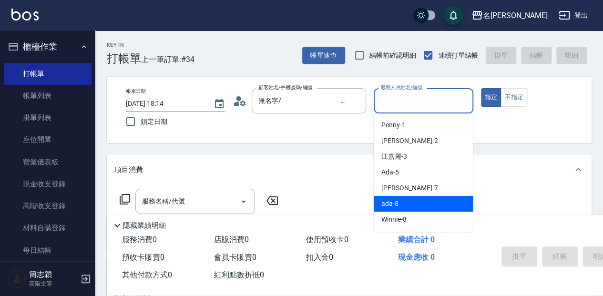
click at [410, 207] on div "ada -8" at bounding box center [423, 204] width 99 height 16
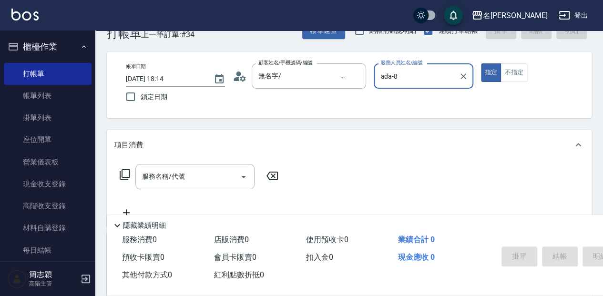
scroll to position [63, 0]
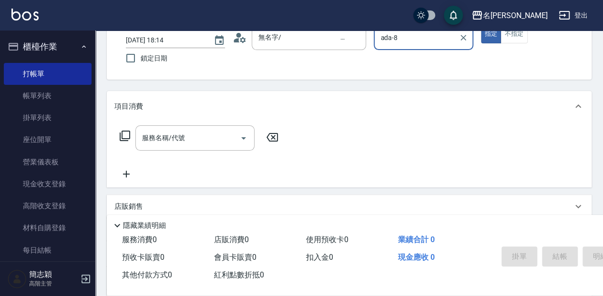
click at [125, 135] on icon at bounding box center [124, 135] width 11 height 11
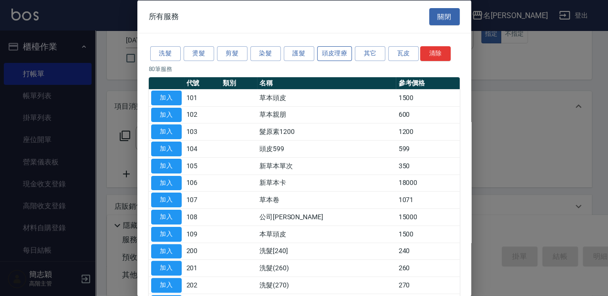
click at [335, 55] on button "頭皮理療" at bounding box center [334, 53] width 35 height 15
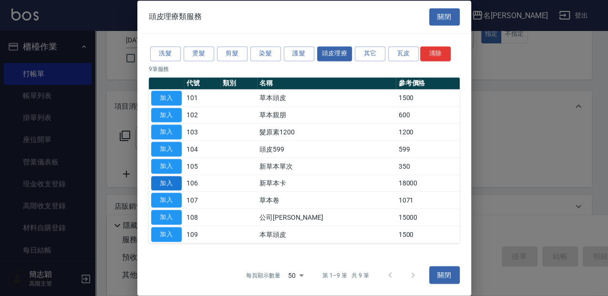
click at [159, 186] on button "加入" at bounding box center [166, 183] width 31 height 15
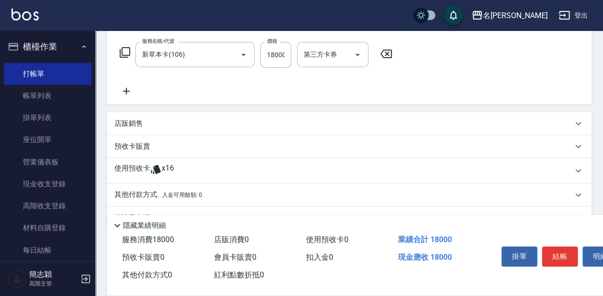
scroll to position [159, 0]
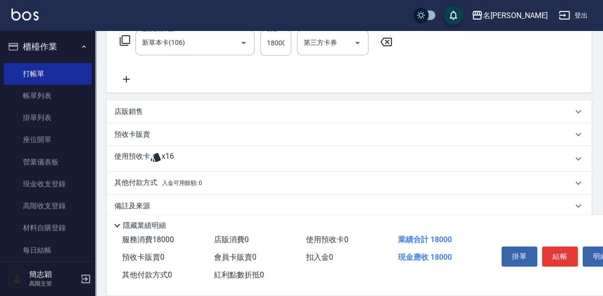
click at [133, 184] on p "其他付款方式 入金可用餘額: 0" at bounding box center [158, 183] width 88 height 10
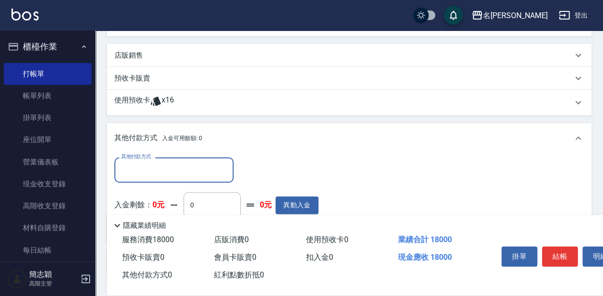
scroll to position [222, 0]
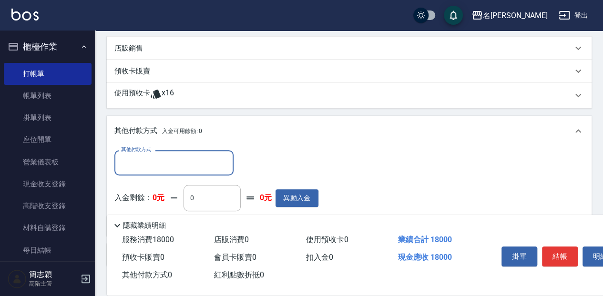
click at [141, 168] on input "其他付款方式" at bounding box center [174, 163] width 111 height 17
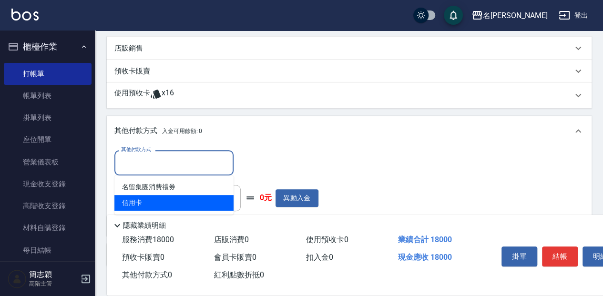
drag, startPoint x: 144, startPoint y: 203, endPoint x: 253, endPoint y: 207, distance: 108.8
click at [145, 203] on span "信用卡" at bounding box center [173, 203] width 119 height 16
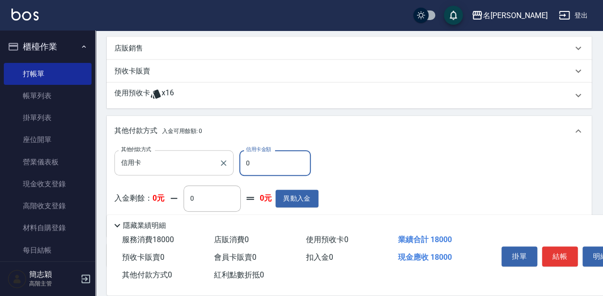
drag, startPoint x: 254, startPoint y: 162, endPoint x: 230, endPoint y: 164, distance: 24.4
click at [230, 164] on div "其他付款方式 信用卡 其他付款方式 信用卡金額 0 信用卡金額" at bounding box center [216, 163] width 204 height 26
click at [561, 252] on button "結帳" at bounding box center [560, 257] width 36 height 20
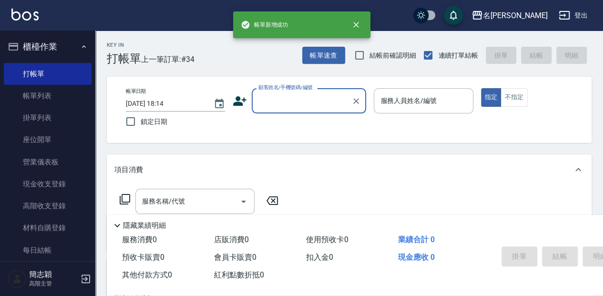
scroll to position [0, 0]
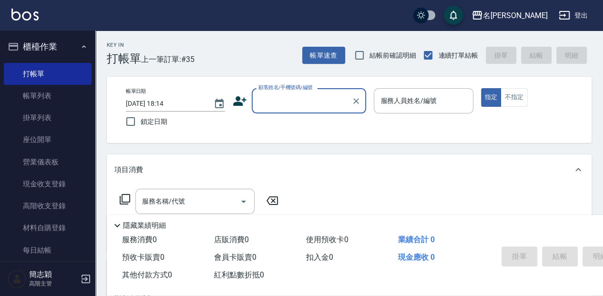
click at [286, 104] on input "顧客姓名/手機號碼/編號" at bounding box center [302, 101] width 92 height 17
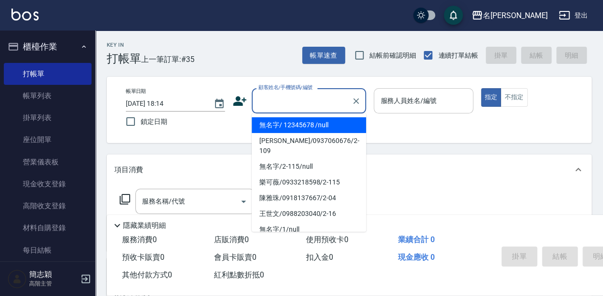
drag, startPoint x: 283, startPoint y: 123, endPoint x: 420, endPoint y: 107, distance: 137.8
click at [284, 123] on li "無名字/ 12345678 /null" at bounding box center [309, 125] width 114 height 16
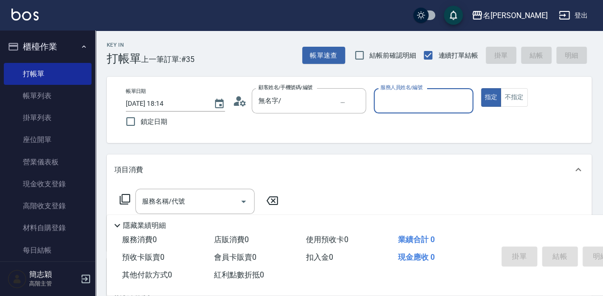
click at [424, 102] on input "服務人員姓名/編號" at bounding box center [423, 101] width 91 height 17
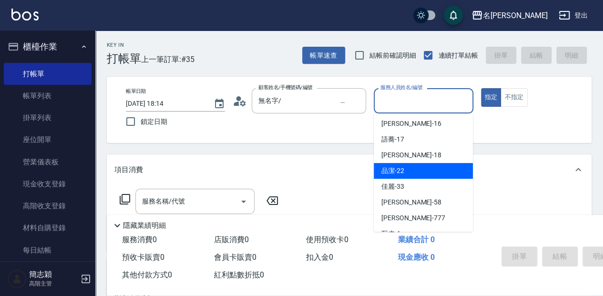
scroll to position [172, 0]
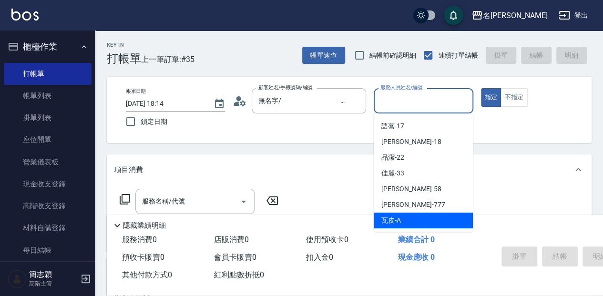
click at [416, 220] on div "瓦皮 -A" at bounding box center [423, 221] width 99 height 16
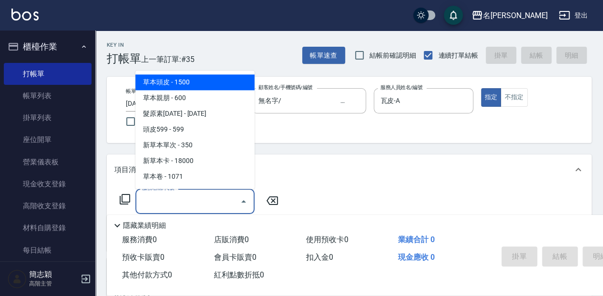
drag, startPoint x: 202, startPoint y: 197, endPoint x: 400, endPoint y: 183, distance: 197.9
click at [204, 197] on input "服務名稱/代號" at bounding box center [188, 201] width 96 height 17
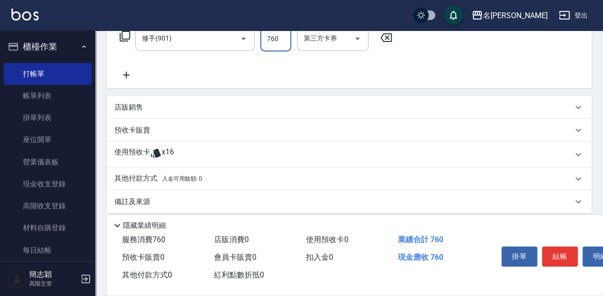
scroll to position [170, 0]
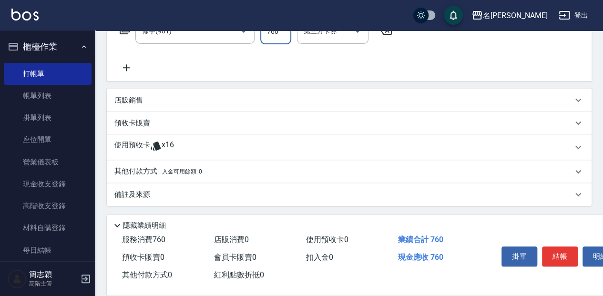
click at [147, 172] on p "其他付款方式 入金可用餘額: 0" at bounding box center [158, 171] width 88 height 10
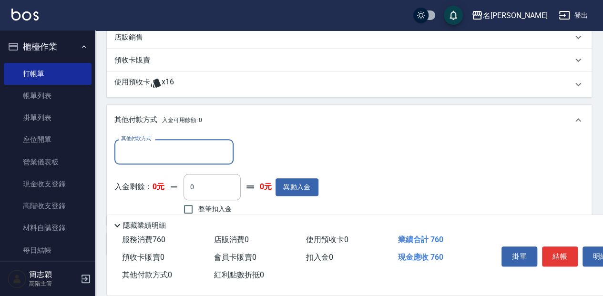
scroll to position [234, 0]
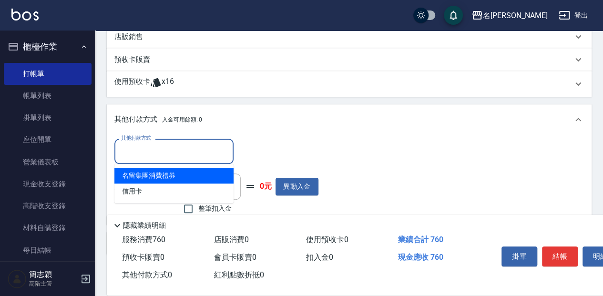
drag, startPoint x: 156, startPoint y: 152, endPoint x: 161, endPoint y: 171, distance: 19.7
click at [156, 152] on input "其他付款方式" at bounding box center [174, 151] width 111 height 17
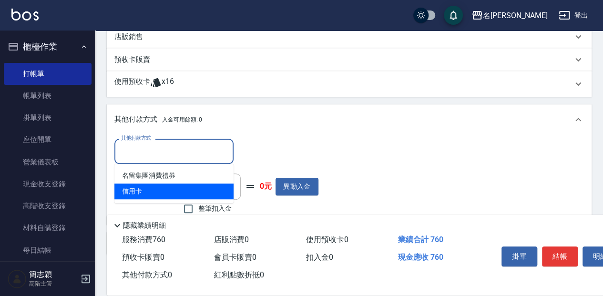
drag, startPoint x: 156, startPoint y: 187, endPoint x: 281, endPoint y: 182, distance: 125.1
click at [157, 187] on span "信用卡" at bounding box center [173, 192] width 119 height 16
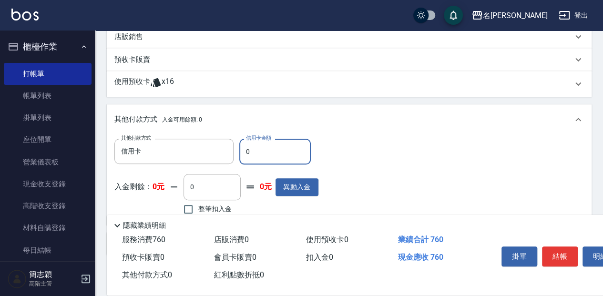
drag, startPoint x: 252, startPoint y: 144, endPoint x: 237, endPoint y: 155, distance: 18.1
click at [237, 155] on div "其他付款方式 信用卡 其他付款方式 信用卡金額 0 信用卡金額" at bounding box center [216, 152] width 204 height 26
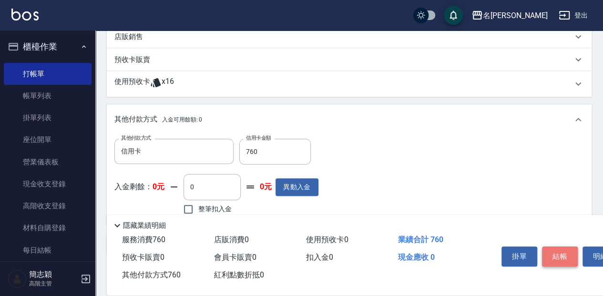
click at [566, 256] on button "結帳" at bounding box center [560, 257] width 36 height 20
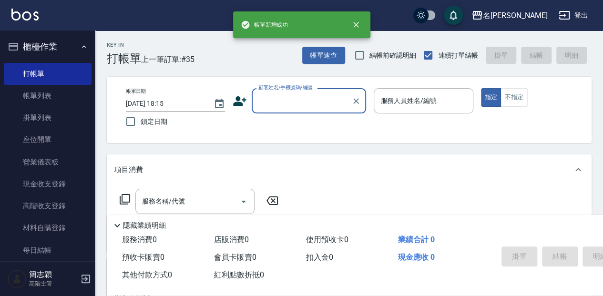
scroll to position [0, 0]
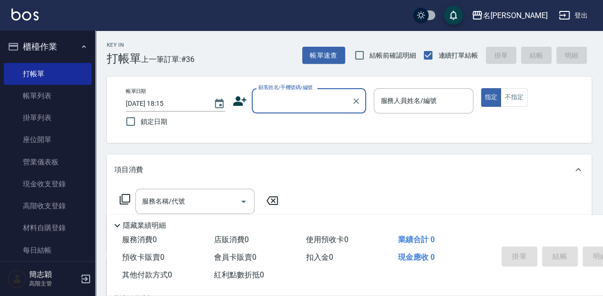
click at [295, 88] on label "顧客姓名/手機號碼/編號" at bounding box center [286, 87] width 54 height 7
click at [295, 93] on input "顧客姓名/手機號碼/編號" at bounding box center [302, 101] width 92 height 17
click at [300, 100] on input "顧客姓名/手機號碼/編號" at bounding box center [302, 101] width 92 height 17
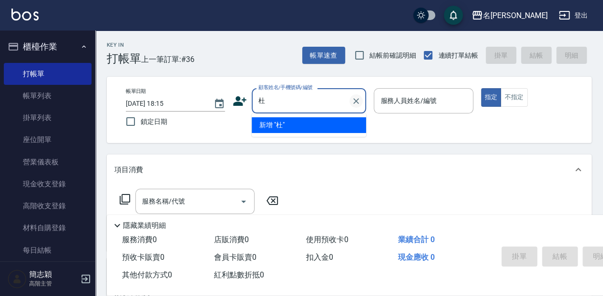
click at [355, 101] on icon "Clear" at bounding box center [356, 101] width 6 height 6
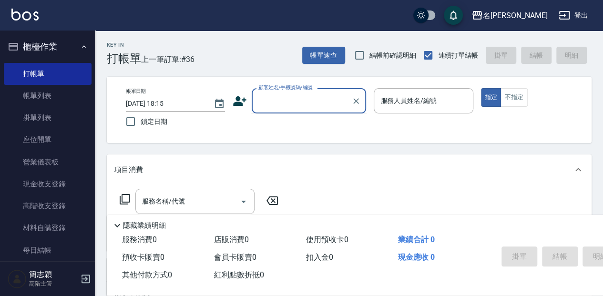
click at [278, 96] on input "顧客姓名/手機號碼/編號" at bounding box center [302, 101] width 92 height 17
click at [299, 110] on div "顧客姓名/手機號碼/編號" at bounding box center [309, 100] width 114 height 25
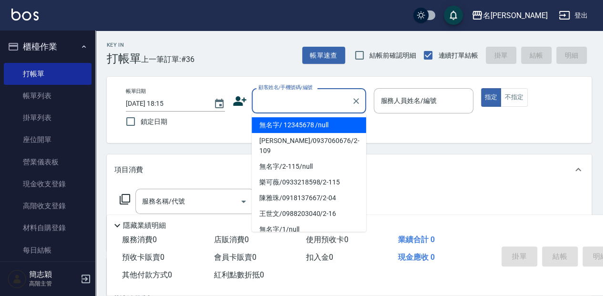
click at [295, 125] on li "無名字/ 12345678 /null" at bounding box center [309, 125] width 114 height 16
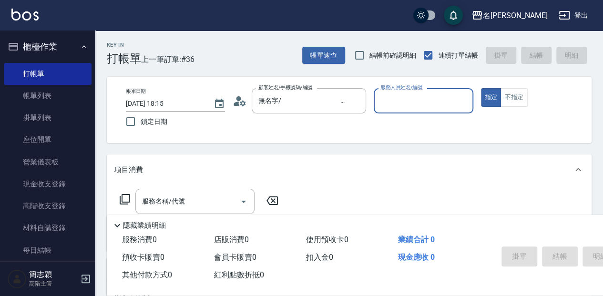
click at [434, 97] on input "服務人員姓名/編號" at bounding box center [423, 101] width 91 height 17
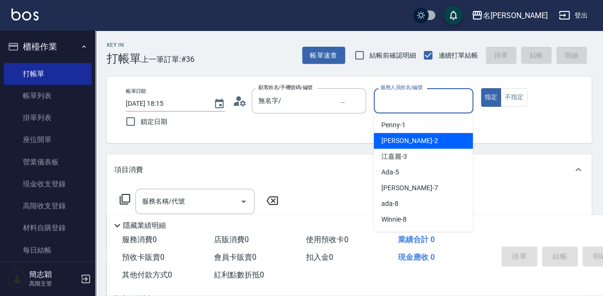
click at [415, 143] on div "[PERSON_NAME] -2" at bounding box center [423, 141] width 99 height 16
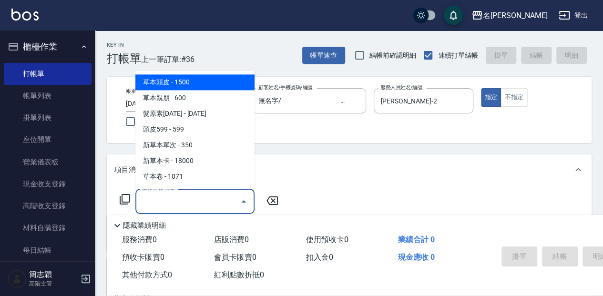
click at [191, 200] on input "服務名稱/代號" at bounding box center [188, 201] width 96 height 17
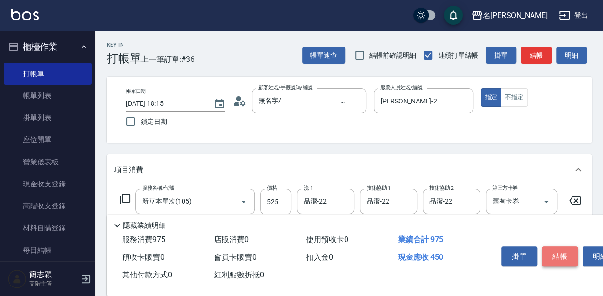
click at [559, 255] on button "結帳" at bounding box center [560, 257] width 36 height 20
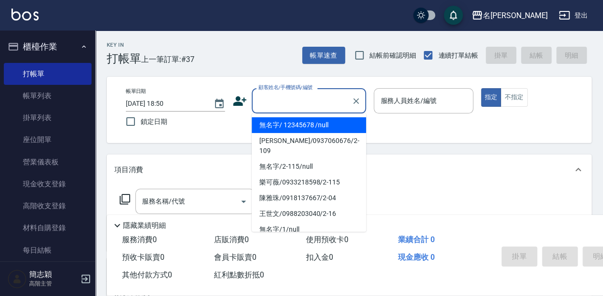
click at [276, 109] on input "顧客姓名/手機號碼/編號" at bounding box center [302, 101] width 92 height 17
click at [294, 123] on li "無名字/ 12345678 /null" at bounding box center [309, 125] width 114 height 16
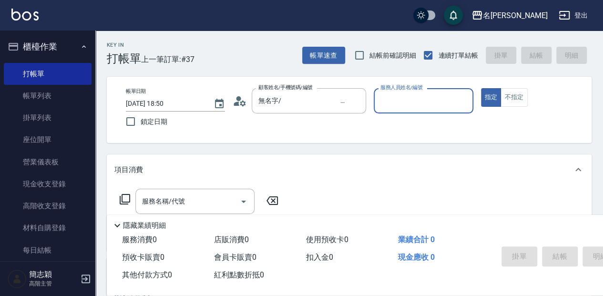
click at [387, 103] on input "服務人員姓名/編號" at bounding box center [423, 101] width 91 height 17
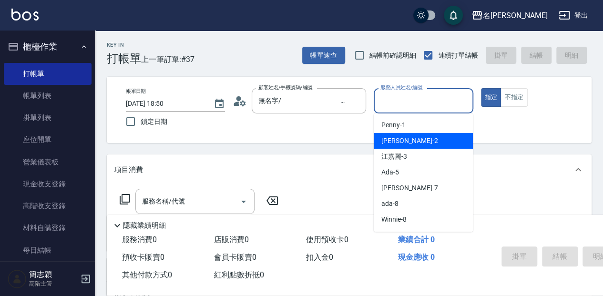
click at [399, 141] on span "[PERSON_NAME] -2" at bounding box center [410, 141] width 56 height 10
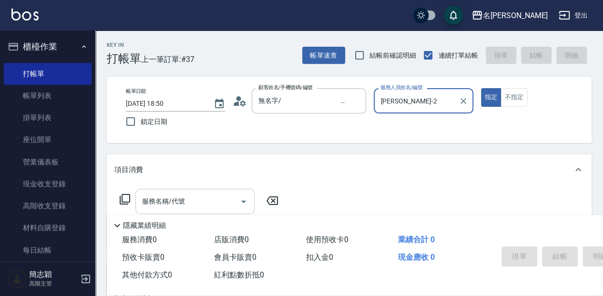
click at [201, 203] on input "服務名稱/代號" at bounding box center [188, 201] width 96 height 17
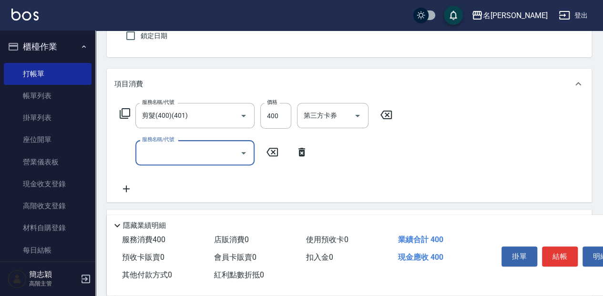
scroll to position [95, 0]
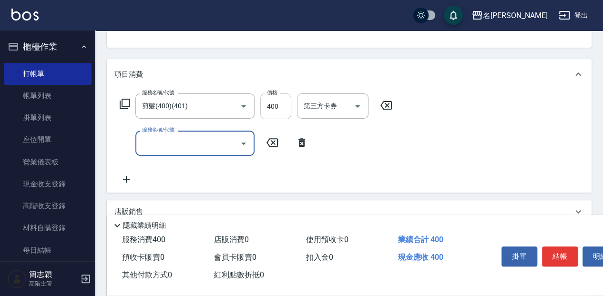
click at [278, 102] on input "400" at bounding box center [275, 106] width 31 height 26
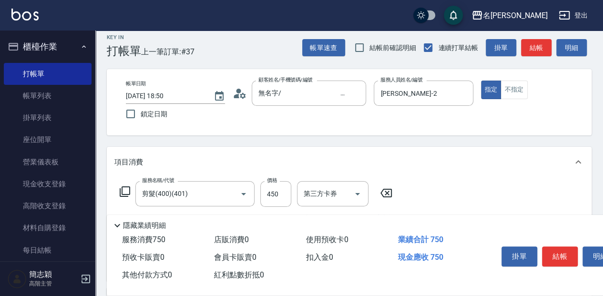
scroll to position [0, 0]
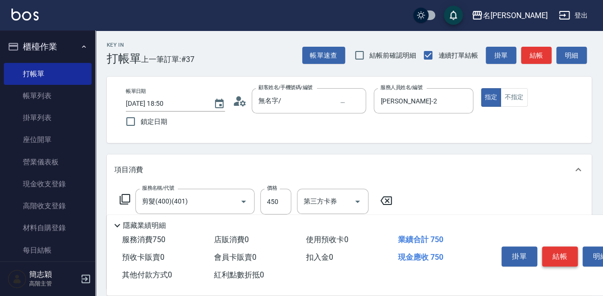
click at [553, 247] on button "結帳" at bounding box center [560, 257] width 36 height 20
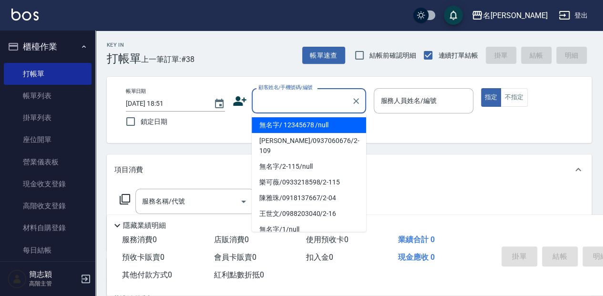
drag, startPoint x: 334, startPoint y: 103, endPoint x: 329, endPoint y: 106, distance: 6.0
click at [334, 103] on input "顧客姓名/手機號碼/編號" at bounding box center [302, 101] width 92 height 17
click at [319, 126] on li "無名字/ 12345678 /null" at bounding box center [309, 125] width 114 height 16
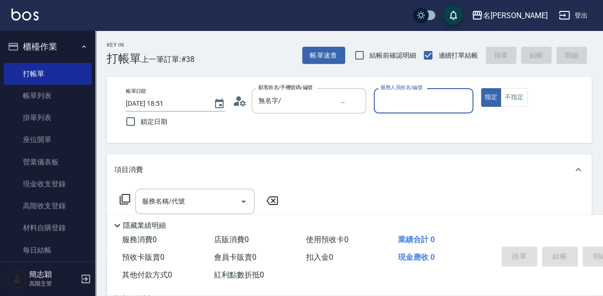
click at [442, 106] on input "服務人員姓名/編號" at bounding box center [423, 101] width 91 height 17
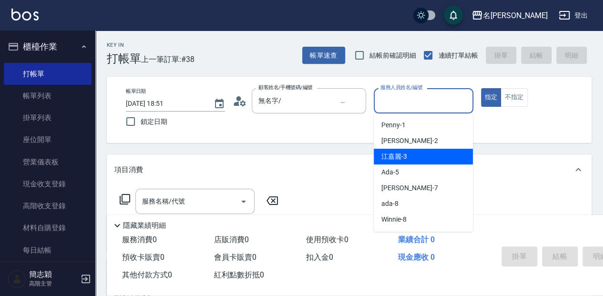
click at [429, 153] on div "江嘉麗 -3" at bounding box center [423, 157] width 99 height 16
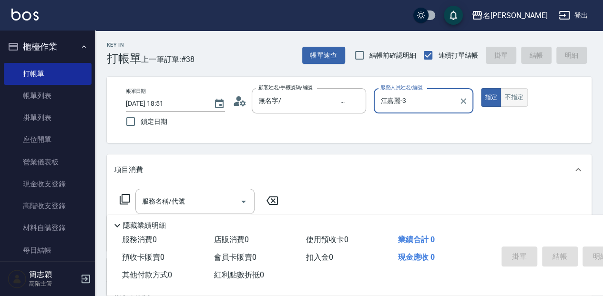
click at [508, 104] on button "不指定" at bounding box center [514, 97] width 27 height 19
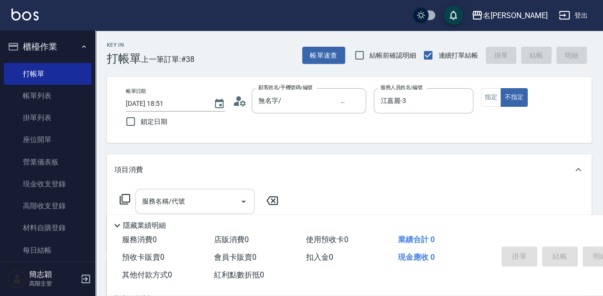
click at [199, 200] on input "服務名稱/代號" at bounding box center [188, 201] width 96 height 17
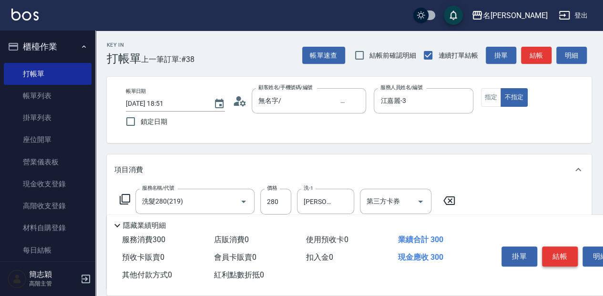
click at [557, 254] on button "結帳" at bounding box center [560, 257] width 36 height 20
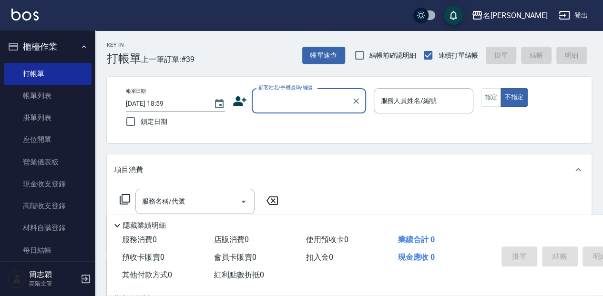
click at [268, 96] on input "顧客姓名/手機號碼/編號" at bounding box center [302, 101] width 92 height 17
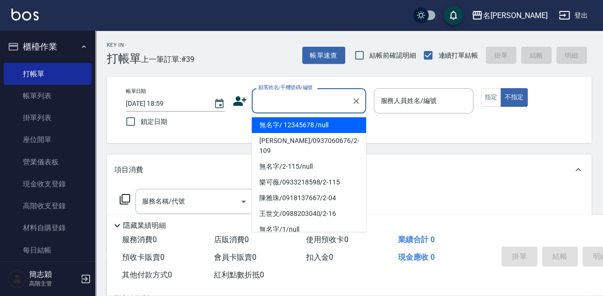
click at [296, 129] on li "無名字/ 12345678 /null" at bounding box center [309, 125] width 114 height 16
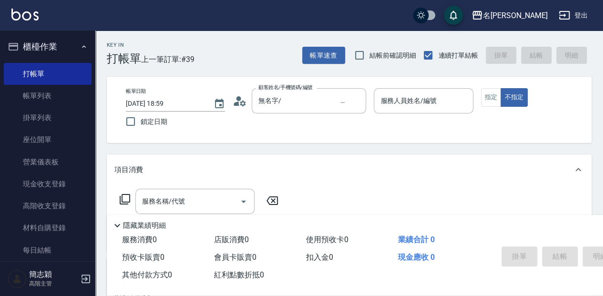
click at [376, 114] on p at bounding box center [423, 119] width 99 height 10
click at [394, 109] on input "服務人員姓名/編號" at bounding box center [423, 101] width 91 height 17
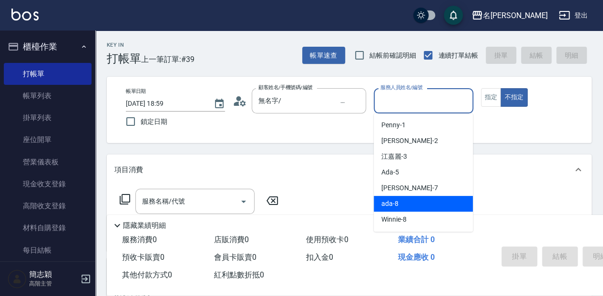
drag, startPoint x: 407, startPoint y: 209, endPoint x: 419, endPoint y: 200, distance: 14.3
click at [409, 208] on div "ada -8" at bounding box center [423, 204] width 99 height 16
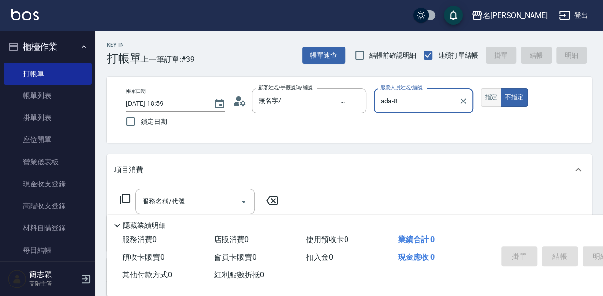
click at [494, 98] on button "指定" at bounding box center [491, 97] width 21 height 19
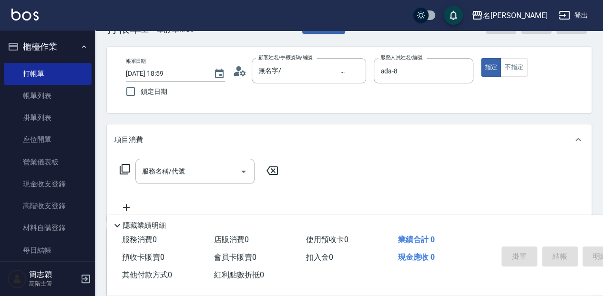
scroll to position [31, 0]
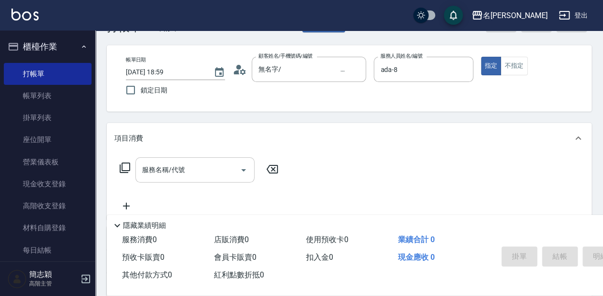
click at [182, 169] on input "服務名稱/代號" at bounding box center [188, 170] width 96 height 17
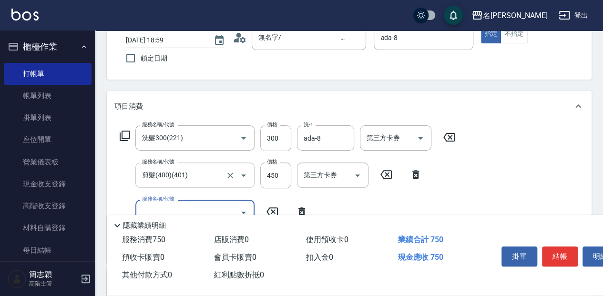
scroll to position [95, 0]
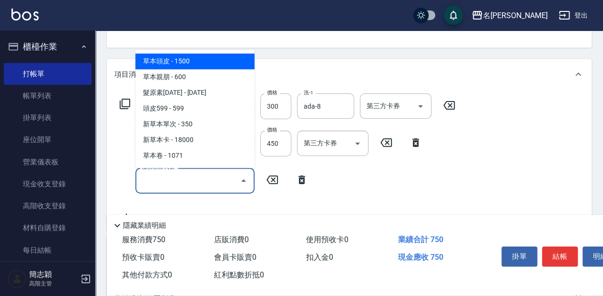
click at [140, 184] on input "服務名稱/代號" at bounding box center [188, 180] width 96 height 17
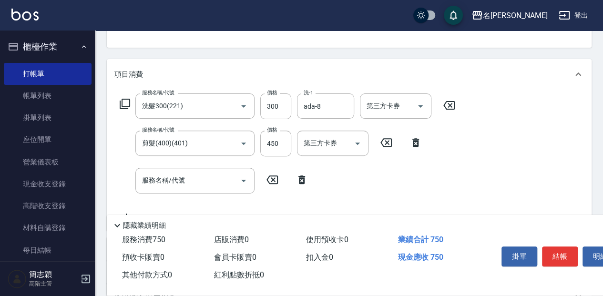
click at [125, 103] on icon at bounding box center [124, 103] width 11 height 11
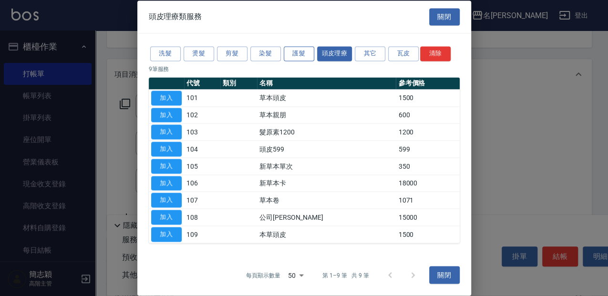
click at [305, 52] on button "護髮" at bounding box center [299, 53] width 31 height 15
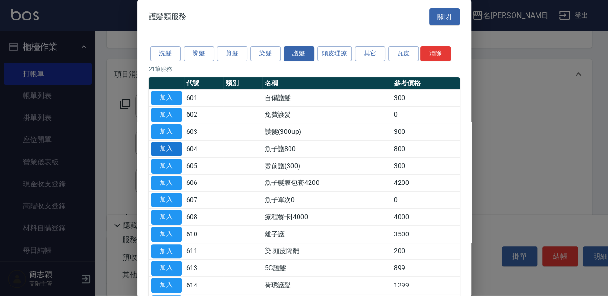
click at [172, 154] on button "加入" at bounding box center [166, 149] width 31 height 15
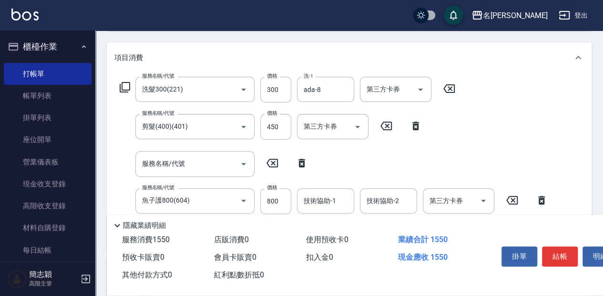
scroll to position [127, 0]
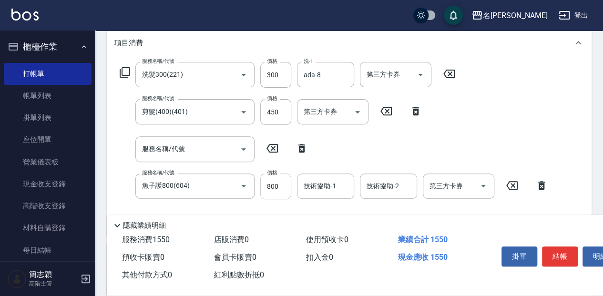
click at [276, 183] on input "800" at bounding box center [275, 187] width 31 height 26
click at [560, 251] on button "結帳" at bounding box center [560, 257] width 36 height 20
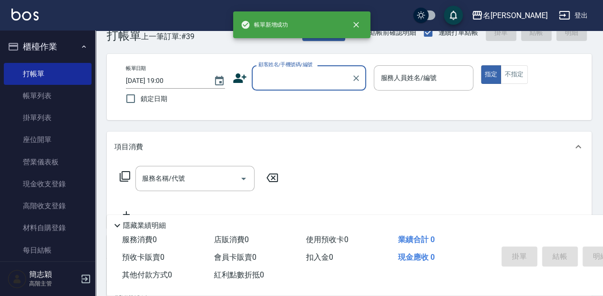
scroll to position [0, 0]
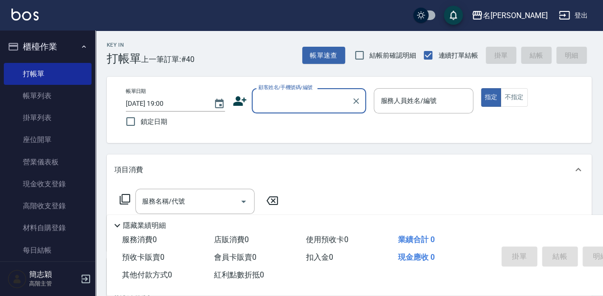
click at [287, 97] on input "顧客姓名/手機號碼/編號" at bounding box center [302, 101] width 92 height 17
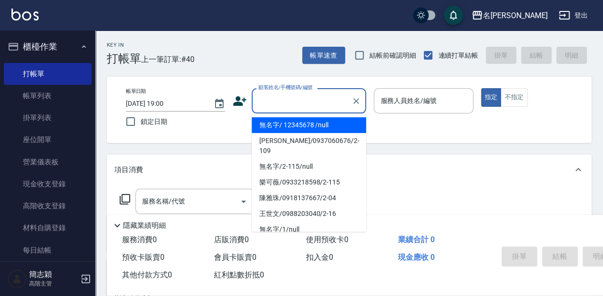
click at [288, 120] on li "無名字/ 12345678 /null" at bounding box center [309, 125] width 114 height 16
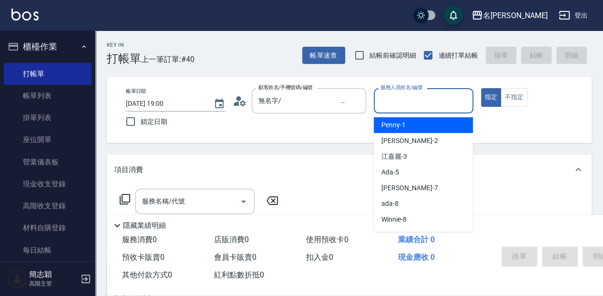
click at [404, 105] on input "服務人員姓名/編號" at bounding box center [423, 101] width 91 height 17
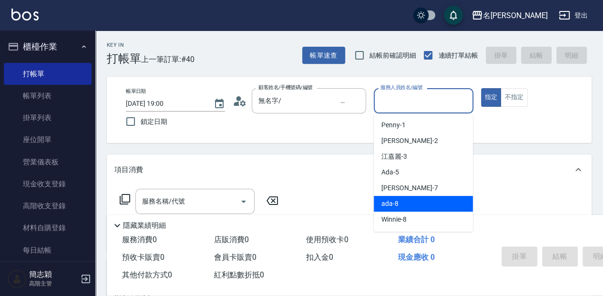
click at [404, 204] on div "ada -8" at bounding box center [423, 204] width 99 height 16
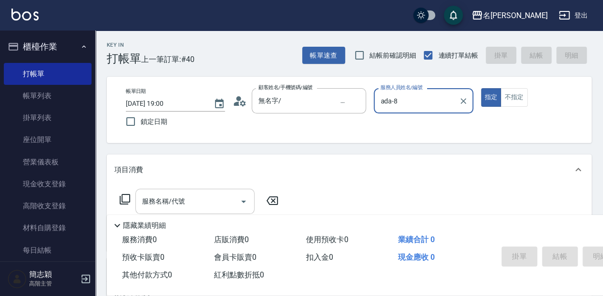
click at [192, 201] on input "服務名稱/代號" at bounding box center [188, 201] width 96 height 17
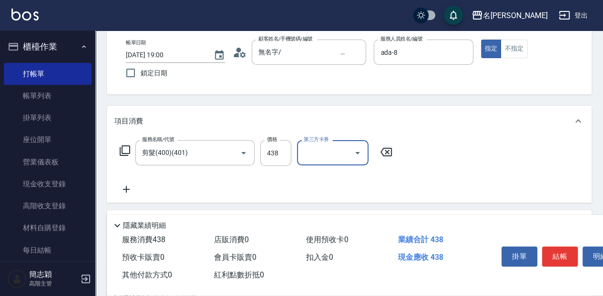
scroll to position [63, 0]
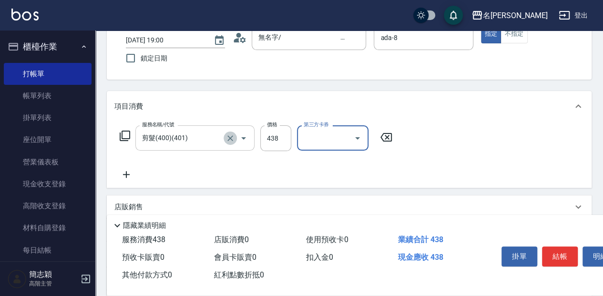
click at [230, 143] on icon "Clear" at bounding box center [231, 139] width 10 height 10
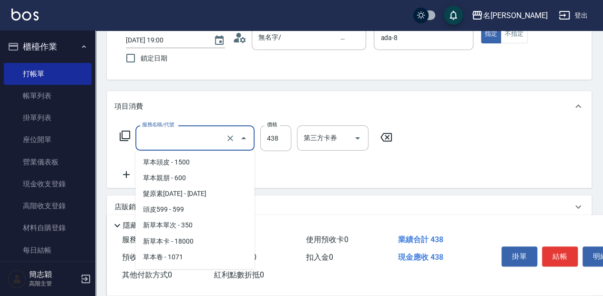
click at [201, 143] on input "服務名稱/代號" at bounding box center [182, 138] width 84 height 17
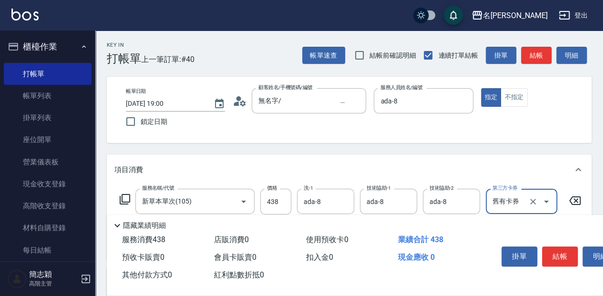
scroll to position [0, 0]
click at [554, 250] on button "結帳" at bounding box center [560, 257] width 36 height 20
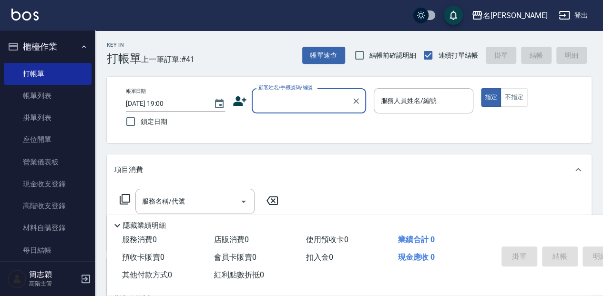
click at [286, 108] on input "顧客姓名/手機號碼/編號" at bounding box center [302, 101] width 92 height 17
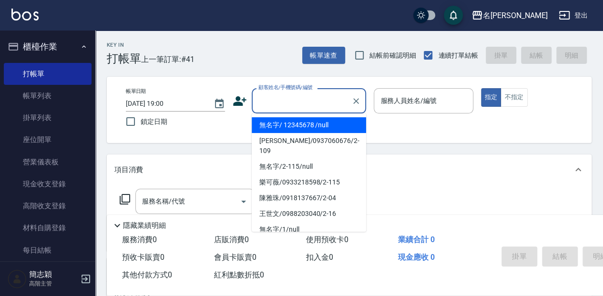
click at [285, 125] on li "無名字/ 12345678 /null" at bounding box center [309, 125] width 114 height 16
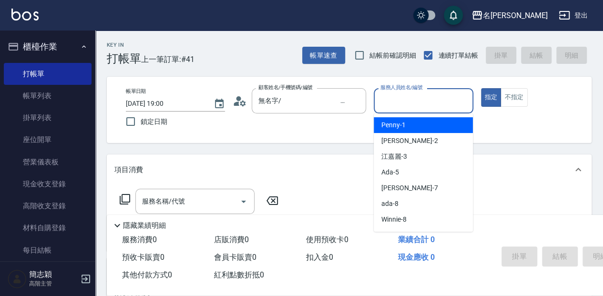
click at [409, 96] on input "服務人員姓名/編號" at bounding box center [423, 101] width 91 height 17
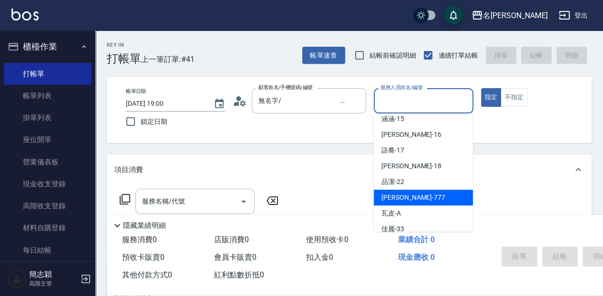
scroll to position [172, 0]
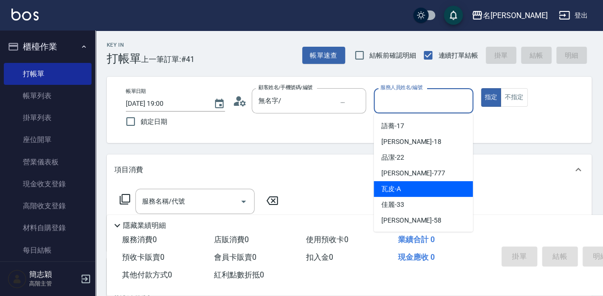
click at [406, 188] on div "瓦皮 -A" at bounding box center [423, 189] width 99 height 16
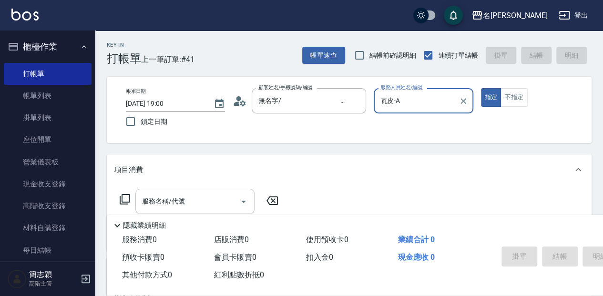
click at [184, 201] on input "服務名稱/代號" at bounding box center [188, 201] width 96 height 17
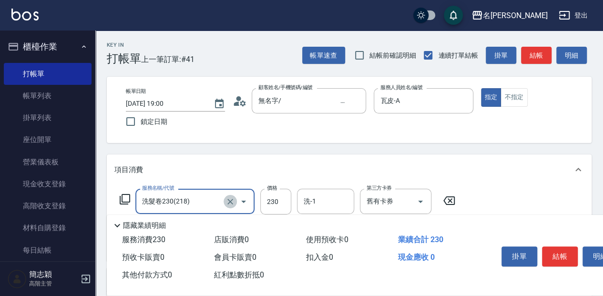
click at [228, 206] on icon "Clear" at bounding box center [231, 202] width 10 height 10
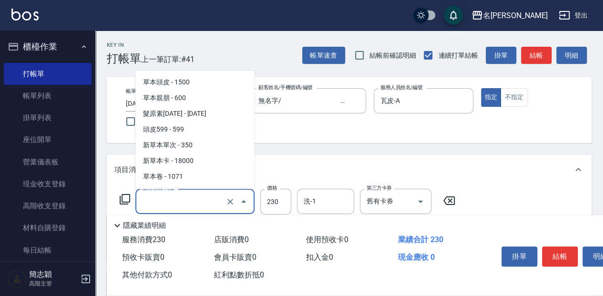
click at [195, 200] on input "服務名稱/代號" at bounding box center [182, 201] width 84 height 17
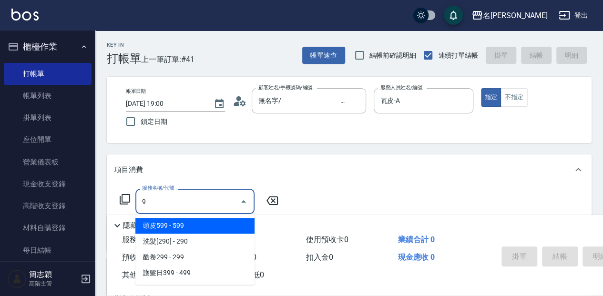
scroll to position [0, 0]
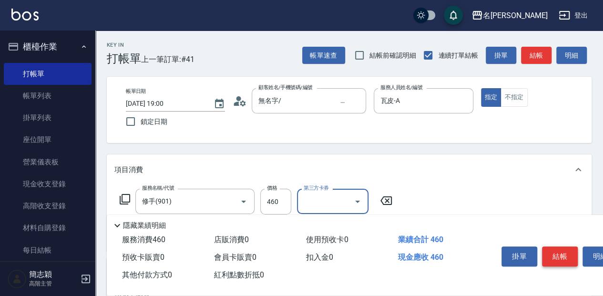
click at [560, 253] on button "結帳" at bounding box center [560, 257] width 36 height 20
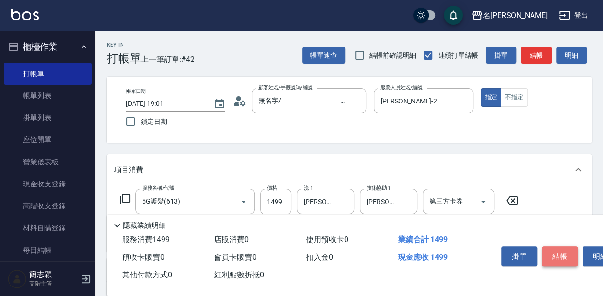
click at [548, 248] on button "結帳" at bounding box center [560, 257] width 36 height 20
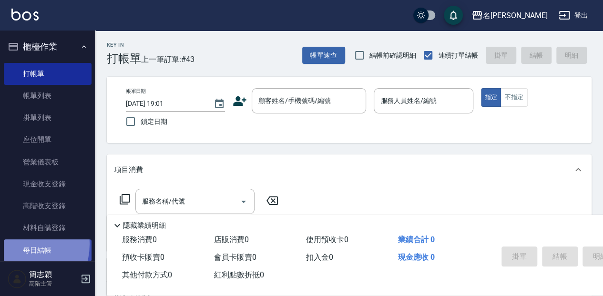
click at [20, 244] on link "每日結帳" at bounding box center [48, 250] width 88 height 22
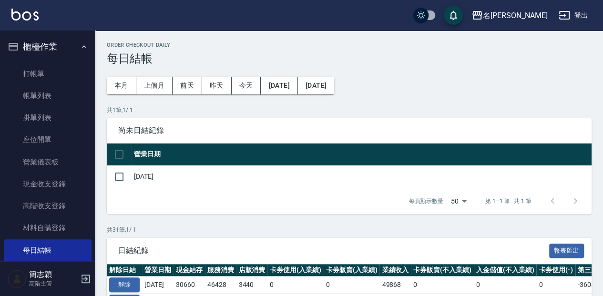
click at [153, 182] on td "[DATE]" at bounding box center [362, 177] width 460 height 22
click at [129, 177] on input "checkbox" at bounding box center [119, 177] width 20 height 20
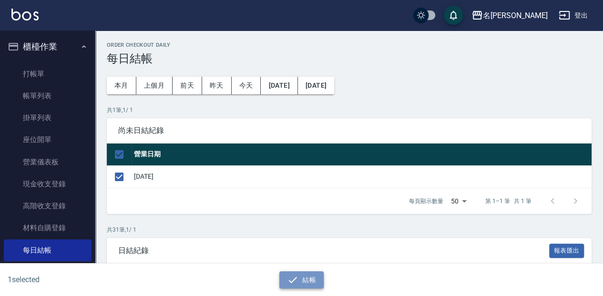
click at [290, 276] on icon "button" at bounding box center [292, 279] width 11 height 11
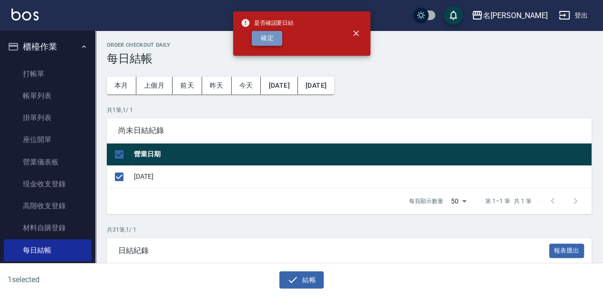
click at [268, 40] on button "確定" at bounding box center [267, 38] width 31 height 15
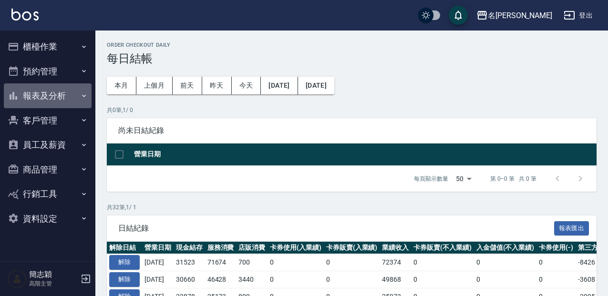
click at [80, 98] on button "報表及分析" at bounding box center [48, 95] width 88 height 25
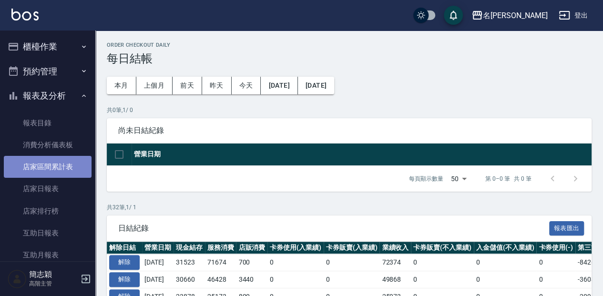
click at [69, 176] on link "店家區間累計表" at bounding box center [48, 167] width 88 height 22
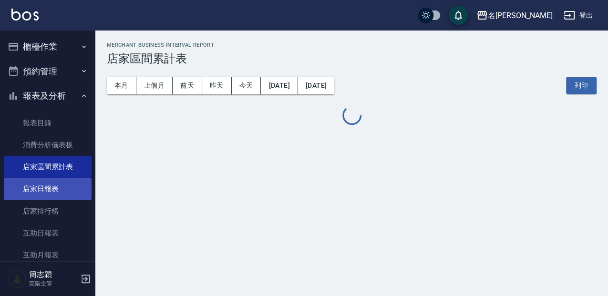
click at [71, 186] on link "店家日報表" at bounding box center [48, 189] width 88 height 22
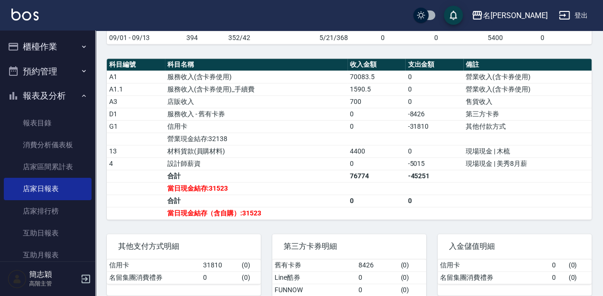
scroll to position [286, 0]
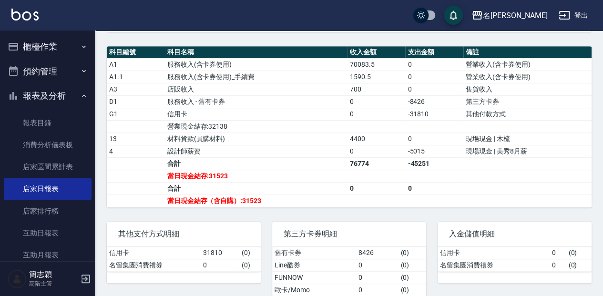
drag, startPoint x: 348, startPoint y: 7, endPoint x: 249, endPoint y: 142, distance: 167.3
click at [249, 142] on td "材料貨款(員購材料)" at bounding box center [256, 139] width 183 height 12
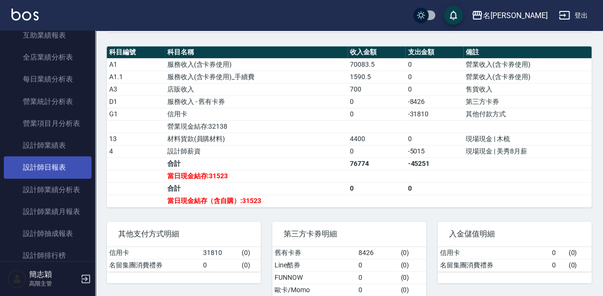
click at [65, 166] on link "設計師日報表" at bounding box center [48, 167] width 88 height 22
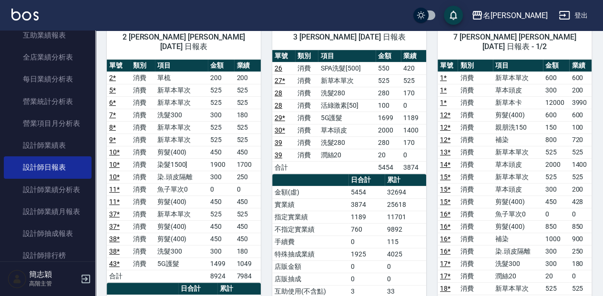
scroll to position [95, 0]
